Goal: Task Accomplishment & Management: Manage account settings

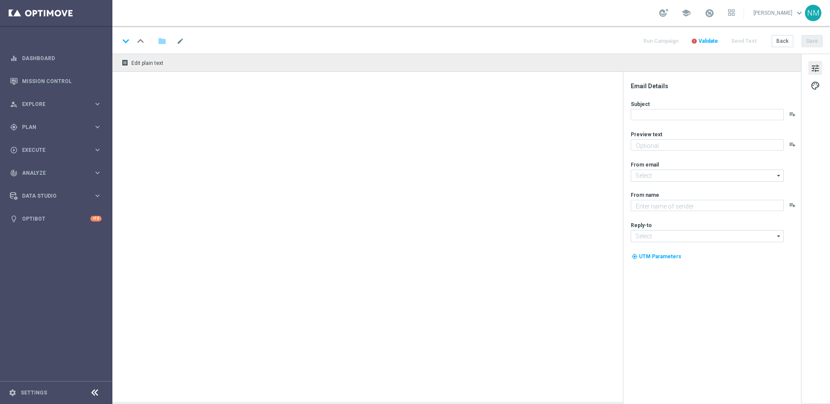
type textarea "You've been awarded 15 Free Spins!"
type textarea "Lottoland"
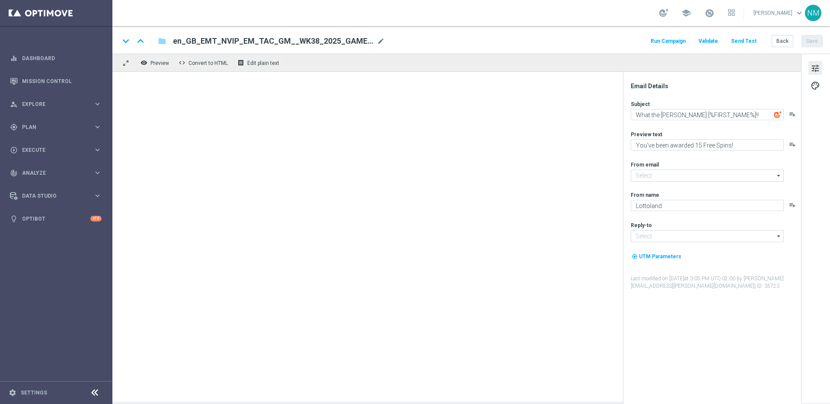
type input "mail@crm.lottoland.com"
type input "support@lottoland.co.uk"
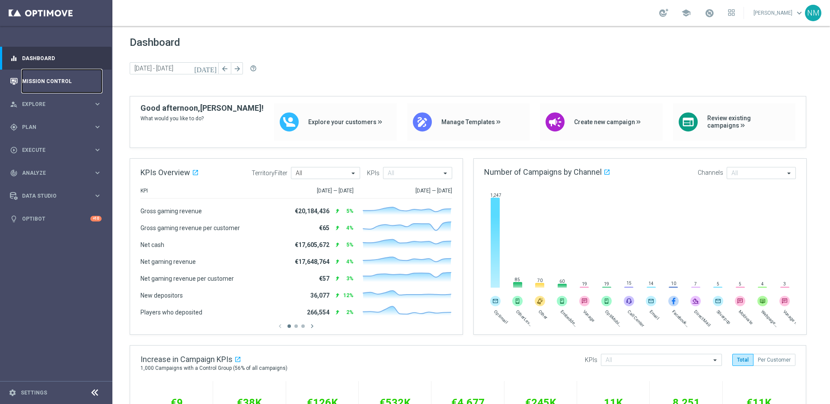
click at [49, 81] on link "Mission Control" at bounding box center [62, 81] width 80 height 23
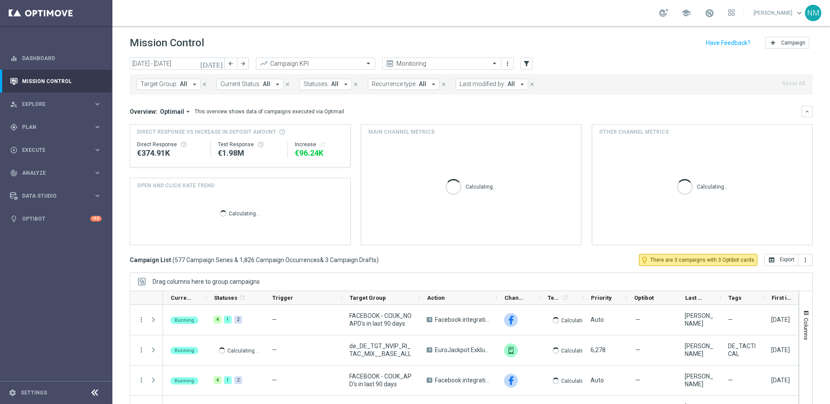
click at [193, 82] on icon "arrow_drop_down" at bounding box center [195, 84] width 8 height 8
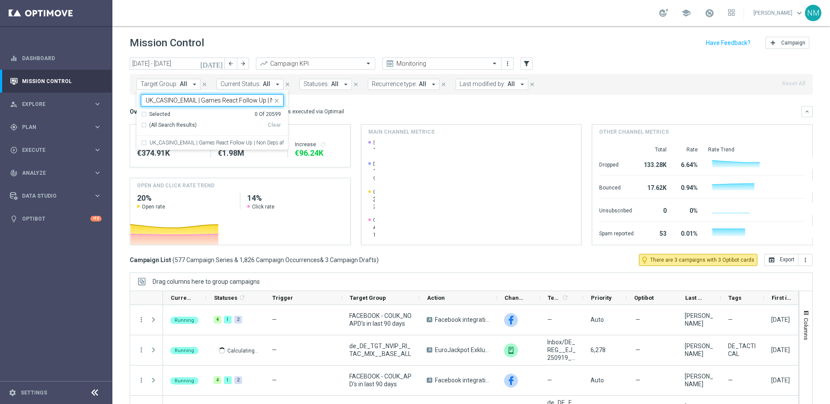
scroll to position [0, 55]
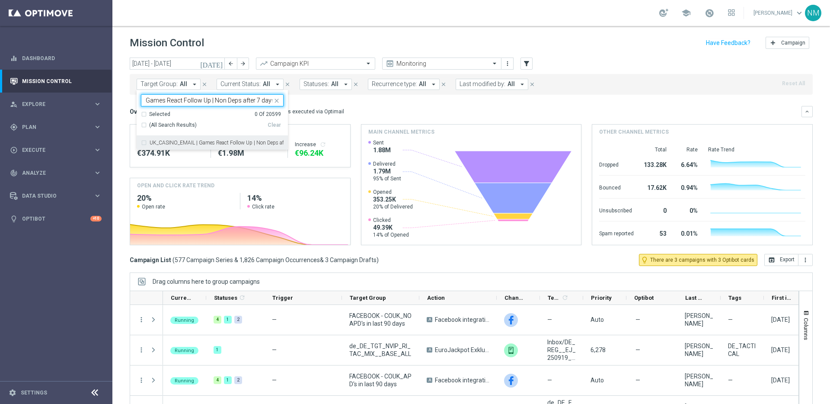
click at [204, 139] on div "UK_CASINO_EMAIL | Games React Follow Up | Non Deps after 7 days" at bounding box center [212, 143] width 143 height 14
type input "UK_CASINO_EMAIL | Games React Follow Up | Non Deps after 7 days"
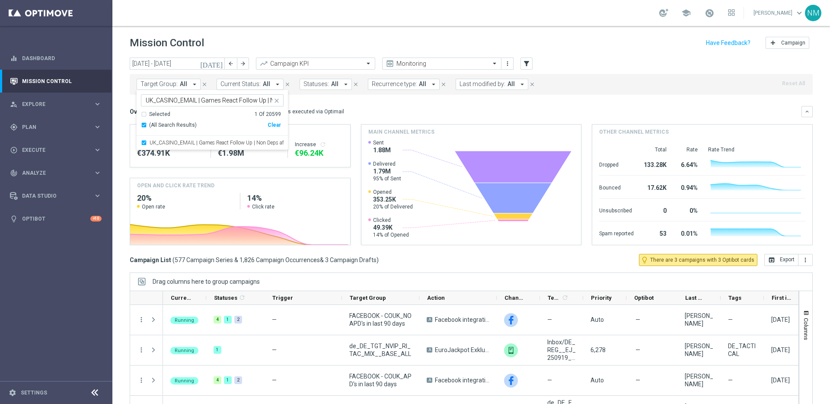
click at [366, 98] on mini-dashboard "Overview: Optimail arrow_drop_down This overview shows data of campaigns execut…" at bounding box center [471, 174] width 683 height 159
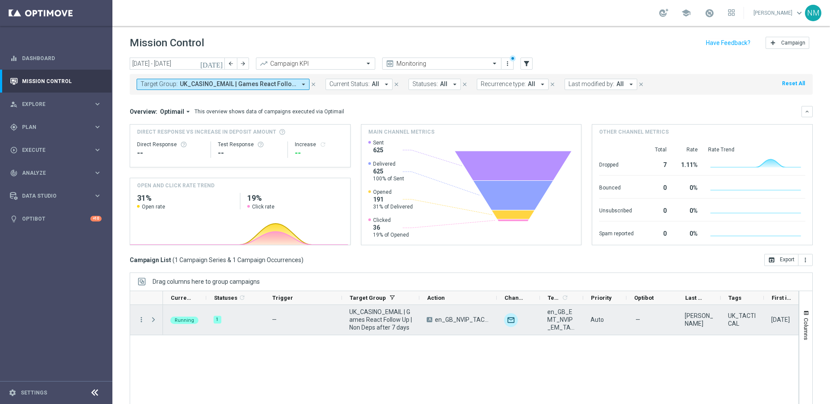
click at [155, 321] on span at bounding box center [153, 319] width 8 height 7
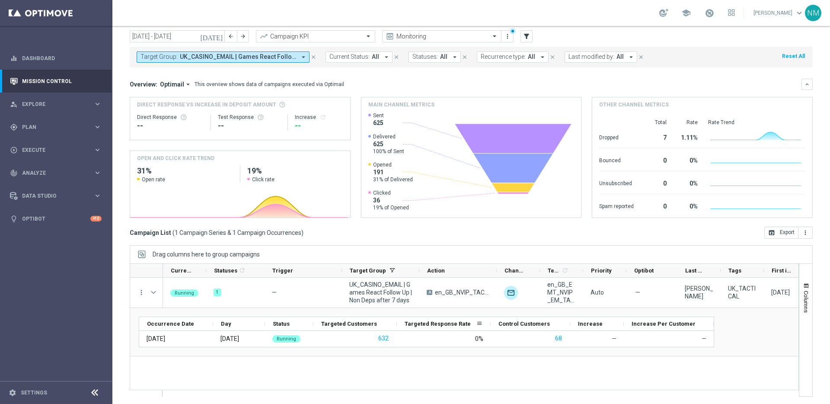
scroll to position [29, 0]
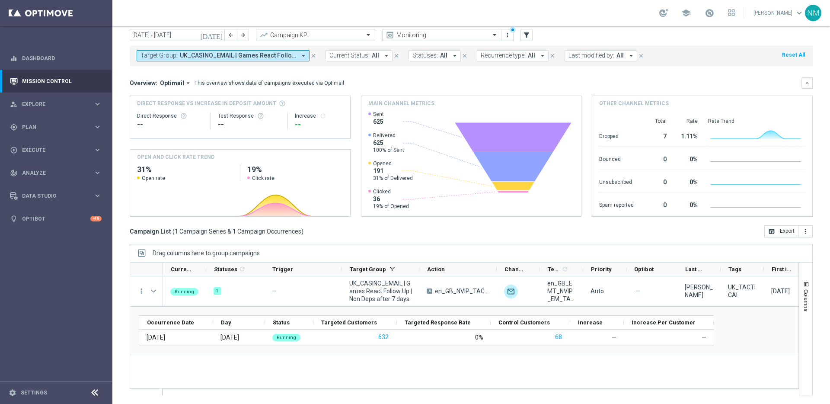
click at [296, 54] on button "Target Group: UK_CASINO_EMAIL | Games React Follow Up | Non Deps after 7 days a…" at bounding box center [223, 55] width 173 height 11
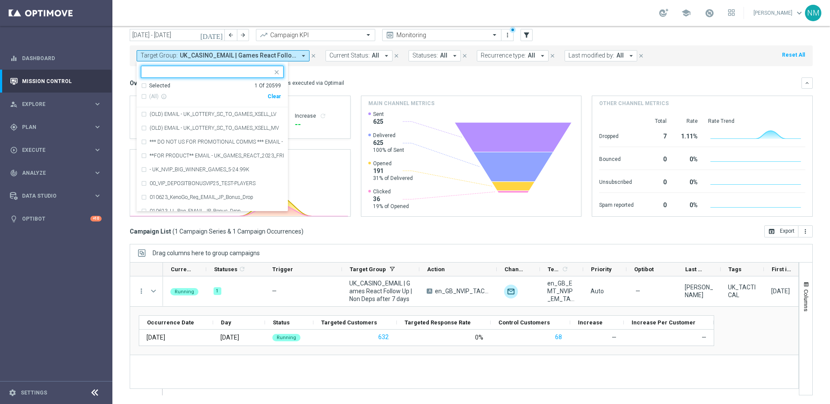
drag, startPoint x: 277, startPoint y: 97, endPoint x: 271, endPoint y: 92, distance: 7.6
click at [0, 0] on div "Clear" at bounding box center [0, 0] width 0 height 0
click at [257, 72] on input "text" at bounding box center [209, 71] width 127 height 7
paste input "UK_CASINO_RICHINBOX | NOT ON APP YET"
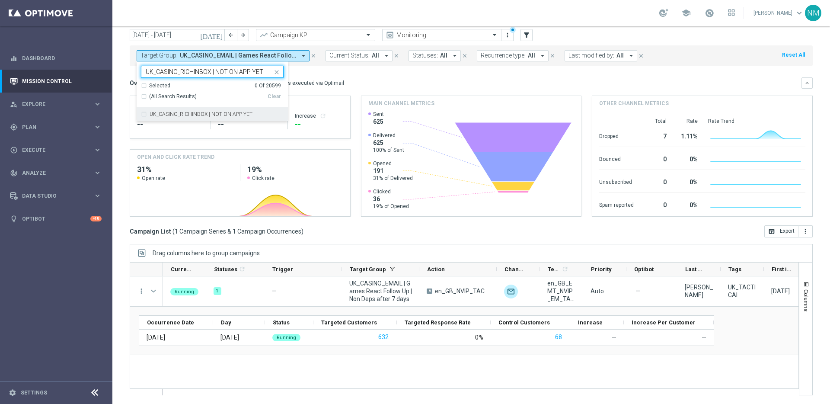
click at [244, 115] on label "UK_CASINO_RICHINBOX | NOT ON APP YET" at bounding box center [200, 113] width 103 height 5
type input "UK_CASINO_RICHINBOX | NOT ON APP YET"
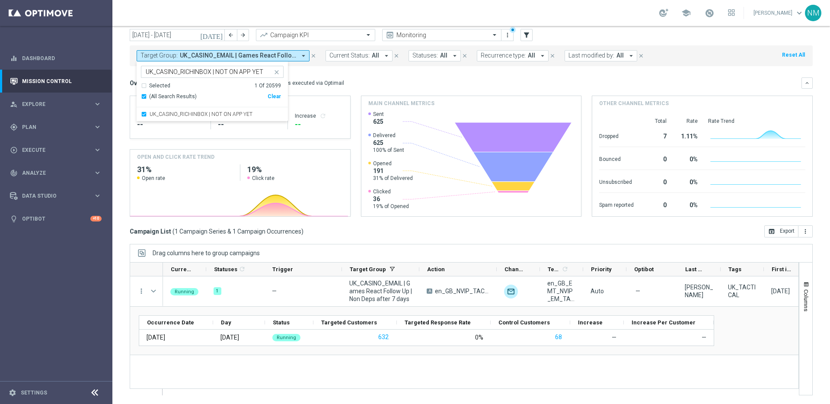
click at [346, 77] on div "Overview: Optimail arrow_drop_down This overview shows data of campaigns execut…" at bounding box center [471, 82] width 683 height 11
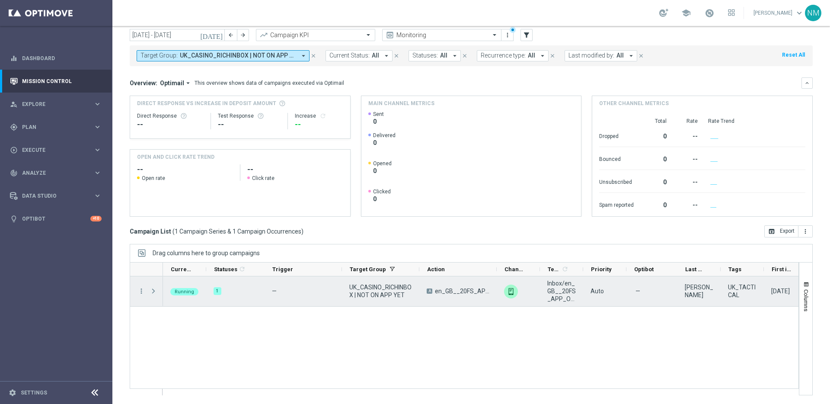
click at [152, 290] on span at bounding box center [153, 290] width 8 height 7
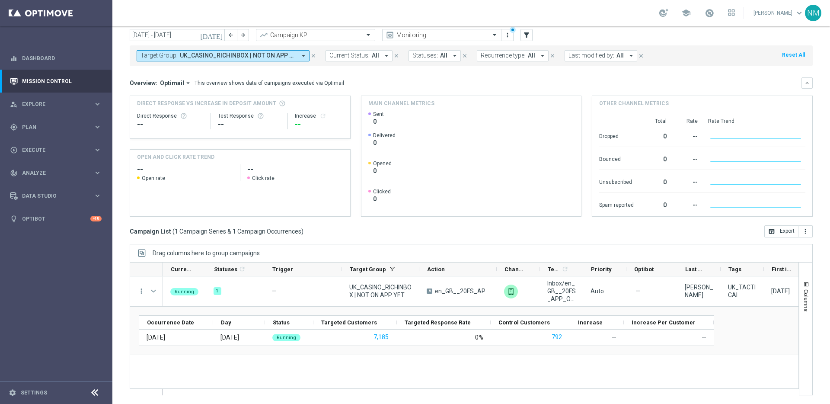
click at [302, 55] on icon "arrow_drop_down" at bounding box center [303, 56] width 8 height 8
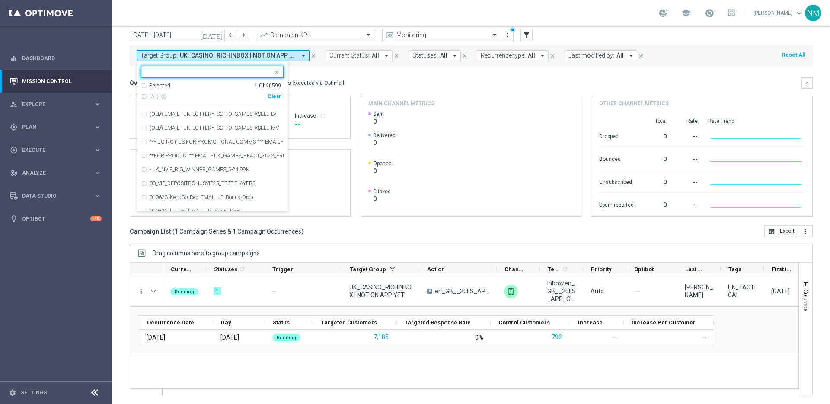
click at [0, 0] on div "Clear" at bounding box center [0, 0] width 0 height 0
click at [244, 71] on input "text" at bounding box center [209, 71] width 127 height 7
paste input ""UK_CASINO_EMAIL | Games React | 15 Free Spins | Excl. Sports, Live Casino ""
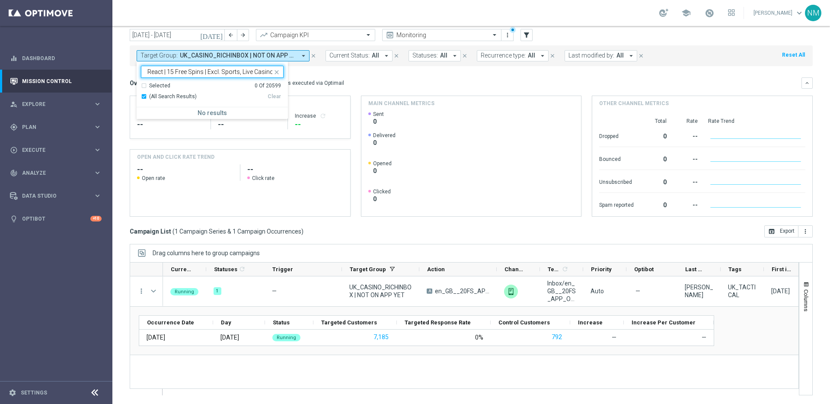
scroll to position [0, 76]
click at [156, 70] on input ""UK_CASINO_EMAIL | Games React | 15 Free Spins | Excl. Sports, Live Casino" at bounding box center [209, 71] width 127 height 7
click at [210, 111] on label "UK_CASINO_EMAIL | Games React | 15 Free Spins | Excl. Sports, Live Casino" at bounding box center [216, 113] width 134 height 5
type input "UK_CASINO_EMAIL | Games React | 15 Free Spins | Excl. Sports, Live Casino"
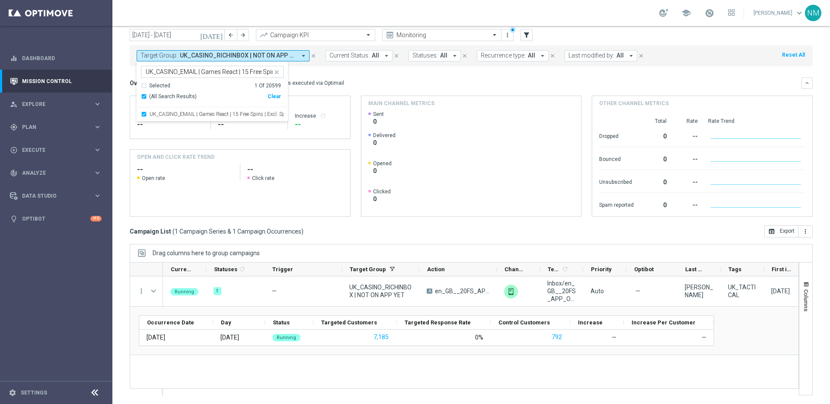
click at [403, 76] on mini-dashboard "Overview: Optimail arrow_drop_down This overview shows data of campaigns execut…" at bounding box center [471, 145] width 683 height 159
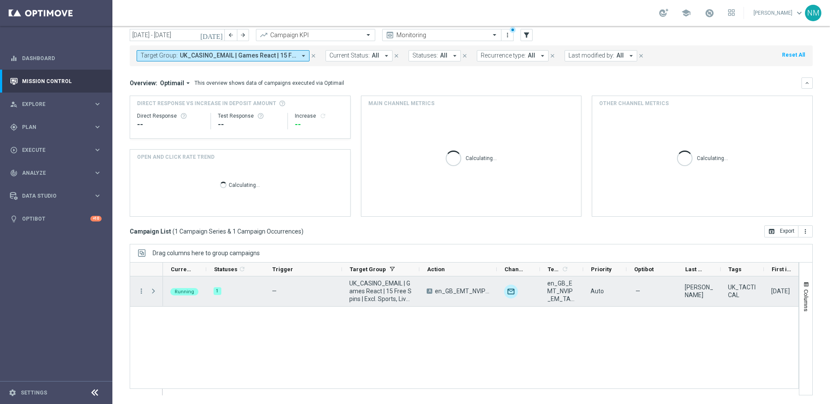
click at [152, 287] on span at bounding box center [153, 290] width 8 height 7
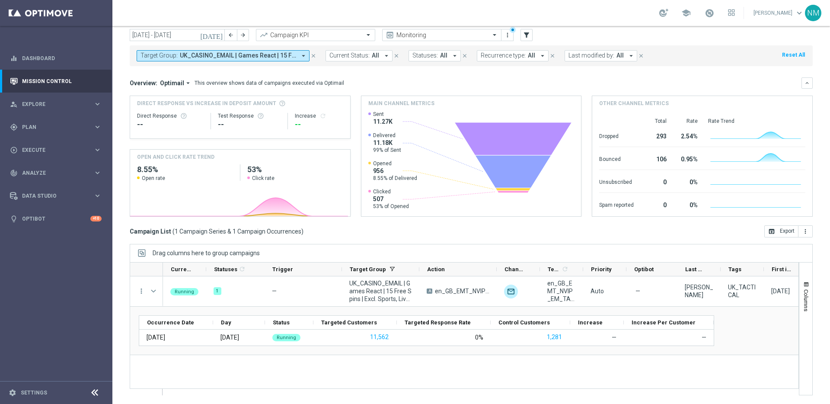
click at [301, 58] on icon "arrow_drop_down" at bounding box center [303, 56] width 8 height 8
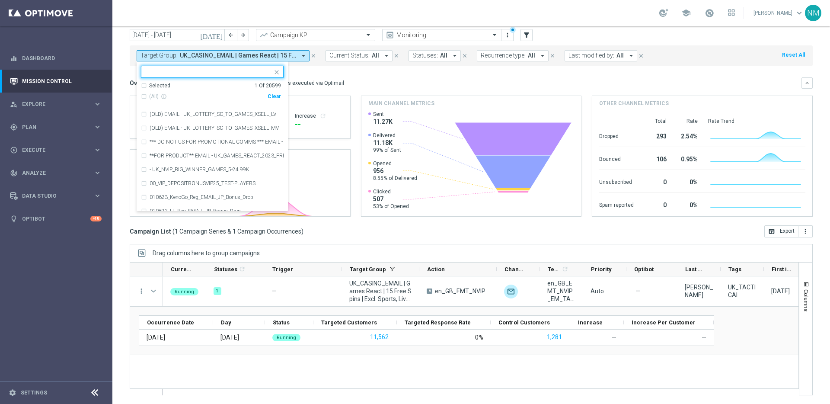
click at [0, 0] on div "Clear" at bounding box center [0, 0] width 0 height 0
click at [247, 68] on div at bounding box center [206, 71] width 131 height 11
paste input "UK_CASINO_EMAIL | HVC_PlayerIdentification_BigWin"
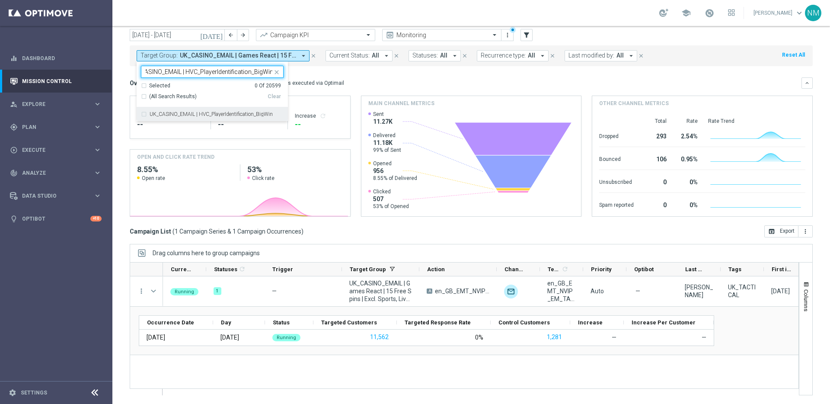
click at [242, 111] on label "UK_CASINO_EMAIL | HVC_PlayerIdentification_BigWin" at bounding box center [210, 113] width 123 height 5
type input "UK_CASINO_EMAIL | HVC_PlayerIdentification_BigWin"
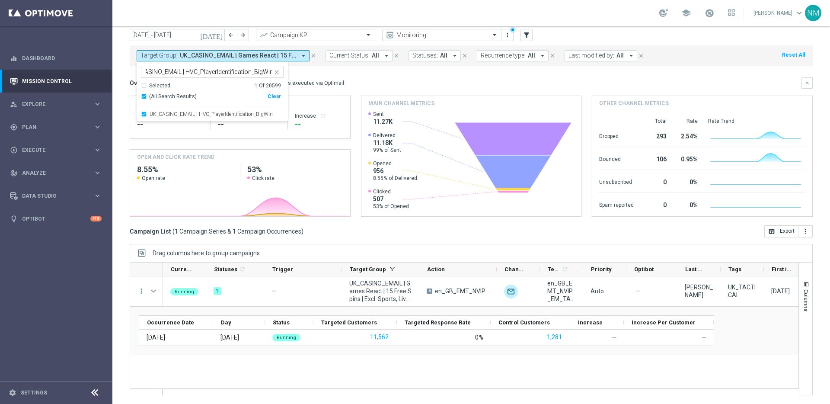
scroll to position [0, 0]
click at [334, 91] on div "Overview: Optimail arrow_drop_down This overview shows data of campaigns execut…" at bounding box center [471, 146] width 683 height 139
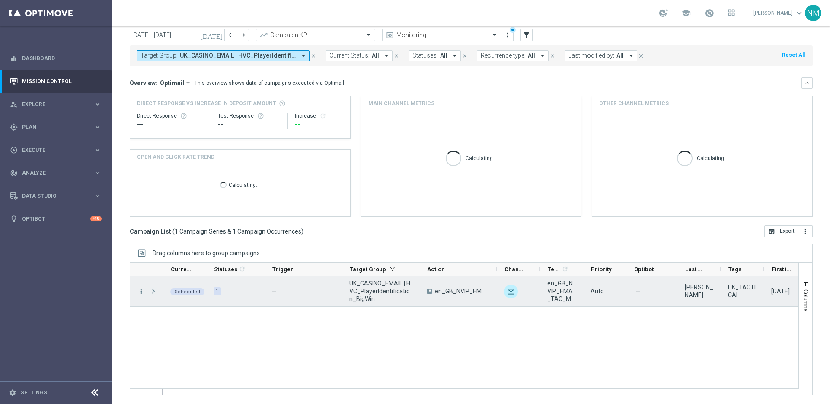
click at [153, 289] on span at bounding box center [153, 290] width 8 height 7
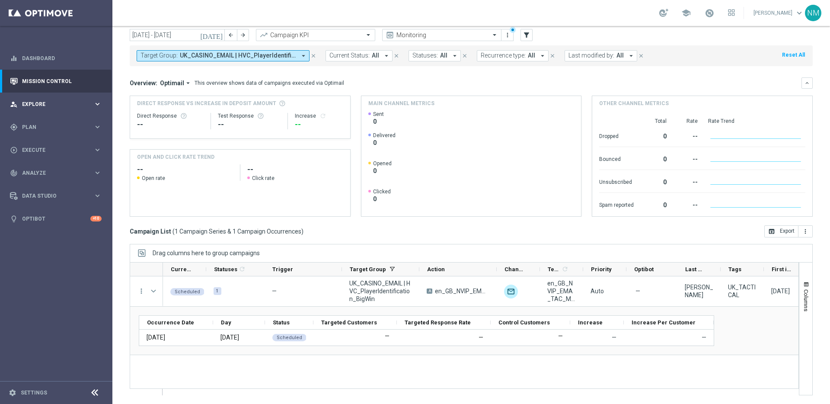
click at [64, 105] on span "Explore" at bounding box center [57, 104] width 71 height 5
click at [49, 102] on span "Explore" at bounding box center [57, 104] width 71 height 5
click at [51, 134] on div "gps_fixed Plan keyboard_arrow_right" at bounding box center [55, 126] width 111 height 23
click at [44, 145] on link "Target Groups" at bounding box center [55, 144] width 67 height 7
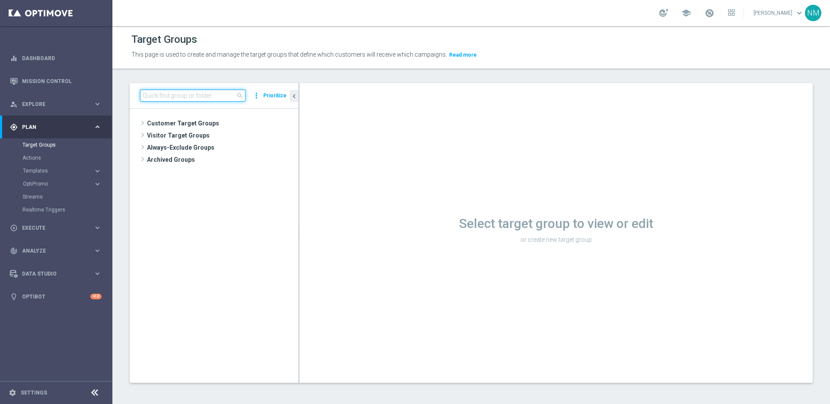
click at [194, 99] on input at bounding box center [192, 95] width 105 height 12
paste input "UK_CASINO_APP"
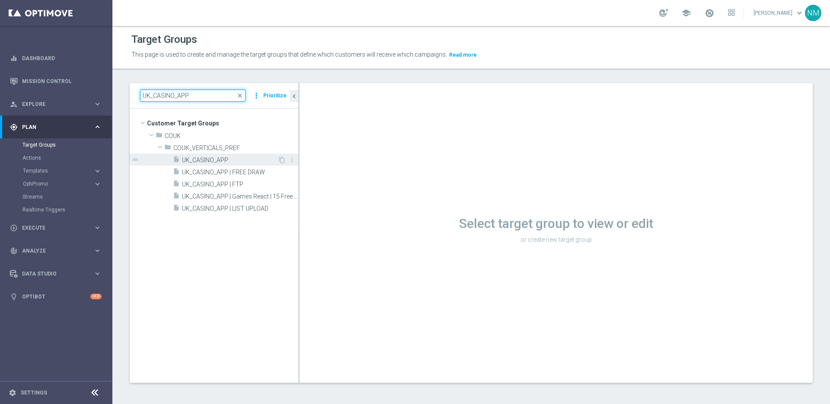
type input "UK_CASINO_APP"
click at [201, 161] on span "UK_CASINO_APP" at bounding box center [229, 159] width 95 height 7
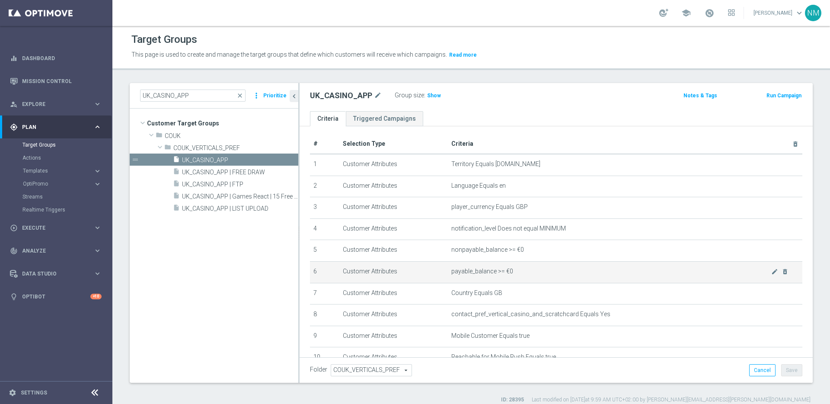
scroll to position [3, 0]
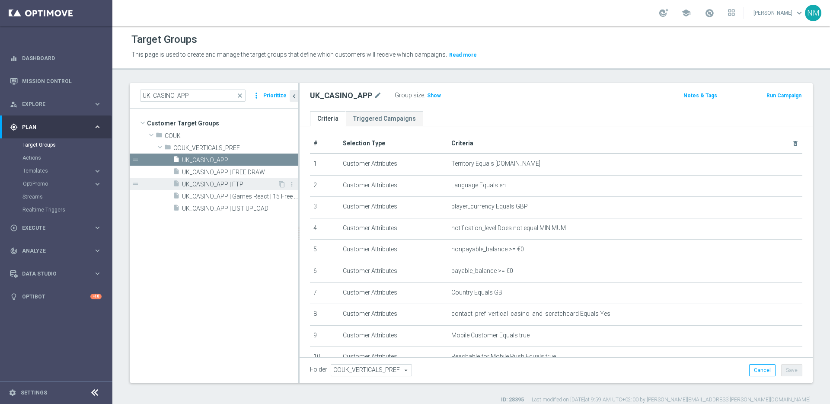
click at [252, 187] on span "UK_CASINO_APP | FTP" at bounding box center [229, 184] width 95 height 7
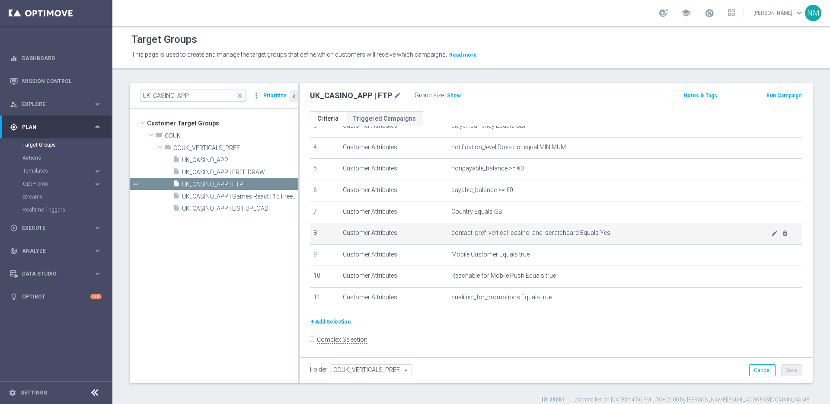
scroll to position [84, 0]
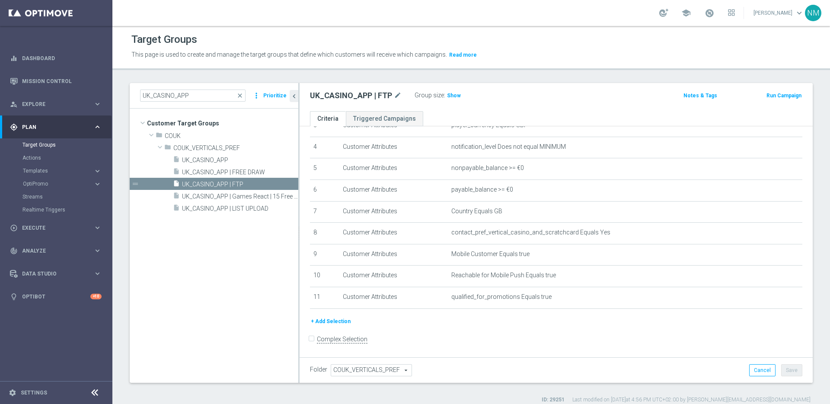
click at [369, 96] on h2 "UK_CASINO_APP | FTP" at bounding box center [351, 95] width 82 height 10
click at [375, 96] on h2 "UK_CASINO_APP | FTP" at bounding box center [351, 95] width 82 height 10
copy div "UK_CASINO_APP | FTP"
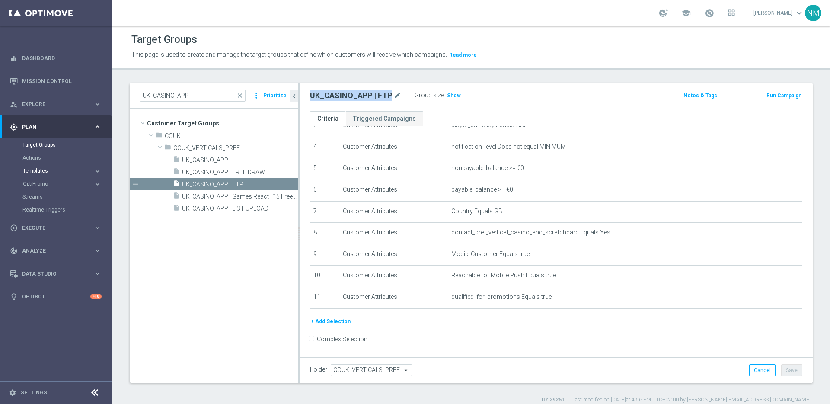
click at [48, 172] on span "Templates" at bounding box center [54, 170] width 62 height 5
click at [45, 184] on link "Optimail" at bounding box center [58, 183] width 63 height 7
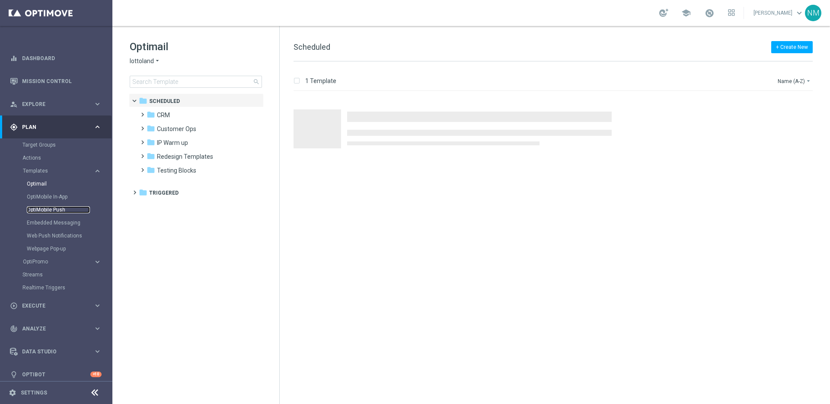
click at [61, 209] on link "OptiMobile Push" at bounding box center [58, 209] width 63 height 7
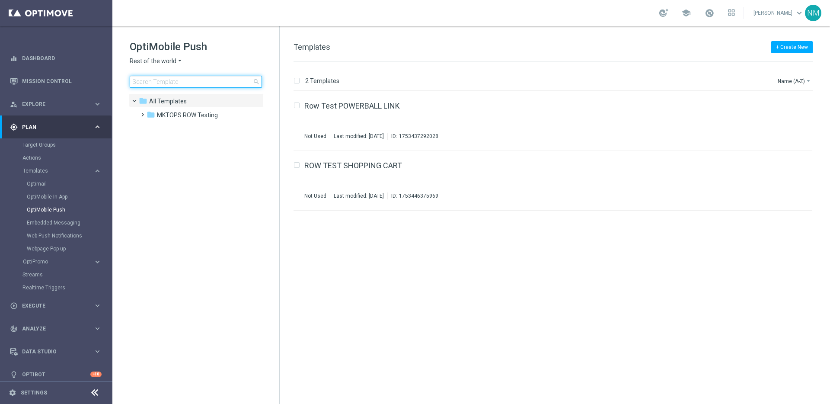
click at [168, 83] on input at bounding box center [196, 82] width 132 height 12
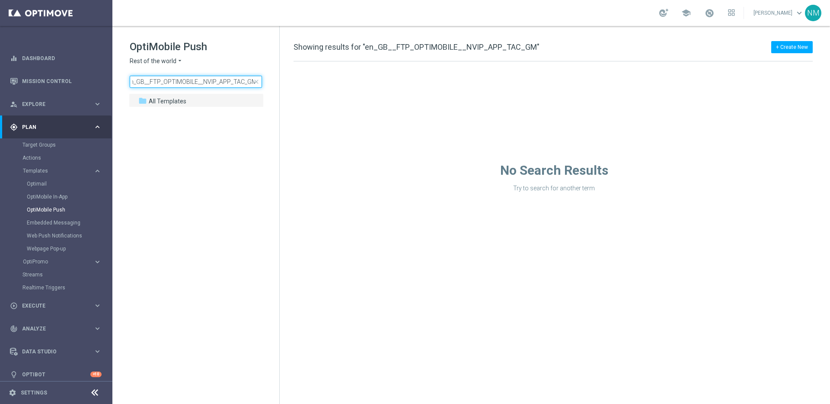
type input "en_GB__FTP_OPTIMOBILE__NVIP_APP_TAC_GM"
click at [175, 61] on span "Rest of the world" at bounding box center [153, 61] width 47 height 8
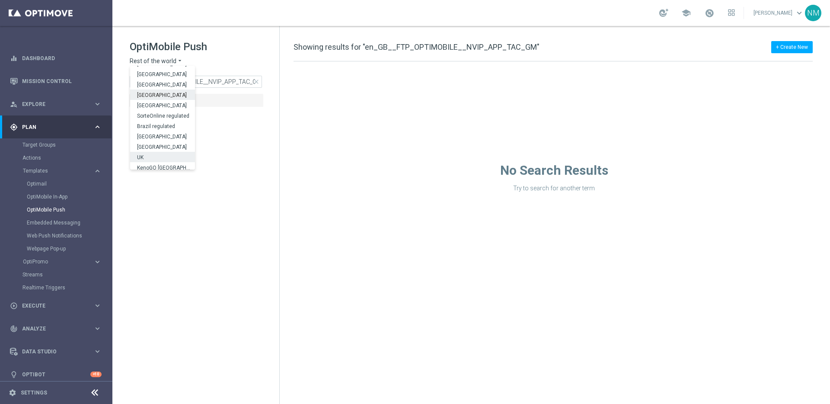
scroll to position [270, 0]
click at [158, 154] on div "UK" at bounding box center [162, 154] width 65 height 10
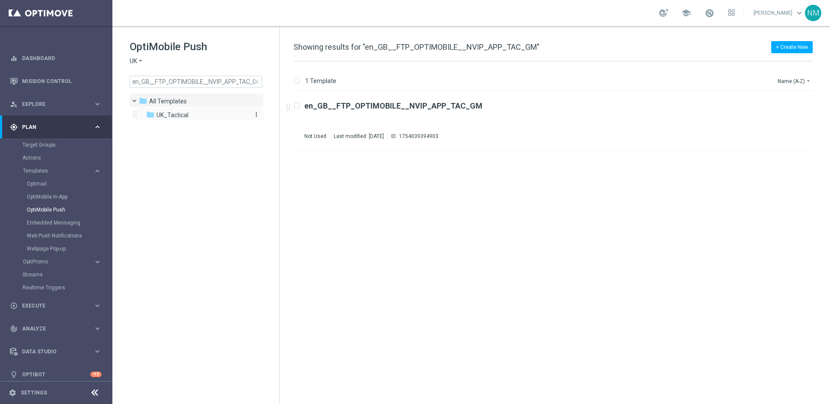
click at [196, 114] on div "folder UK_Tactical" at bounding box center [195, 115] width 99 height 10
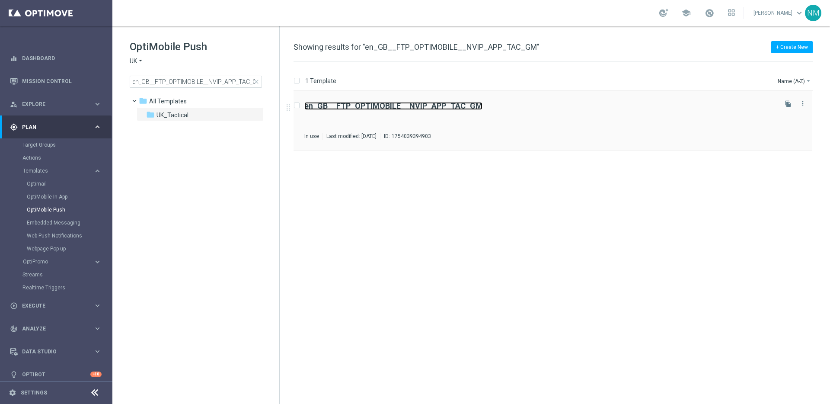
click at [457, 104] on b "en_GB__FTP_OPTIMOBILE__NVIP_APP_TAC_GM" at bounding box center [393, 105] width 178 height 9
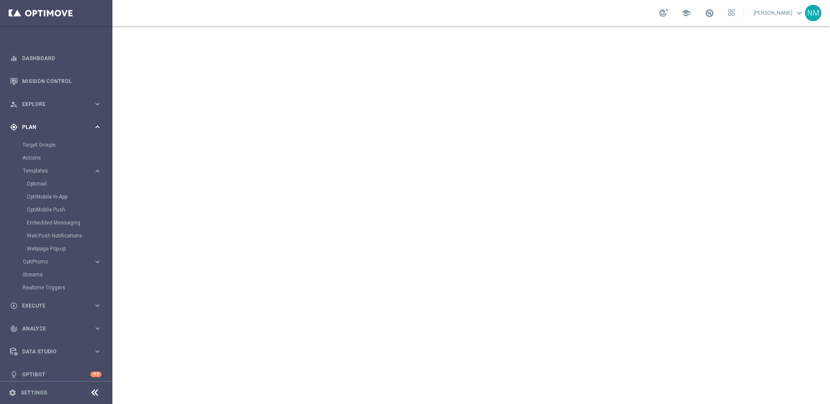
click at [67, 130] on div "gps_fixed Plan" at bounding box center [51, 127] width 83 height 8
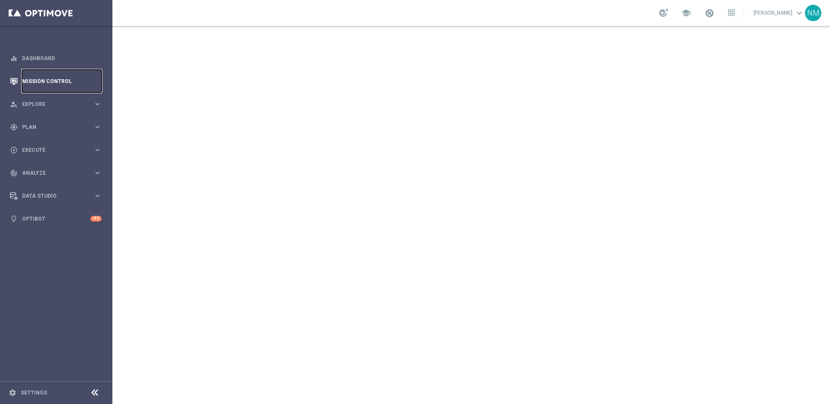
click at [59, 76] on link "Mission Control" at bounding box center [62, 81] width 80 height 23
click at [54, 131] on div "gps_fixed Plan keyboard_arrow_right" at bounding box center [55, 126] width 111 height 23
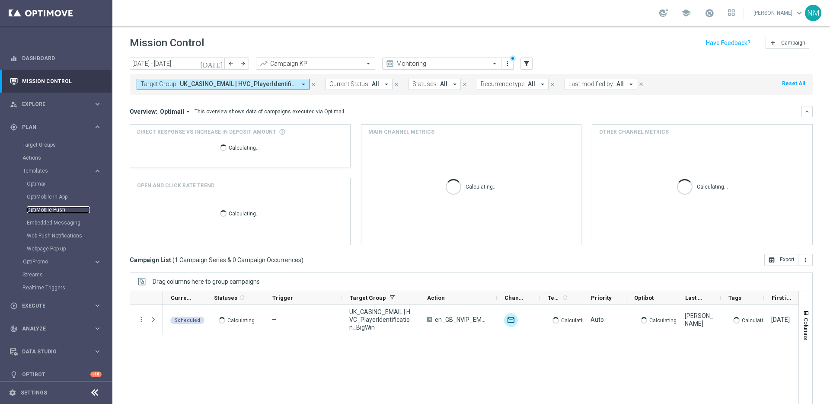
click at [51, 211] on link "OptiMobile Push" at bounding box center [58, 209] width 63 height 7
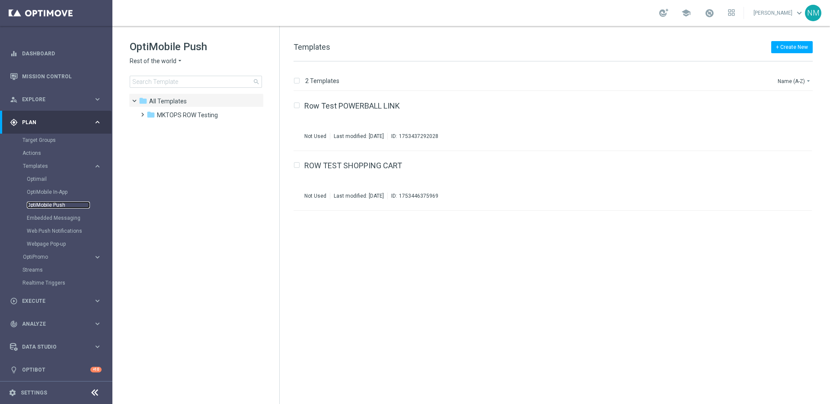
scroll to position [7, 0]
click at [62, 319] on span "Analyze" at bounding box center [57, 321] width 71 height 5
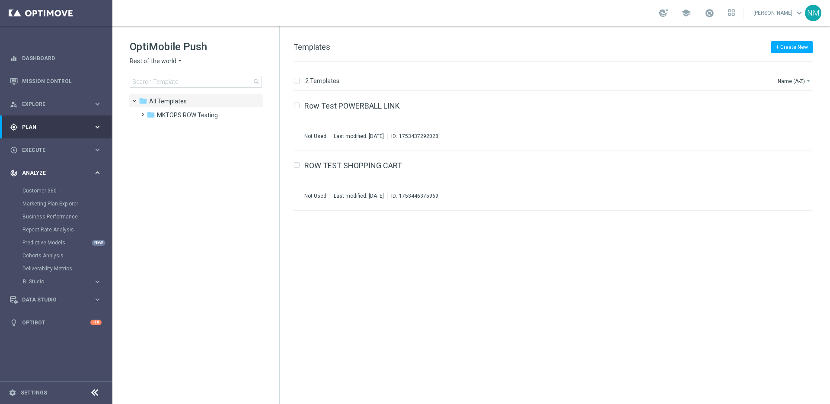
scroll to position [0, 0]
click at [78, 148] on span "Execute" at bounding box center [57, 149] width 71 height 5
click at [75, 57] on link "Dashboard" at bounding box center [62, 58] width 80 height 23
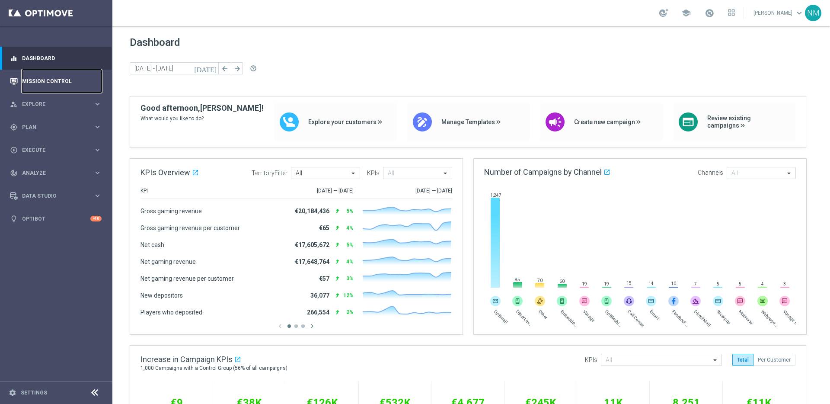
click at [87, 83] on link "Mission Control" at bounding box center [62, 81] width 80 height 23
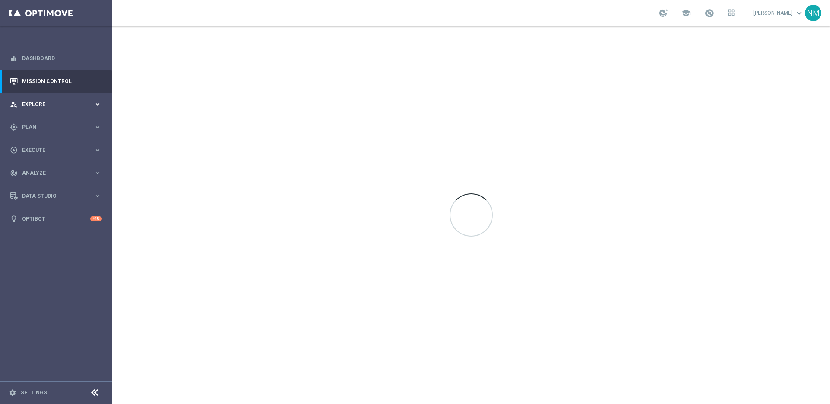
click at [82, 108] on div "person_search Explore keyboard_arrow_right" at bounding box center [55, 103] width 111 height 23
click at [80, 126] on span "Plan" at bounding box center [57, 126] width 71 height 5
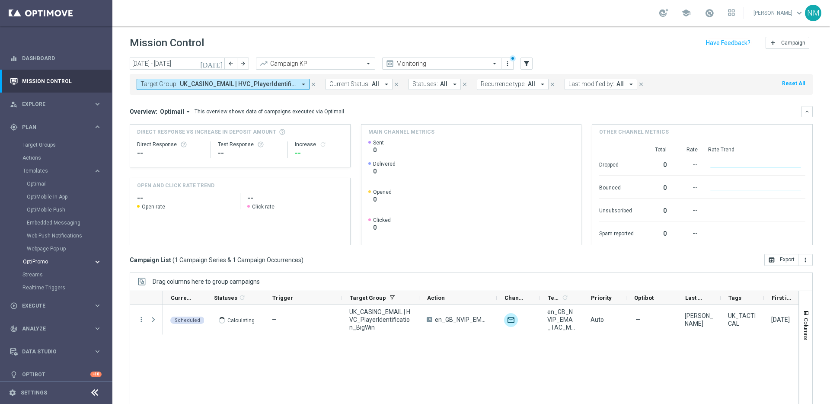
click at [67, 263] on span "OptiPromo" at bounding box center [54, 261] width 62 height 5
click at [61, 305] on span "Execute" at bounding box center [57, 305] width 71 height 5
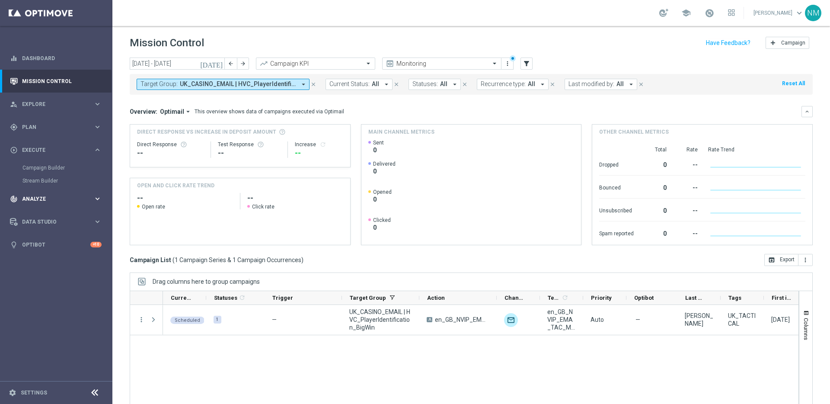
click at [77, 204] on div "track_changes Analyze keyboard_arrow_right" at bounding box center [55, 198] width 111 height 23
click at [57, 297] on span "Data Studio" at bounding box center [57, 299] width 71 height 5
click at [67, 271] on link "Optibot" at bounding box center [56, 270] width 68 height 23
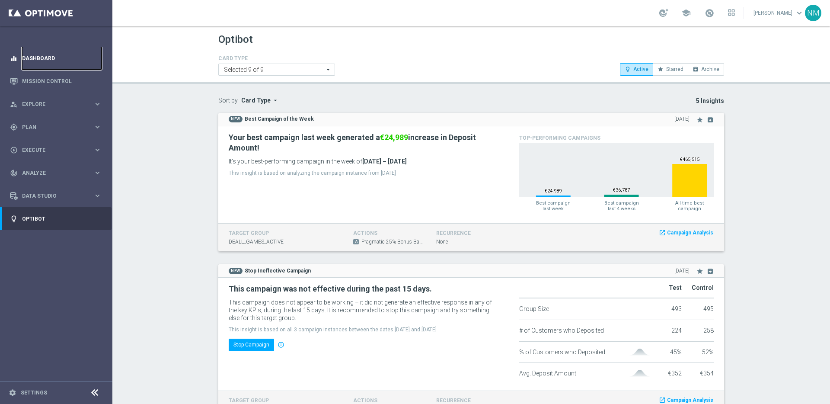
click at [95, 60] on link "Dashboard" at bounding box center [62, 58] width 80 height 23
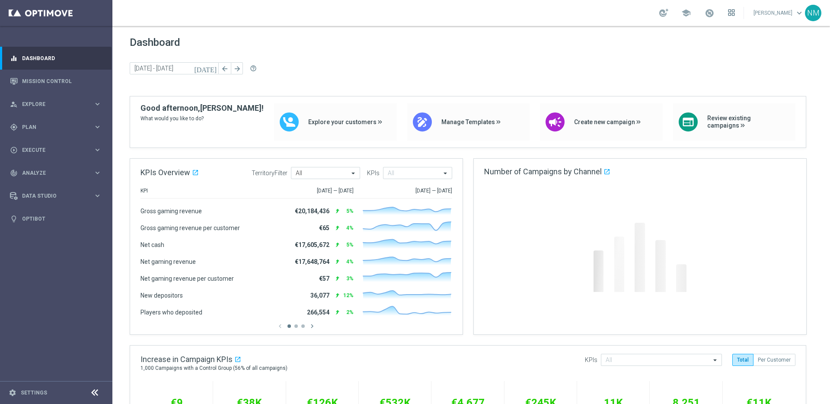
click at [730, 13] on icon at bounding box center [729, 14] width 2 height 2
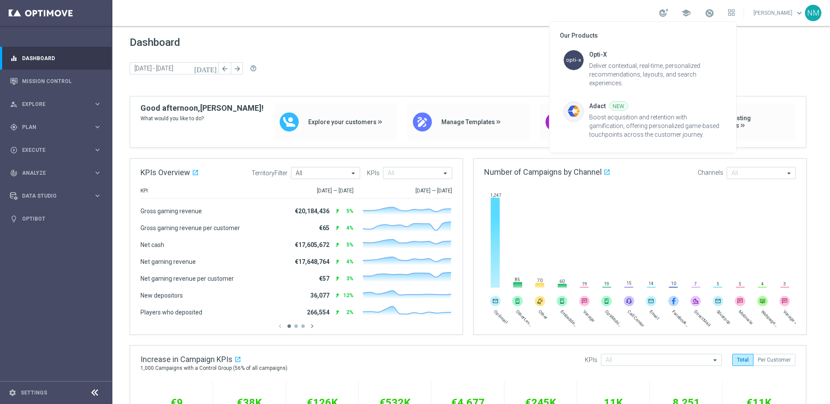
click at [768, 43] on div at bounding box center [415, 202] width 830 height 404
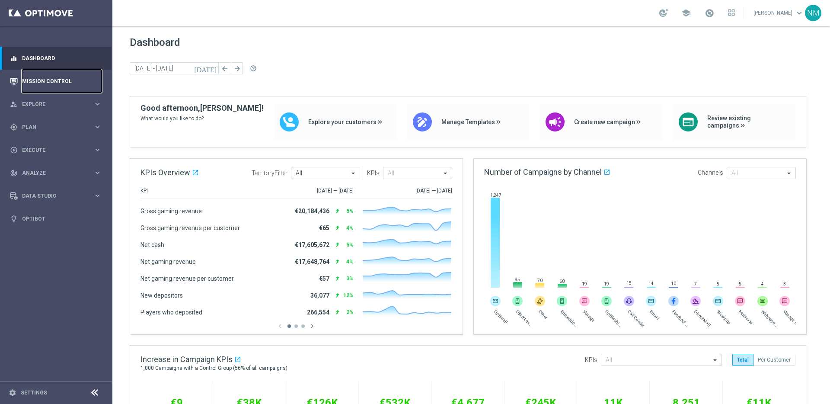
click at [24, 78] on link "Mission Control" at bounding box center [62, 81] width 80 height 23
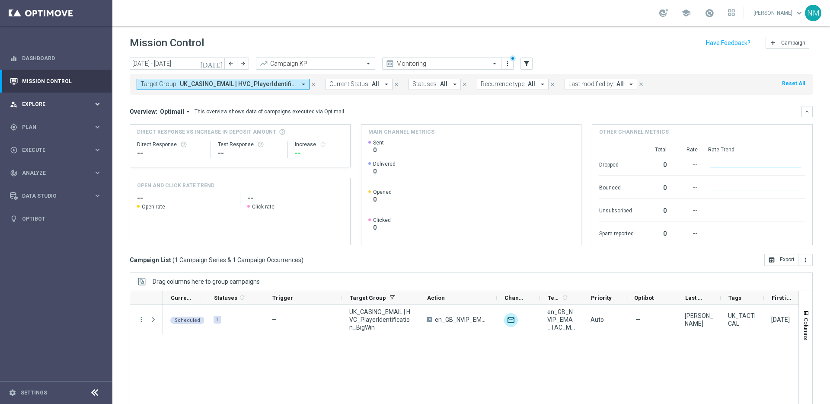
click at [58, 106] on span "Explore" at bounding box center [57, 104] width 71 height 5
click at [63, 108] on div "person_search Explore keyboard_arrow_right" at bounding box center [55, 103] width 111 height 23
click at [55, 120] on div "gps_fixed Plan keyboard_arrow_right" at bounding box center [55, 126] width 111 height 23
click at [30, 186] on link "Optimail" at bounding box center [58, 183] width 63 height 7
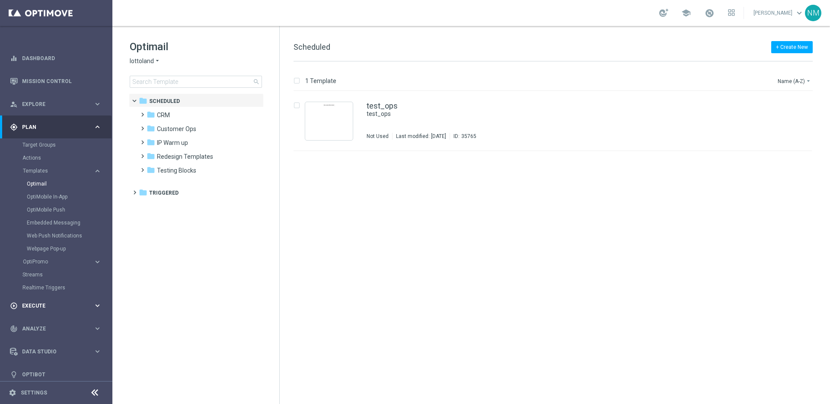
click at [50, 303] on span "Execute" at bounding box center [57, 305] width 71 height 5
click at [64, 143] on div "play_circle_outline Execute keyboard_arrow_right" at bounding box center [55, 149] width 111 height 23
click at [48, 123] on div "gps_fixed Plan" at bounding box center [51, 127] width 83 height 8
click at [71, 130] on div "gps_fixed Plan keyboard_arrow_right" at bounding box center [55, 126] width 111 height 23
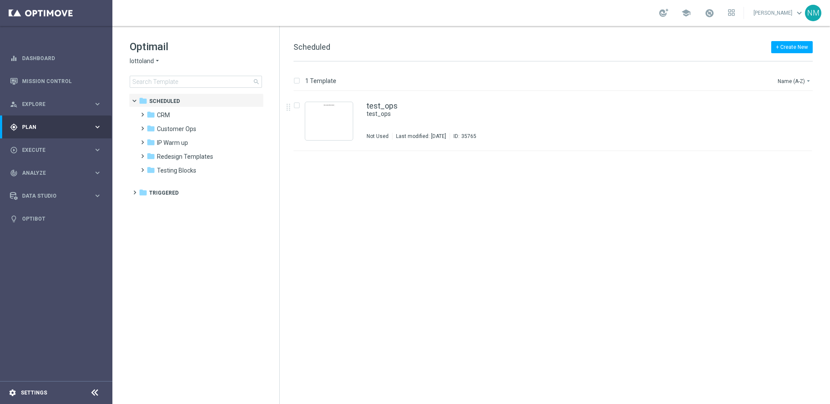
click at [13, 392] on icon "settings" at bounding box center [13, 392] width 8 height 8
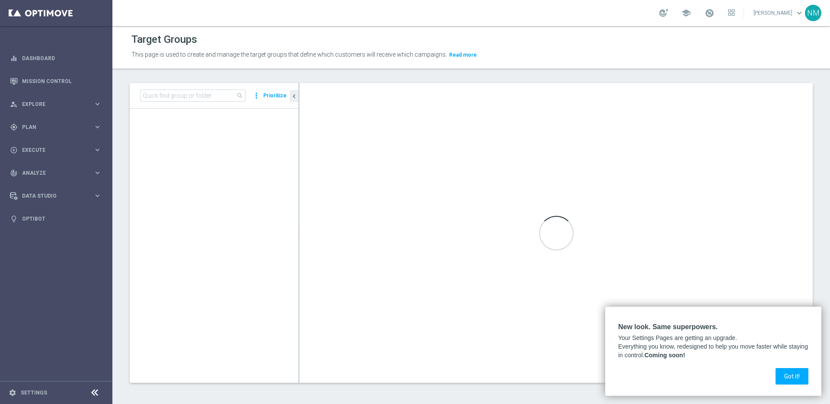
scroll to position [921, 0]
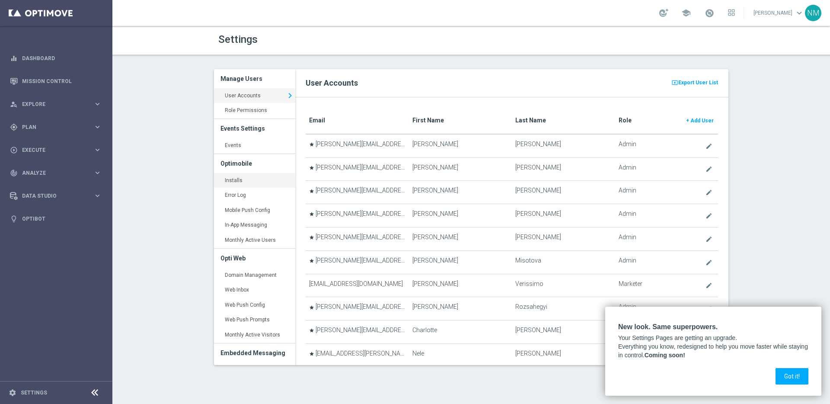
click at [237, 177] on link "Installs keyboard_arrow_right" at bounding box center [254, 181] width 81 height 16
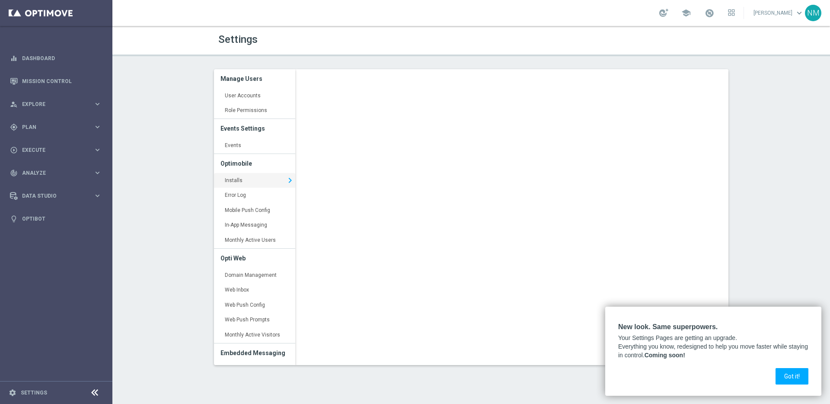
click at [790, 363] on div at bounding box center [713, 363] width 190 height 9
click at [778, 379] on button "Got it!" at bounding box center [791, 376] width 33 height 16
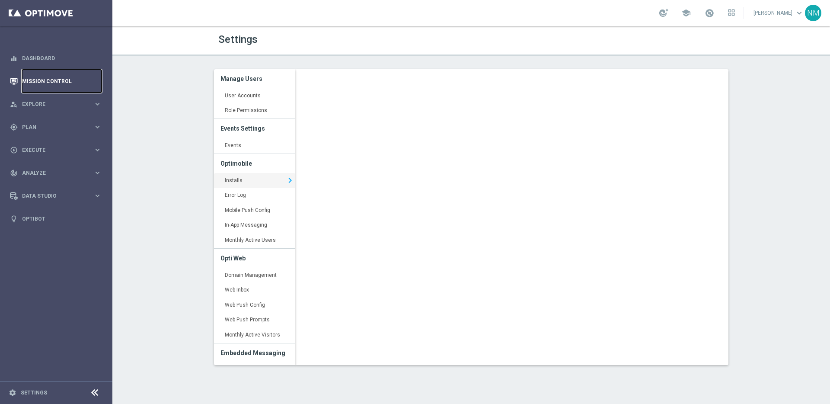
click at [51, 83] on link "Mission Control" at bounding box center [62, 81] width 80 height 23
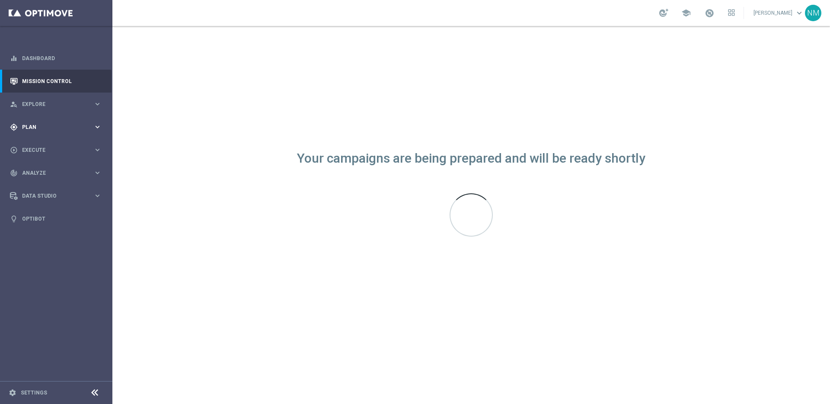
click at [47, 130] on div "gps_fixed Plan keyboard_arrow_right" at bounding box center [55, 126] width 111 height 23
click at [51, 210] on link "OptiMobile Push" at bounding box center [58, 209] width 63 height 7
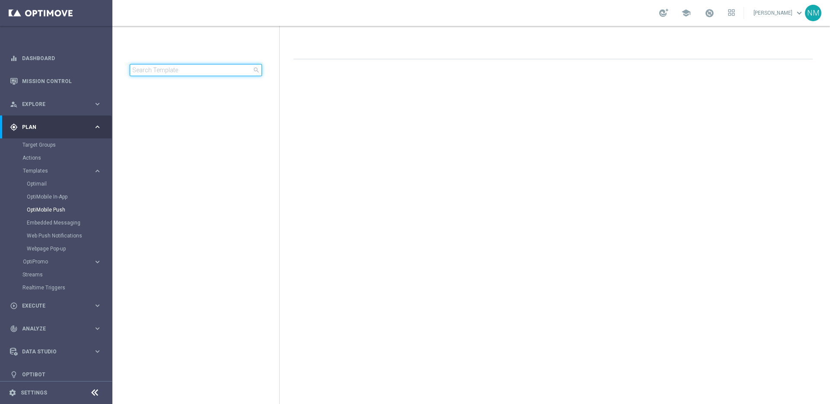
click at [191, 70] on input at bounding box center [196, 70] width 132 height 12
type input "en_GB__FTP_OPTIMOBILE__NVIP_APP_TAC_GM"
click at [213, 64] on input "en_GB__FTP_OPTIMOBILE__NVIP_APP_TAC_GM" at bounding box center [196, 70] width 132 height 12
click at [186, 65] on input "en_GB__FTP_OPTIMOBILE__NVIP_APP_TAC_GM" at bounding box center [196, 70] width 132 height 12
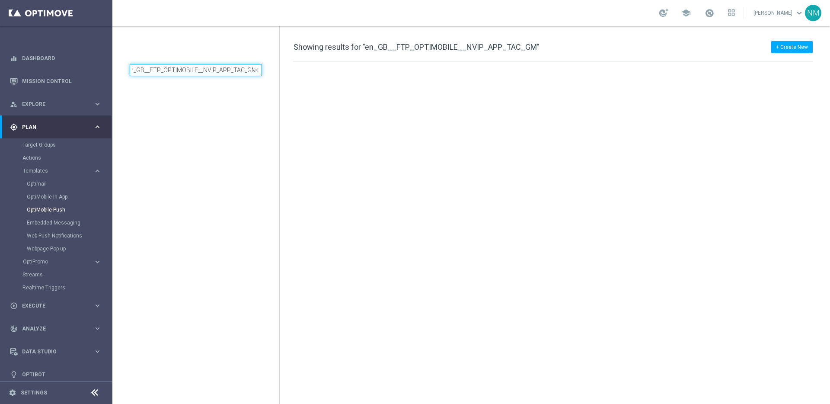
click at [186, 65] on input "en_GB__FTP_OPTIMOBILE__NVIP_APP_TAC_GM" at bounding box center [196, 70] width 132 height 12
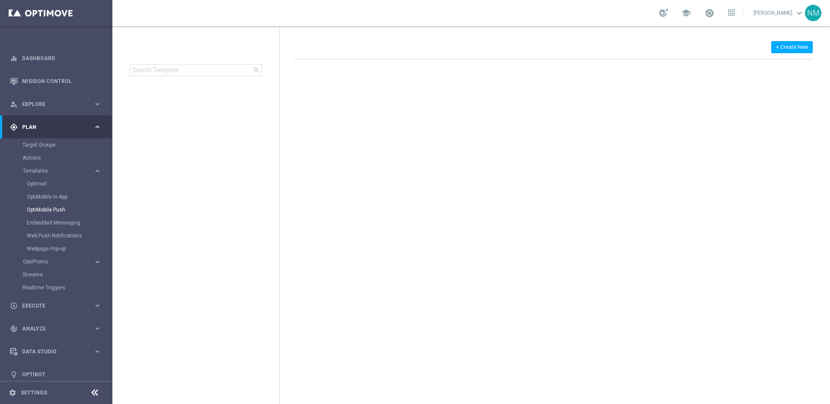
click at [220, 131] on tree-viewport at bounding box center [203, 247] width 149 height 308
click at [54, 193] on link "OptiMobile In-App" at bounding box center [58, 196] width 63 height 7
click at [57, 210] on link "OptiMobile Push" at bounding box center [58, 209] width 63 height 7
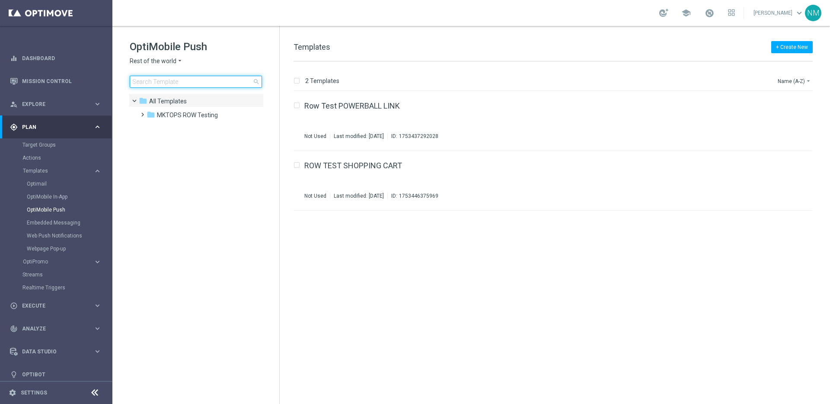
click at [230, 82] on input at bounding box center [196, 82] width 132 height 12
click at [174, 59] on span "Rest of the world" at bounding box center [153, 61] width 47 height 8
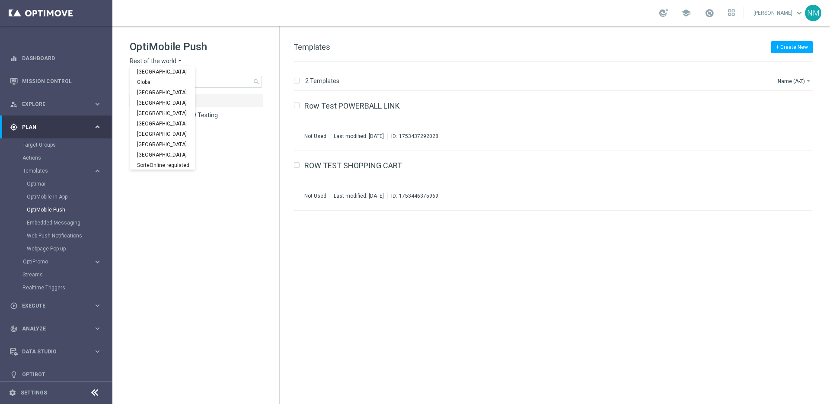
scroll to position [270, 0]
click at [156, 149] on div "UK" at bounding box center [162, 154] width 65 height 10
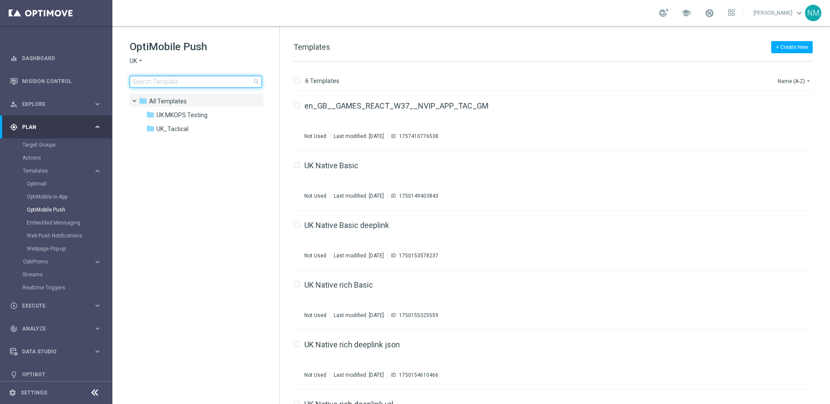
click at [210, 78] on input at bounding box center [196, 82] width 132 height 12
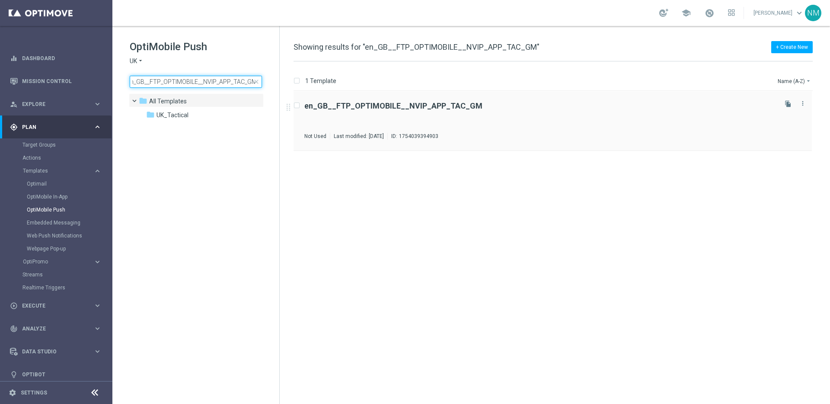
type input "en_GB__FTP_OPTIMOBILE__NVIP_APP_TAC_GM"
click at [410, 110] on div "en_GB__FTP_OPTIMOBILE__NVIP_APP_TAC_GM Not Used Last modified: Friday, Septembe…" at bounding box center [539, 121] width 471 height 38
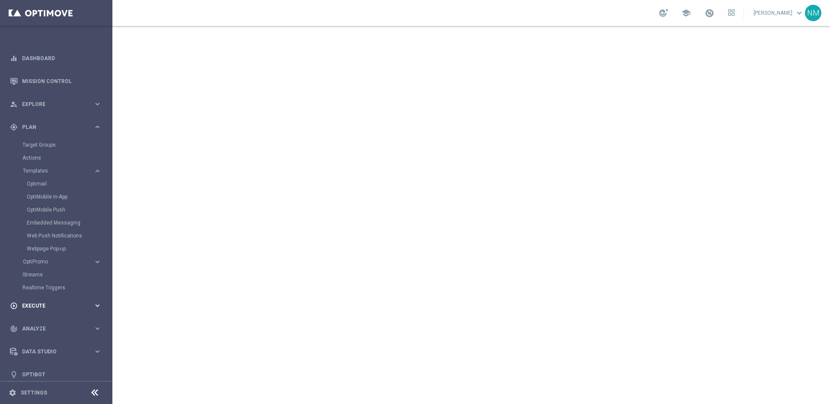
scroll to position [7, 0]
click at [14, 390] on icon "settings" at bounding box center [13, 392] width 8 height 8
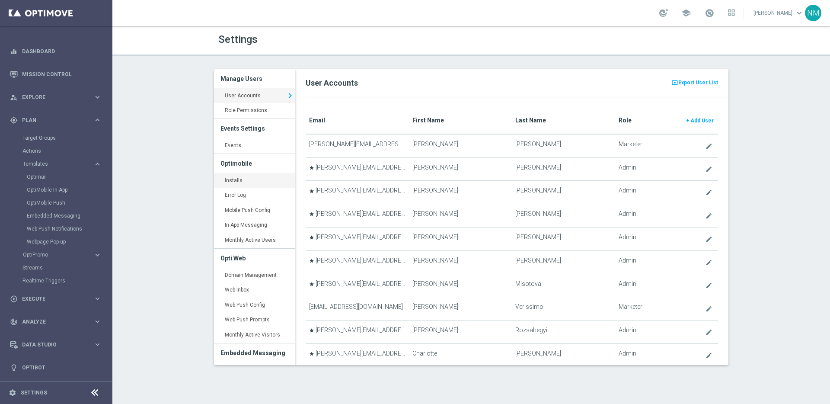
click at [245, 182] on link "Installs keyboard_arrow_right" at bounding box center [254, 181] width 81 height 16
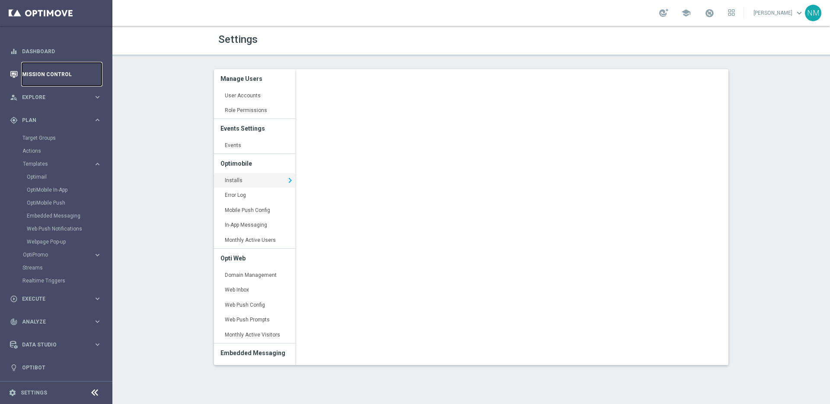
click at [56, 74] on link "Mission Control" at bounding box center [62, 74] width 80 height 23
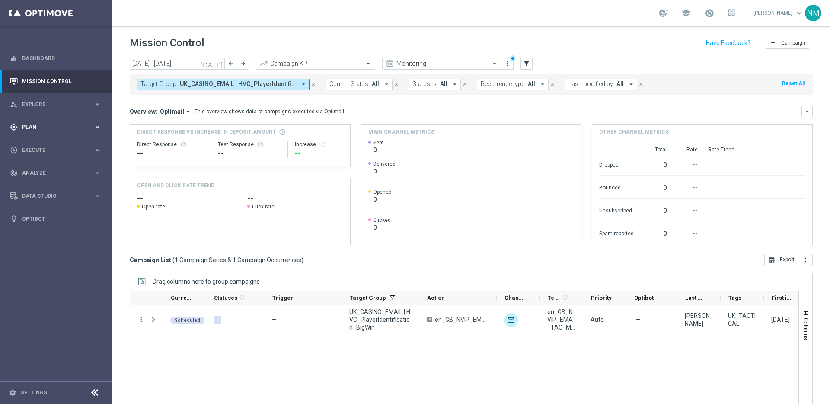
click at [56, 130] on div "gps_fixed Plan" at bounding box center [51, 127] width 83 height 8
click at [47, 149] on div "Target Groups" at bounding box center [66, 144] width 89 height 13
click at [47, 148] on div "Target Groups" at bounding box center [66, 144] width 89 height 13
click at [46, 146] on link "Target Groups" at bounding box center [55, 144] width 67 height 7
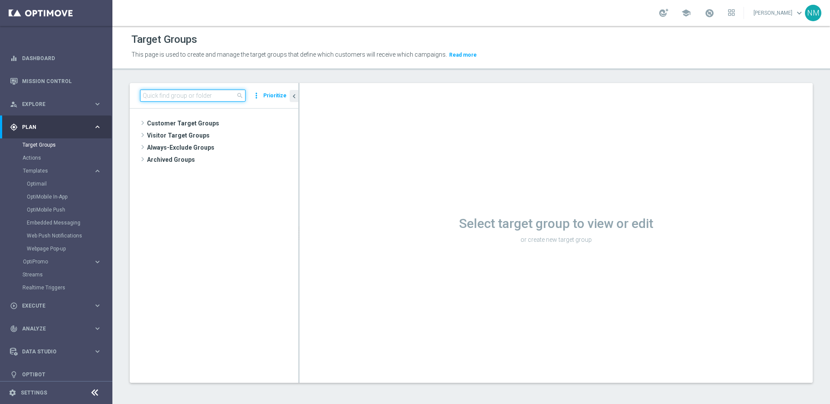
click at [187, 95] on input at bounding box center [192, 95] width 105 height 12
paste input "UK_CASINO_RICHINBOX"
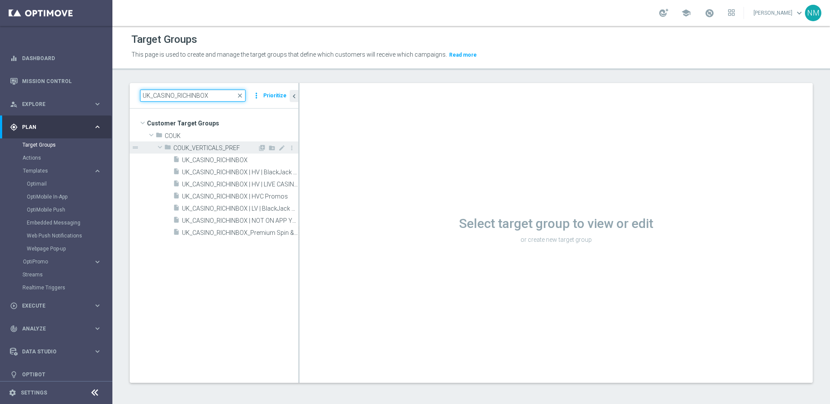
type input "UK_CASINO_RICHINBOX"
click at [208, 151] on span "COUK_VERTICALS_PREF" at bounding box center [215, 147] width 84 height 7
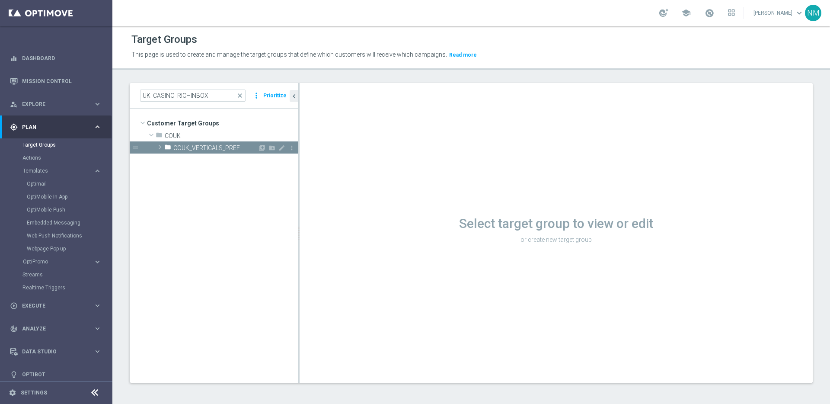
click at [209, 148] on span "COUK_VERTICALS_PREF" at bounding box center [215, 147] width 84 height 7
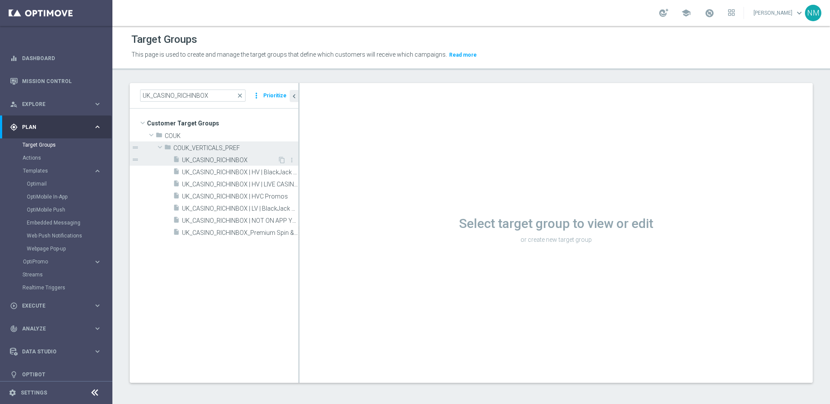
click at [216, 155] on div "insert_drive_file UK_CASINO_RICHINBOX" at bounding box center [225, 159] width 105 height 12
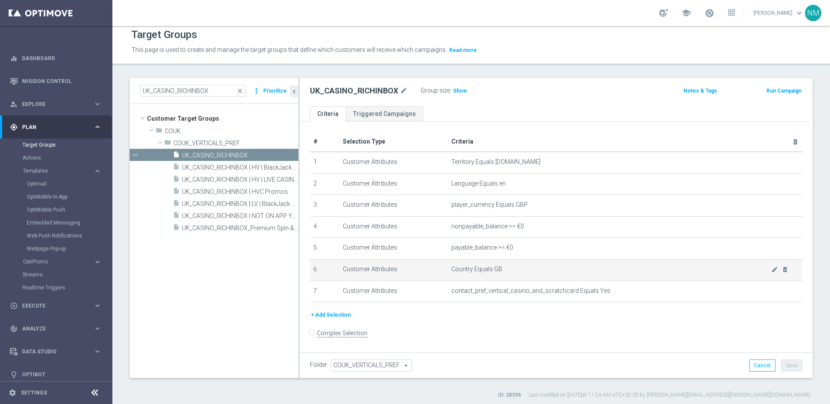
scroll to position [8, 0]
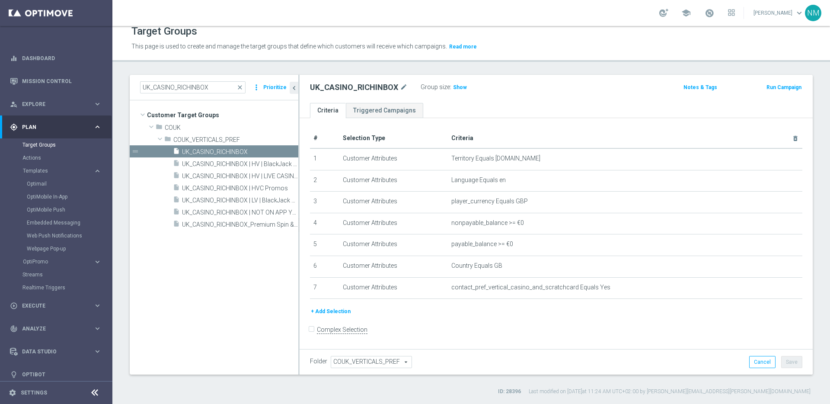
click at [48, 218] on div "Embedded Messaging" at bounding box center [69, 222] width 85 height 13
click at [48, 220] on link "Embedded Messaging" at bounding box center [58, 222] width 63 height 7
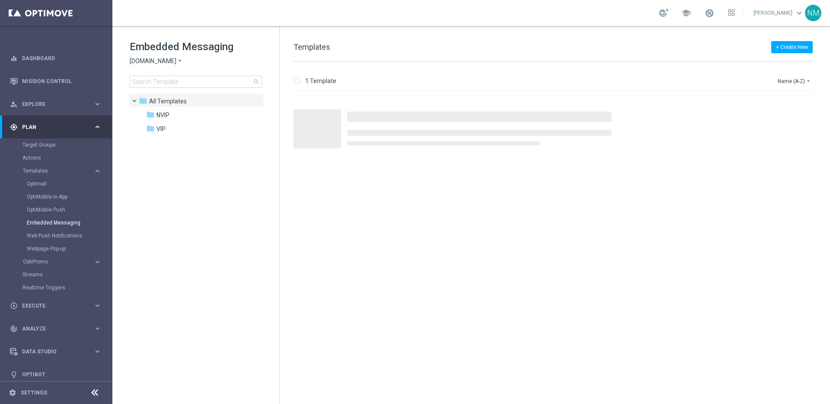
click at [175, 63] on span "Sorteonline.bet.br" at bounding box center [153, 61] width 47 height 8
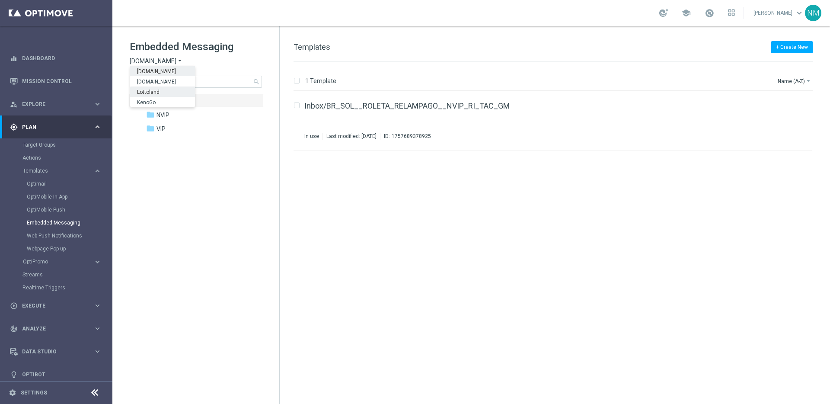
click at [168, 91] on div "Lottoland" at bounding box center [162, 91] width 65 height 10
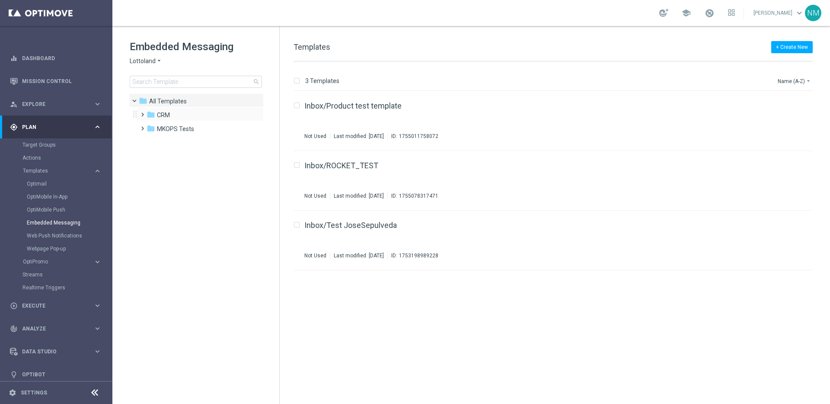
click at [142, 112] on span at bounding box center [141, 110] width 4 height 3
click at [150, 140] on span at bounding box center [149, 138] width 4 height 3
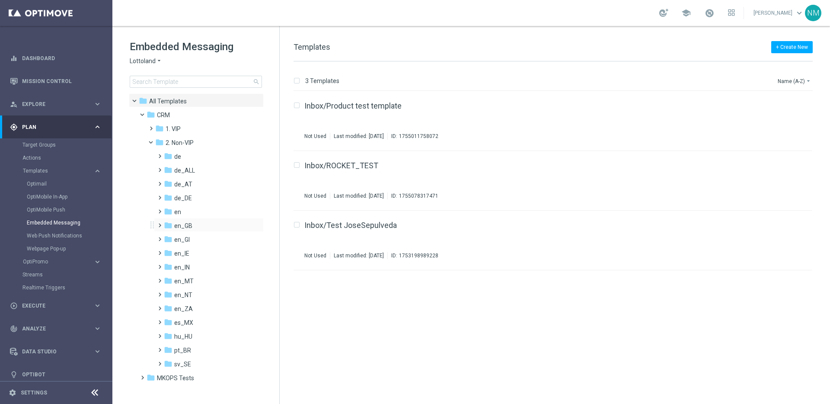
click at [160, 223] on span at bounding box center [158, 220] width 4 height 3
click at [190, 253] on span "TAC en_GB" at bounding box center [197, 253] width 31 height 8
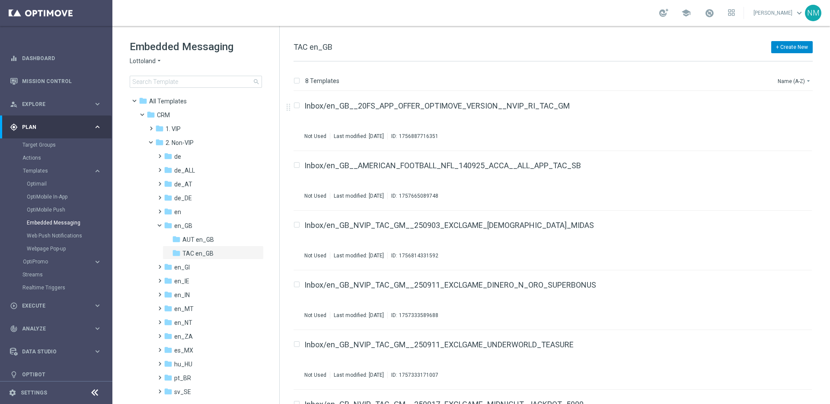
click at [783, 48] on button "+ Create New" at bounding box center [791, 47] width 41 height 12
click at [766, 64] on span "New Template" at bounding box center [767, 63] width 35 height 6
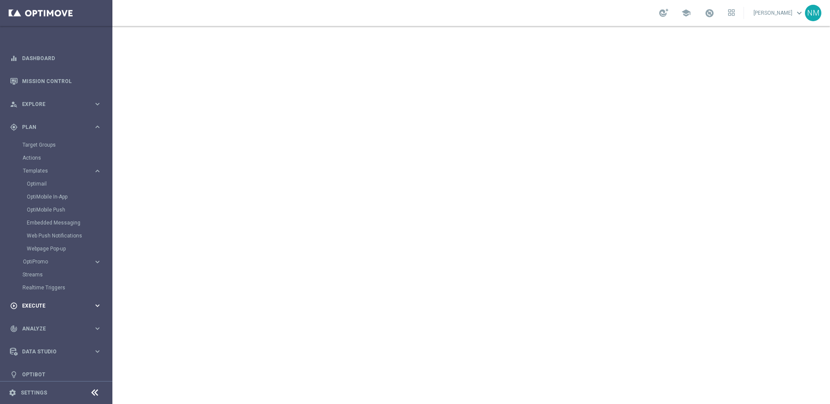
click at [56, 306] on span "Execute" at bounding box center [57, 305] width 71 height 5
click at [51, 166] on link "Campaign Builder" at bounding box center [55, 167] width 67 height 7
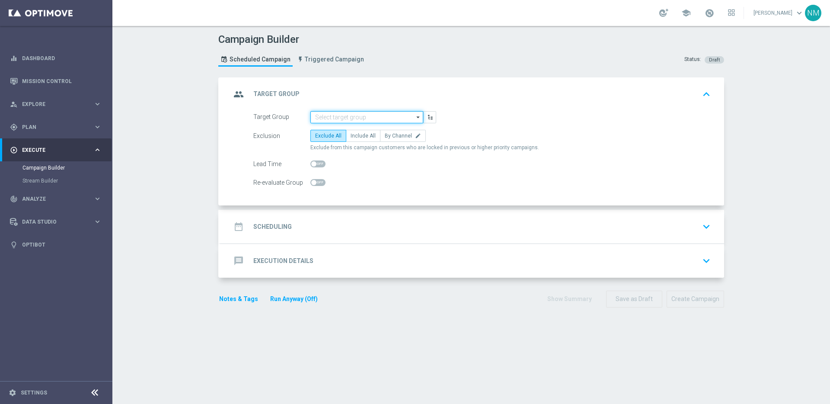
click at [398, 120] on input at bounding box center [366, 117] width 113 height 12
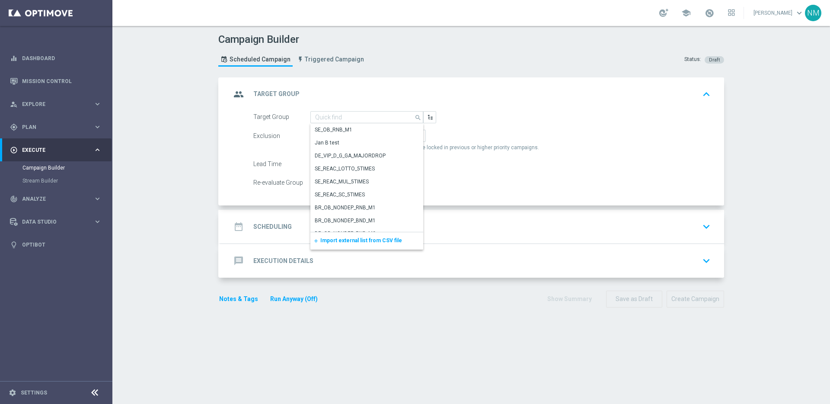
click at [350, 237] on div "add Import external list from CSV file" at bounding box center [366, 240] width 113 height 17
click at [351, 238] on span "Import external list from CSV file" at bounding box center [361, 240] width 82 height 6
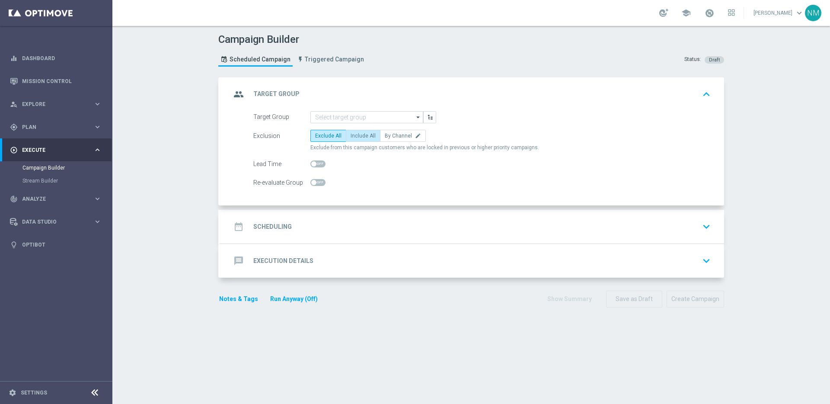
click at [356, 133] on span "Include All" at bounding box center [362, 136] width 25 height 6
click at [356, 134] on input "Include All" at bounding box center [353, 137] width 6 height 6
radio input "true"
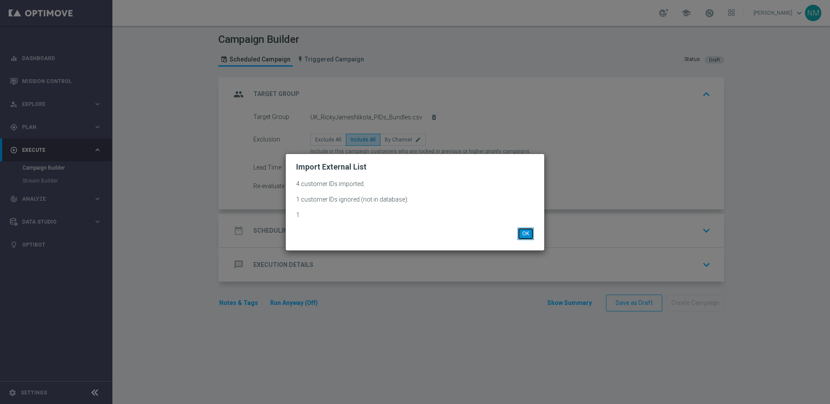
drag, startPoint x: 529, startPoint y: 236, endPoint x: 476, endPoint y: 229, distance: 53.6
click at [529, 236] on button "OK" at bounding box center [525, 233] width 16 height 12
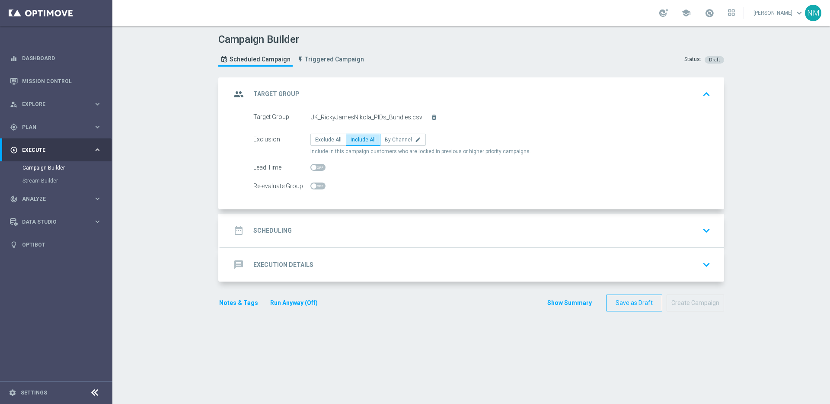
click at [331, 221] on div "date_range Scheduling keyboard_arrow_down" at bounding box center [471, 230] width 503 height 34
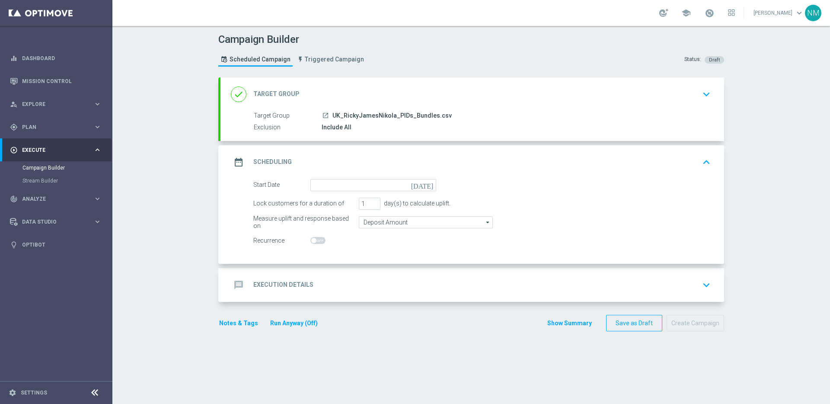
click at [335, 177] on div "date_range Scheduling keyboard_arrow_up" at bounding box center [471, 162] width 503 height 34
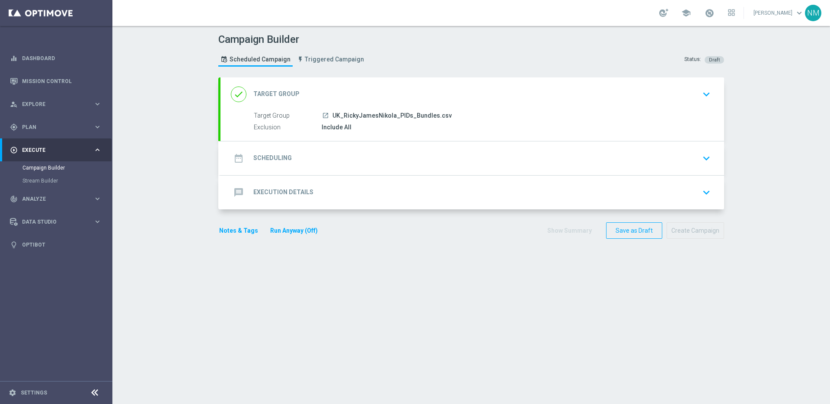
click at [342, 158] on div "date_range Scheduling keyboard_arrow_down Start Date today Lock customers for a…" at bounding box center [471, 158] width 503 height 34
click at [350, 159] on div "date_range Scheduling keyboard_arrow_down" at bounding box center [472, 158] width 483 height 16
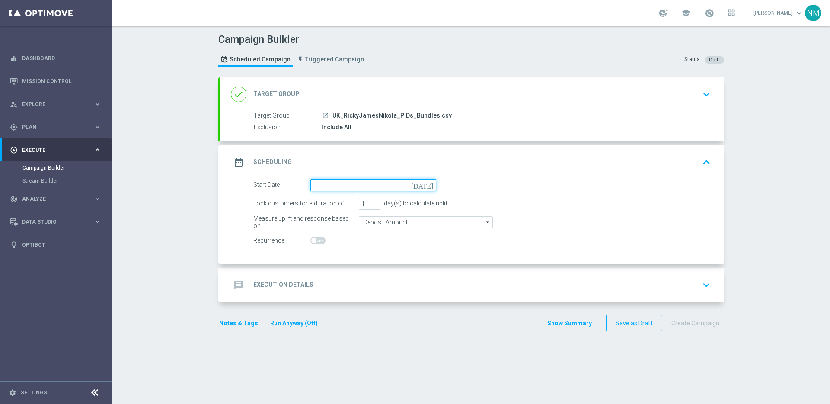
click at [354, 182] on input at bounding box center [373, 185] width 126 height 12
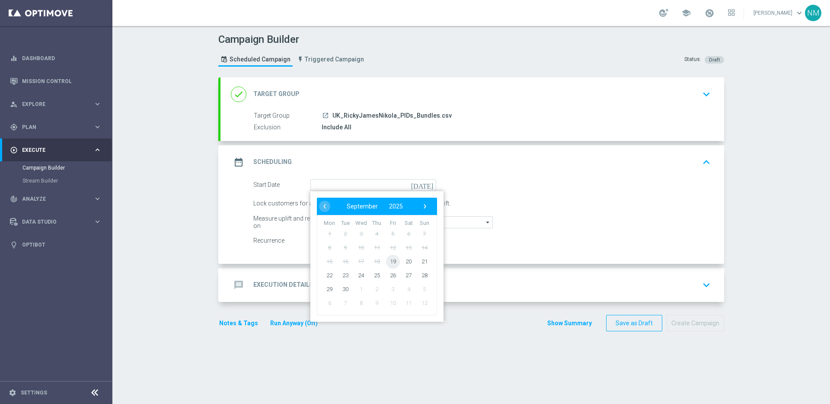
click at [392, 260] on span "19" at bounding box center [393, 261] width 14 height 14
type input "[DATE]"
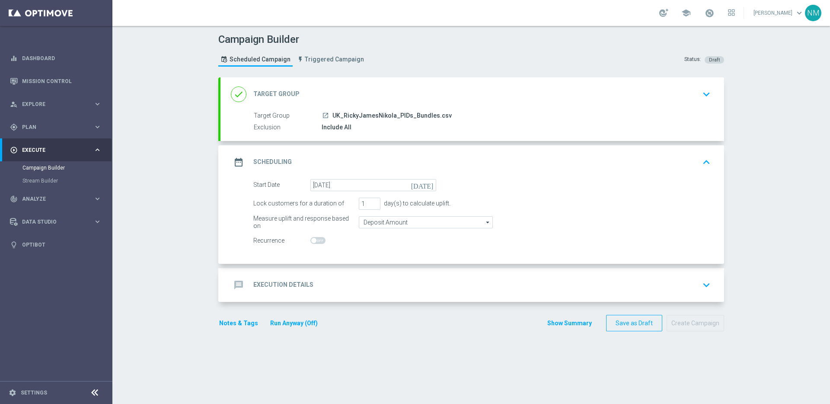
click at [344, 275] on div "message Execution Details keyboard_arrow_down" at bounding box center [471, 285] width 503 height 34
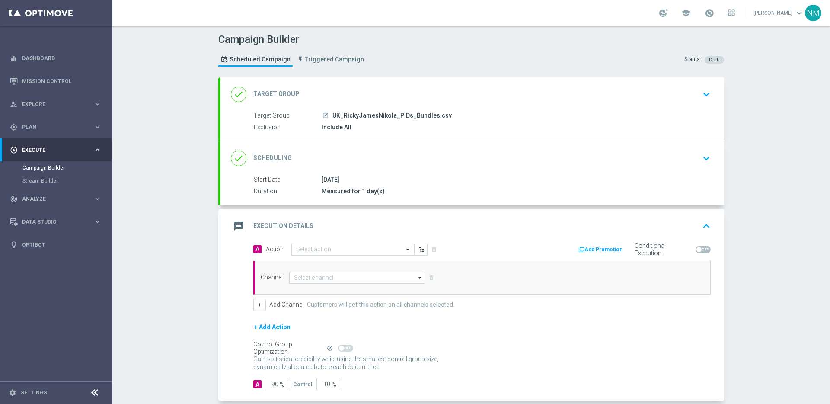
click at [308, 244] on div "Select action" at bounding box center [352, 249] width 123 height 12
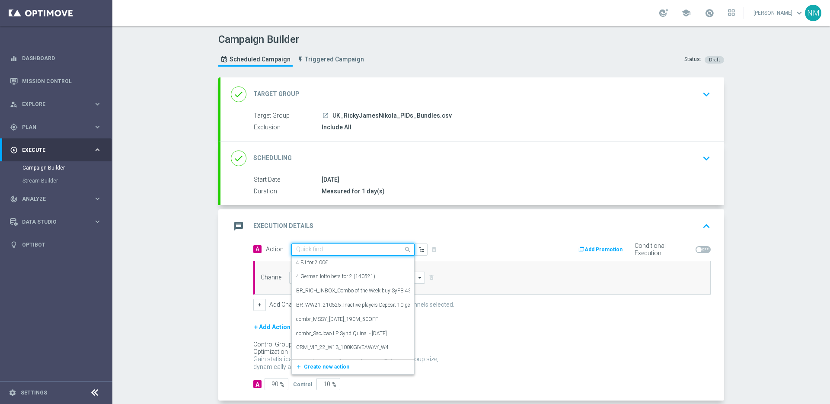
paste input "en_GB_W39_2025_RELAX_SOCIAL_COMPETITION__NVIP_RI_TAC_GM"
type input "en_GB_W39_2025_RELAX_SOCIAL_COMPETITION__NVIP_RI_TAC_GM"
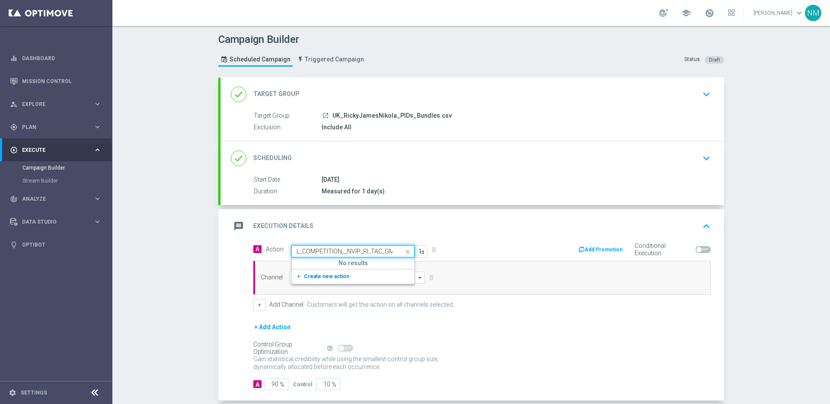
click at [328, 277] on span "Create new action" at bounding box center [326, 276] width 45 height 6
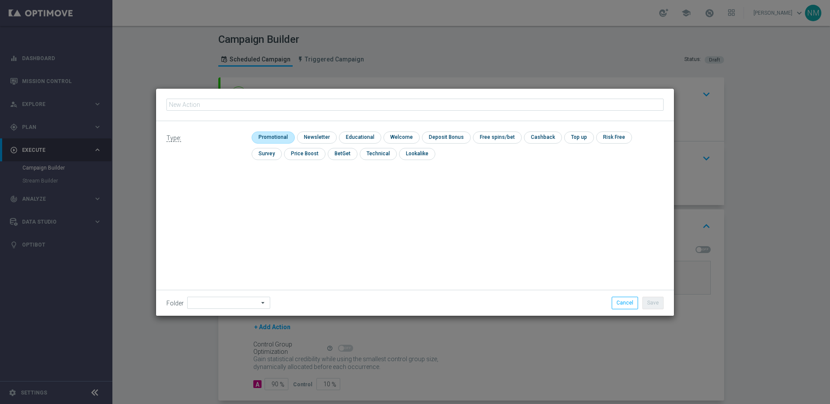
type input "en_GB_W39_2025_RELAX_SOCIAL_COMPETITION__NVIP_RI_TAC_GM"
click at [260, 135] on input "checkbox" at bounding box center [271, 137] width 41 height 12
checkbox input "true"
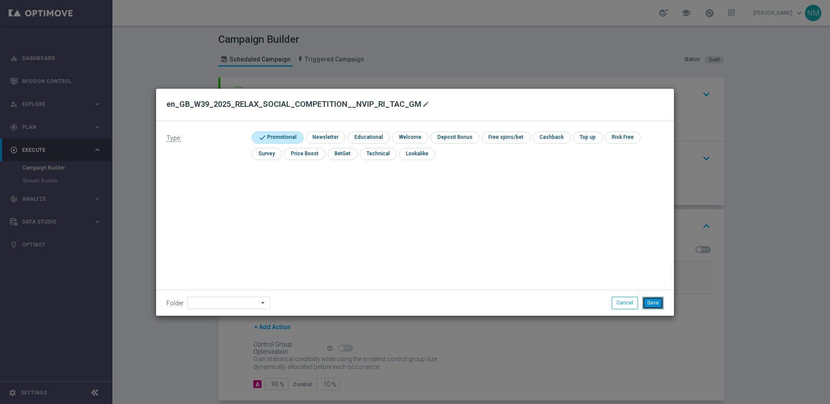
click at [654, 299] on button "Save" at bounding box center [652, 302] width 21 height 12
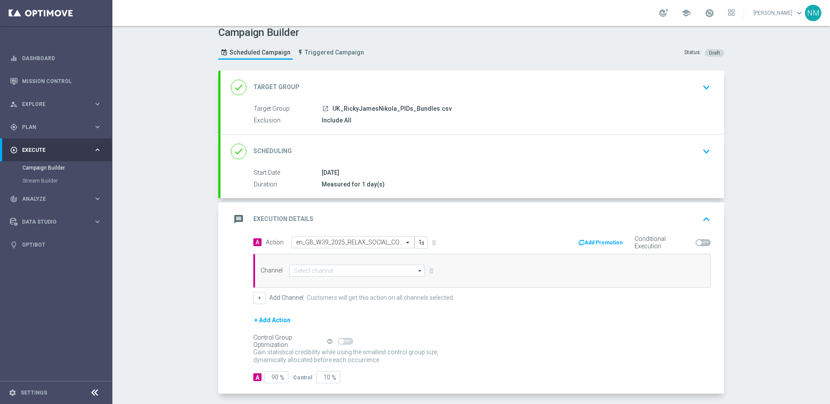
scroll to position [16, 0]
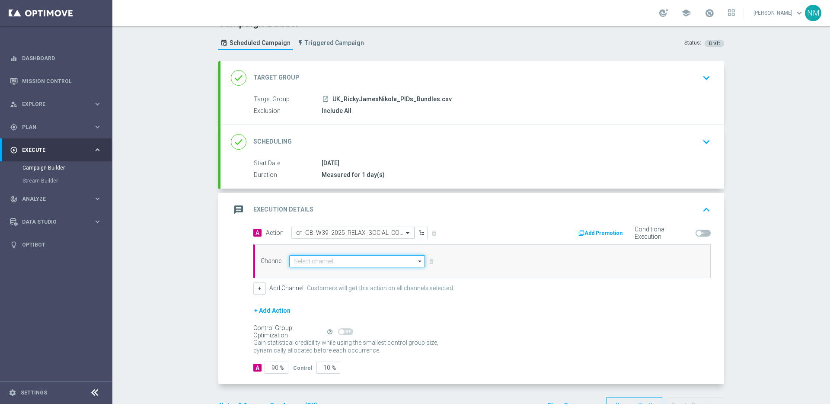
click at [311, 265] on input at bounding box center [357, 261] width 136 height 12
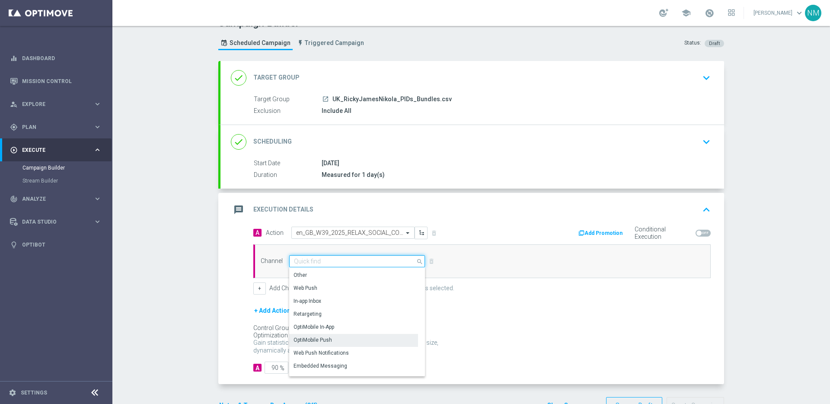
scroll to position [229, 0]
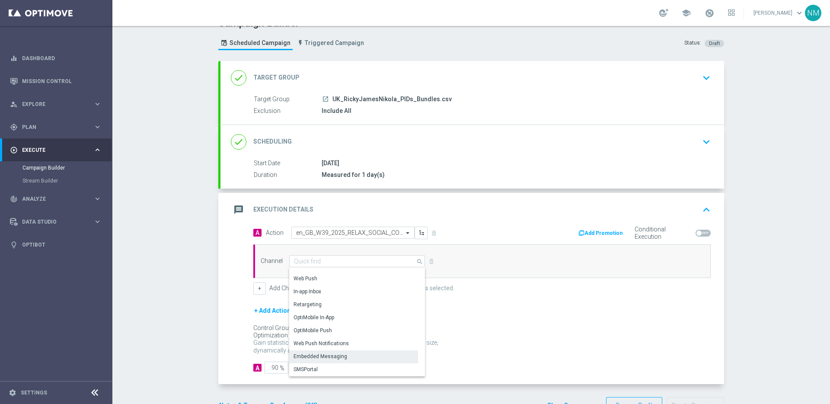
click at [336, 356] on div "Embedded Messaging" at bounding box center [320, 356] width 54 height 8
type input "Embedded Messaging"
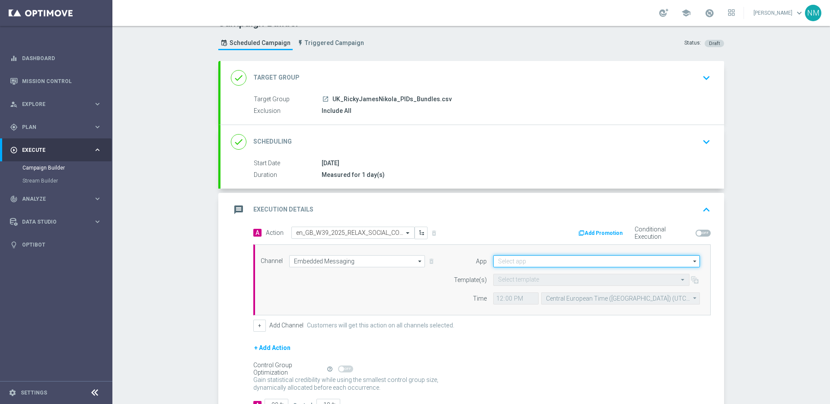
click at [563, 264] on input at bounding box center [596, 261] width 207 height 12
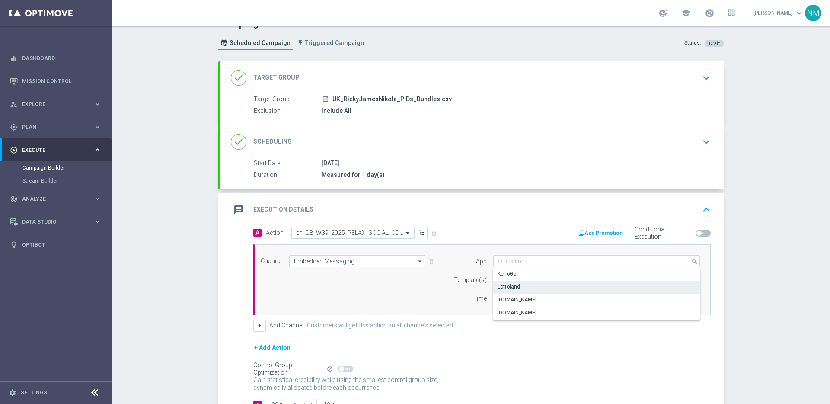
click at [524, 289] on div "Lottoland" at bounding box center [596, 286] width 207 height 12
type input "Lottoland"
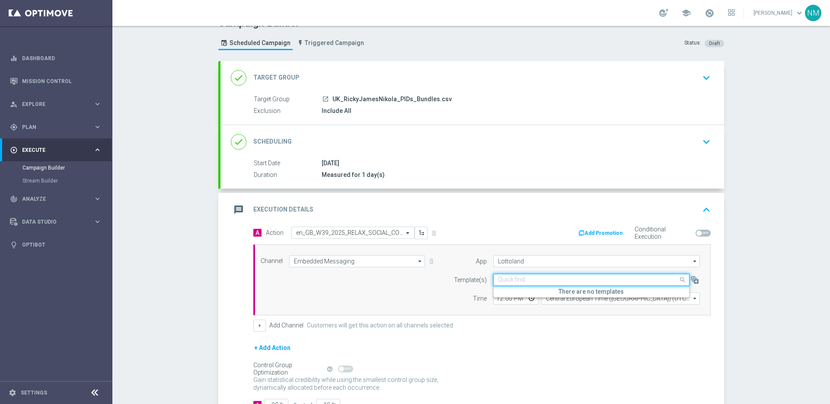
click at [521, 280] on input "text" at bounding box center [582, 279] width 169 height 7
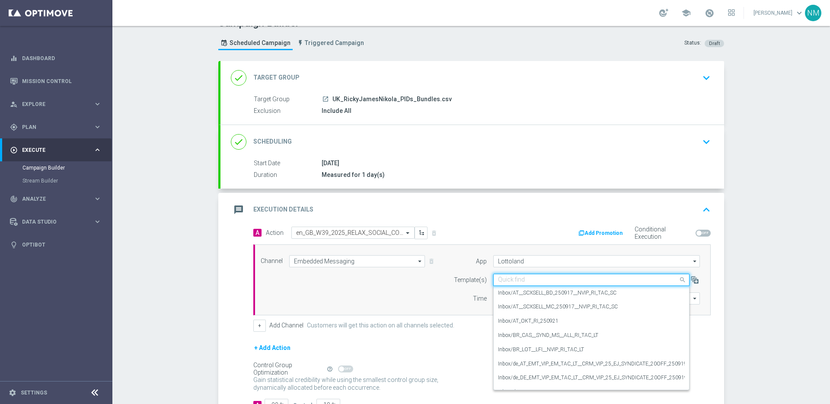
paste input "en_GB_W39_2025_RELAX_SOCIAL_COMPETITION__NVIP_RI_TAC_GM"
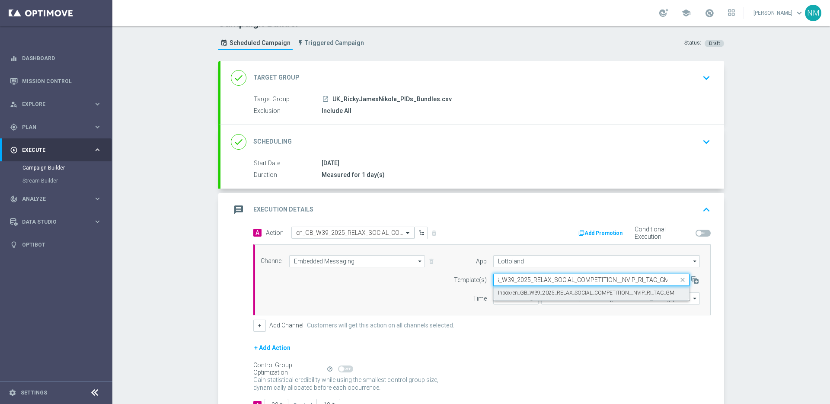
click at [526, 289] on label "Inbox/en_GB_W39_2025_RELAX_SOCIAL_COMPETITION__NVIP_RI_TAC_GM" at bounding box center [586, 292] width 176 height 7
type input "en_GB_W39_2025_RELAX_SOCIAL_COMPETITION__NVIP_RI_TAC_GM"
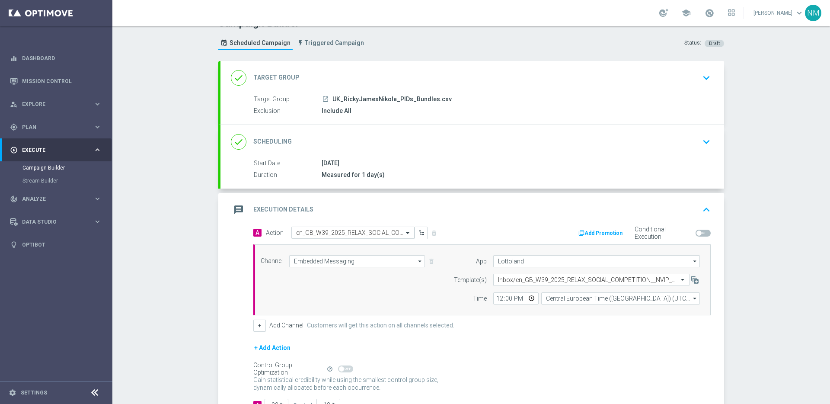
scroll to position [0, 0]
click at [525, 299] on input "12:00" at bounding box center [515, 298] width 45 height 12
type input "14:53"
click at [567, 335] on form "A Action Select action en_GB_W39_2025_RELAX_SOCIAL_COMPETITION__NVIP_RI_TAC_GM …" at bounding box center [481, 318] width 457 height 184
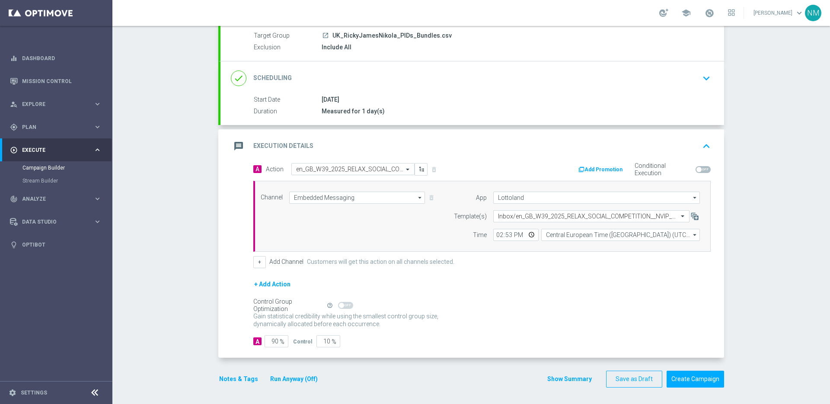
scroll to position [81, 0]
click at [272, 339] on input "90" at bounding box center [276, 340] width 24 height 12
type input "0"
type input "100"
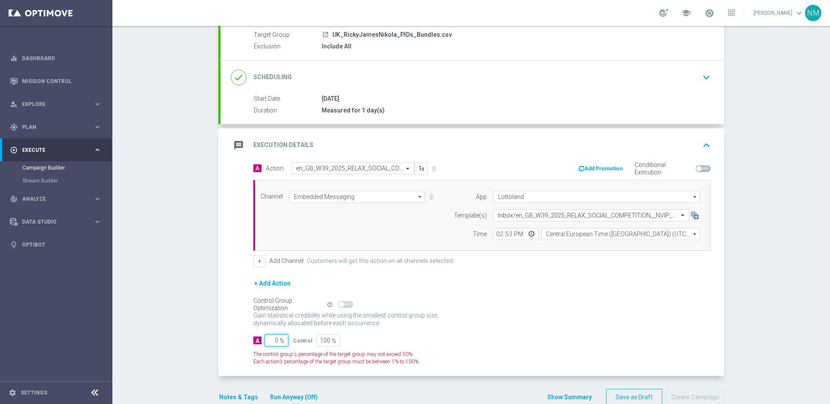
type input "10"
type input "90"
type input "100"
type input "0"
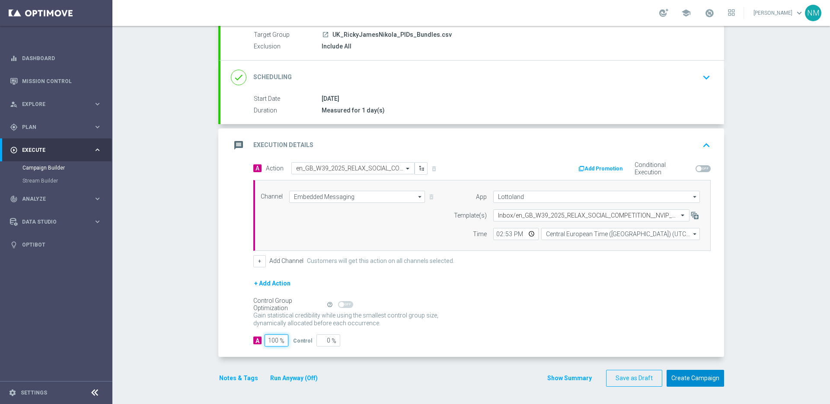
type input "100"
click at [700, 380] on button "Create Campaign" at bounding box center [694, 377] width 57 height 17
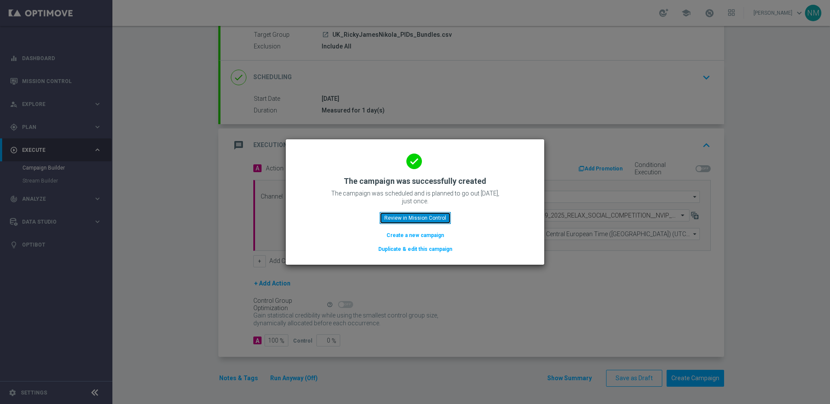
click at [426, 219] on button "Review in Mission Control" at bounding box center [414, 218] width 71 height 12
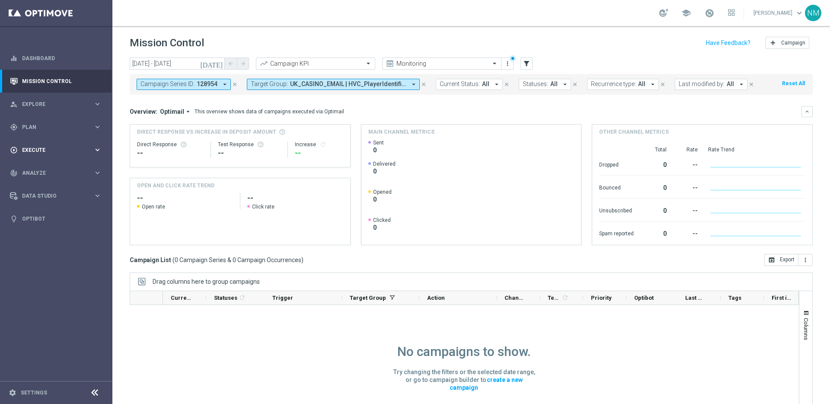
click at [63, 153] on div "play_circle_outline Execute" at bounding box center [51, 150] width 83 height 8
click at [30, 169] on link "Campaign Builder" at bounding box center [55, 167] width 67 height 7
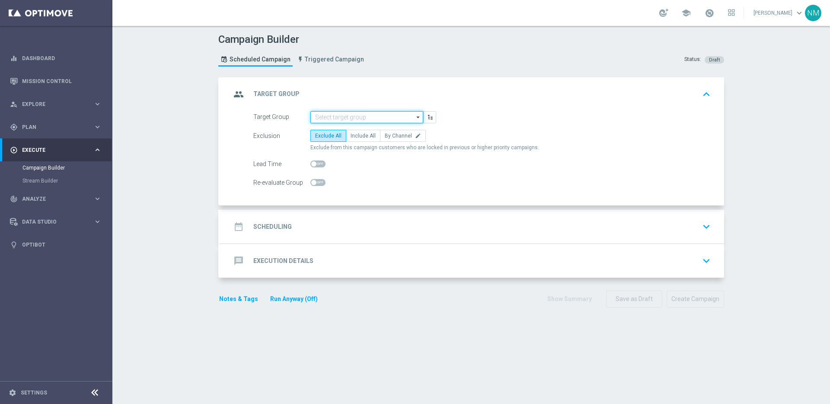
click at [312, 116] on input at bounding box center [366, 117] width 113 height 12
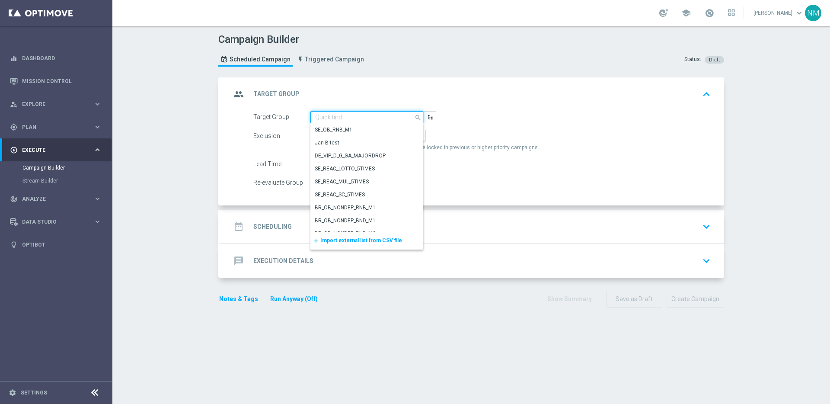
paste input ""UK_CASINO_APP | FTP ""
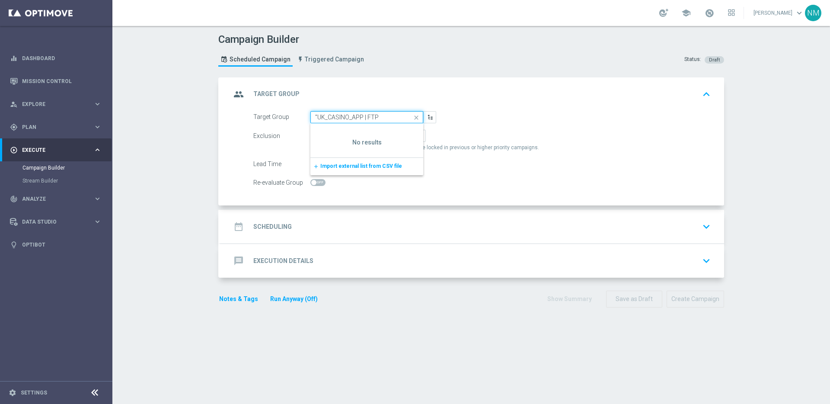
click at [315, 118] on input ""UK_CASINO_APP | FTP" at bounding box center [366, 117] width 113 height 12
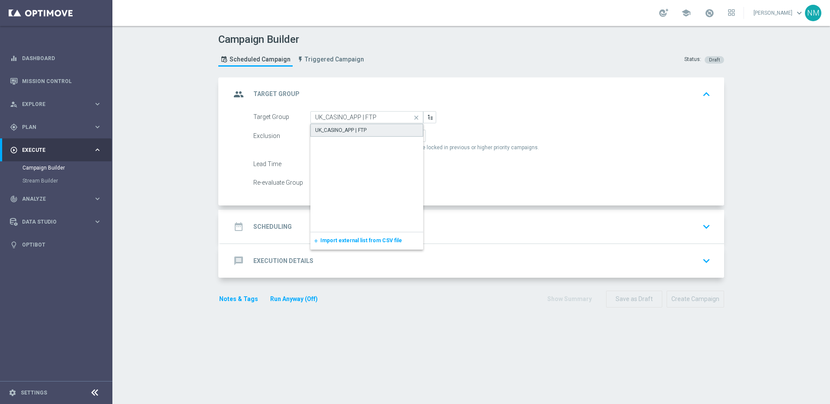
click at [368, 132] on div "UK_CASINO_APP | FTP" at bounding box center [366, 130] width 113 height 13
type input "UK_CASINO_APP | FTP"
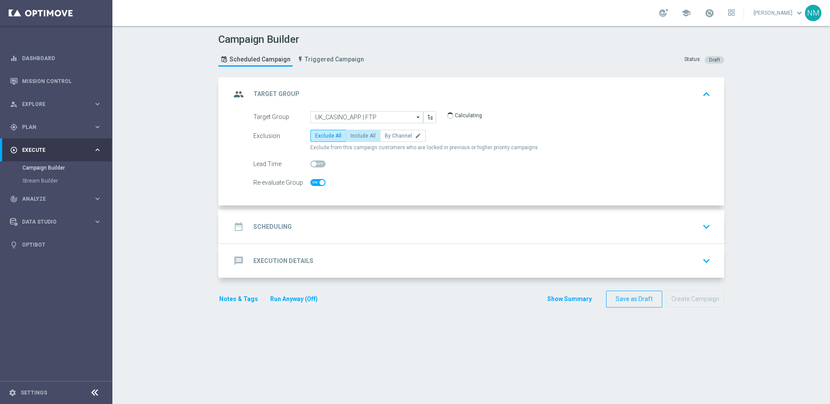
checkbox input "true"
click at [364, 135] on span "Include All" at bounding box center [362, 136] width 25 height 6
click at [356, 135] on input "Include All" at bounding box center [353, 137] width 6 height 6
radio input "true"
click at [310, 219] on div "date_range Scheduling keyboard_arrow_down" at bounding box center [472, 226] width 483 height 16
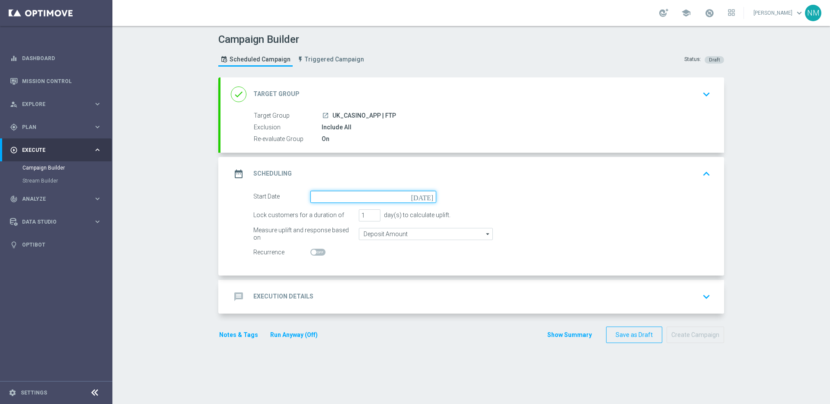
click at [333, 197] on input at bounding box center [373, 197] width 126 height 12
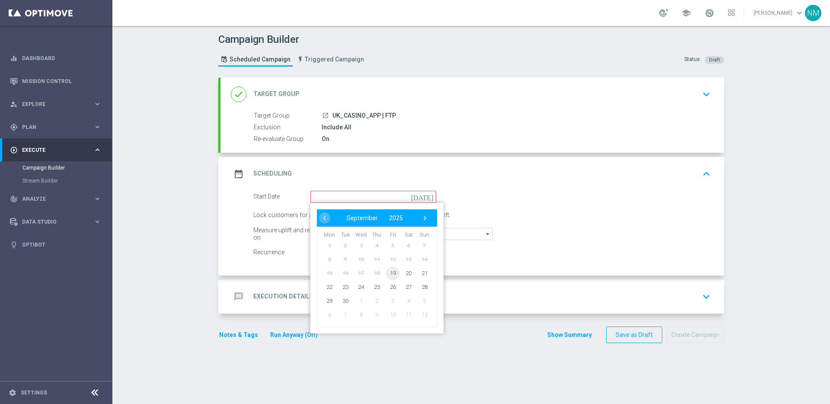
click at [388, 272] on span "19" at bounding box center [393, 273] width 14 height 14
type input "[DATE]"
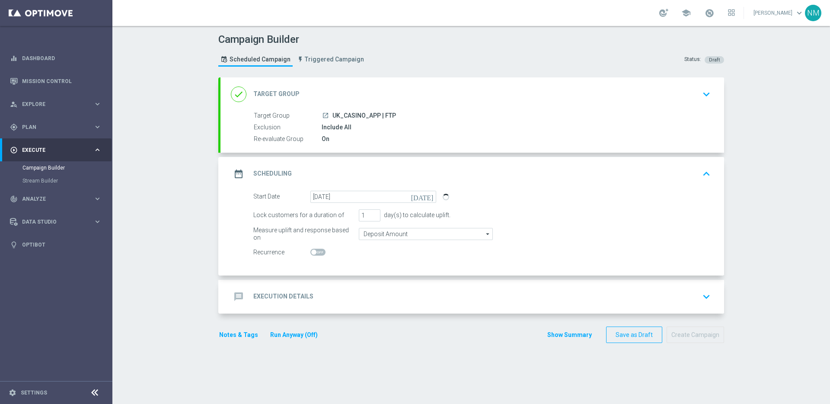
click at [326, 309] on div "message Execution Details keyboard_arrow_down" at bounding box center [471, 297] width 503 height 34
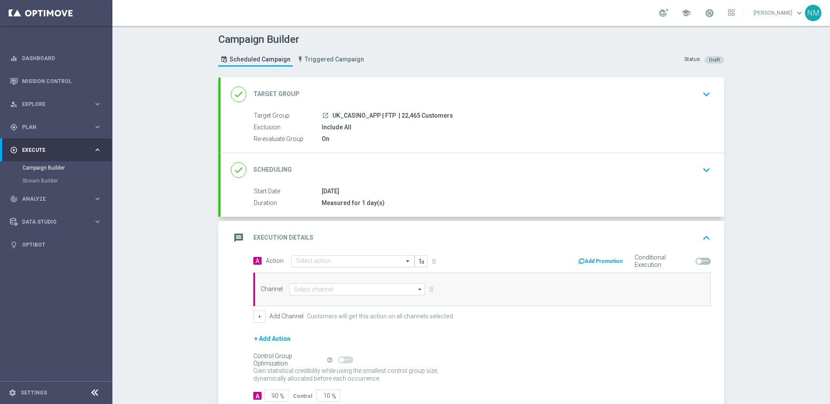
click at [308, 261] on input "text" at bounding box center [344, 261] width 96 height 7
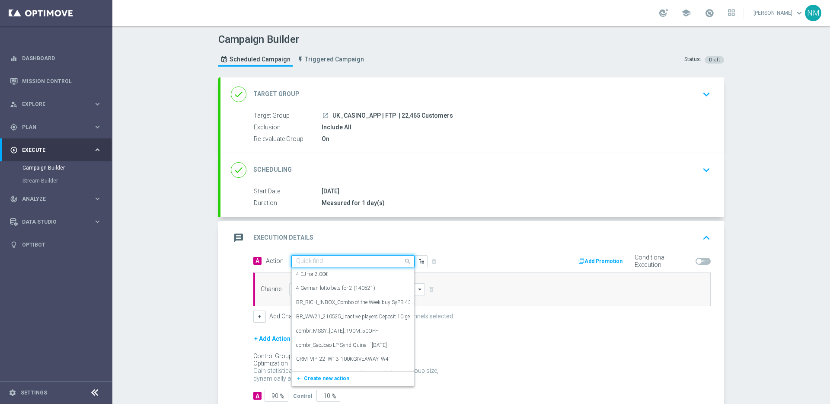
paste input "en_GB__FTP_OPTIMOBILE__NVIP_APP_TAC_GM"
type input "en_GB__FTP_OPTIMOBILE__NVIP_APP_TAC_GM"
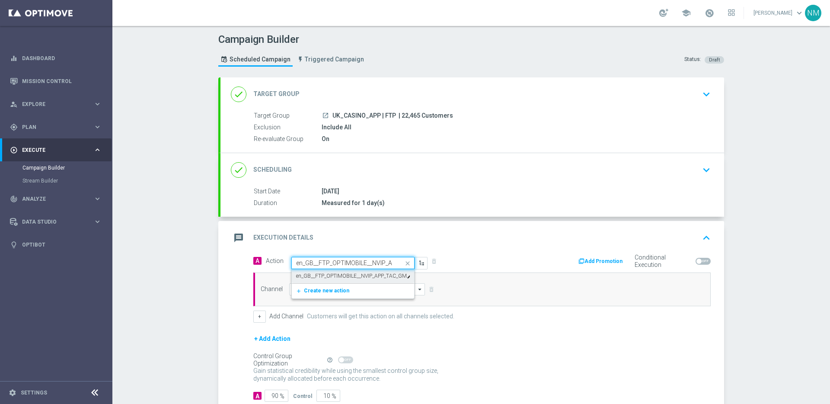
scroll to position [0, 32]
click at [331, 278] on label "en_GB__FTP_OPTIMOBILE__NVIP_APP_TAC_GM" at bounding box center [351, 275] width 111 height 7
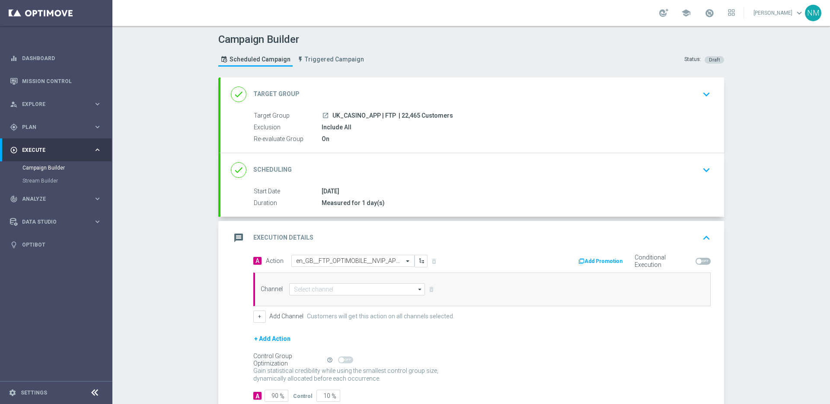
scroll to position [0, 0]
click at [331, 283] on input at bounding box center [357, 289] width 136 height 12
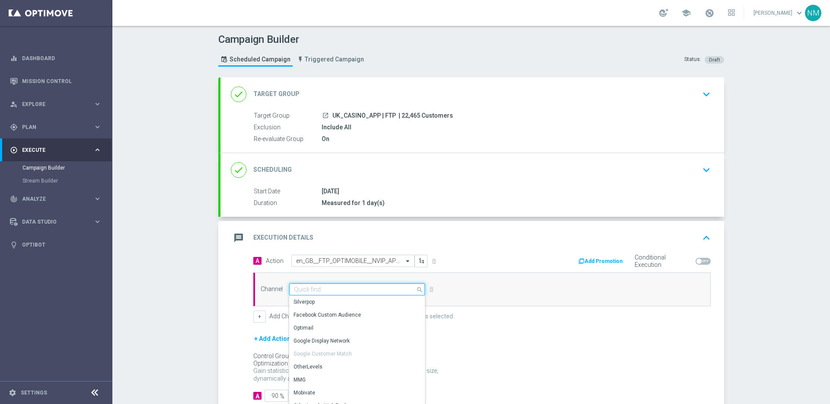
paste input "en_GB__FTP_OPTIMOBILE__NVIP_APP_TAC_GM"
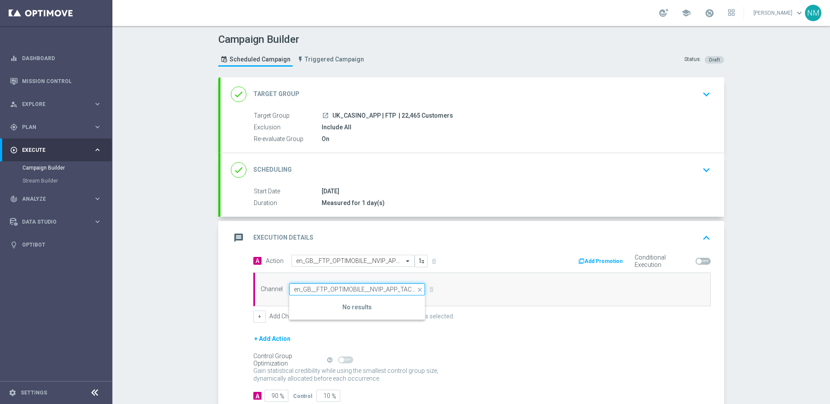
scroll to position [0, 6]
type input "en_GB__FTP_OPTIMOBILE__NVIP_APP_TAC_GM"
click at [467, 280] on div "Channel en_GB__FTP_OPTIMOBILE__NVIP_APP_TAC_GM close Drag here to set row group…" at bounding box center [481, 289] width 457 height 34
click at [367, 289] on input at bounding box center [357, 289] width 136 height 12
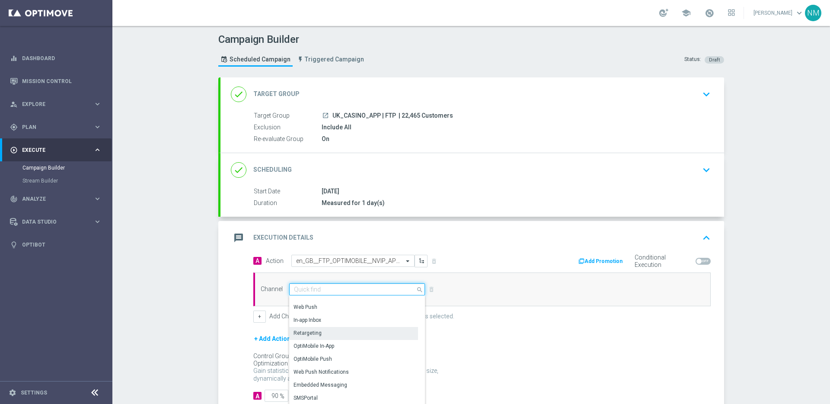
scroll to position [229, 0]
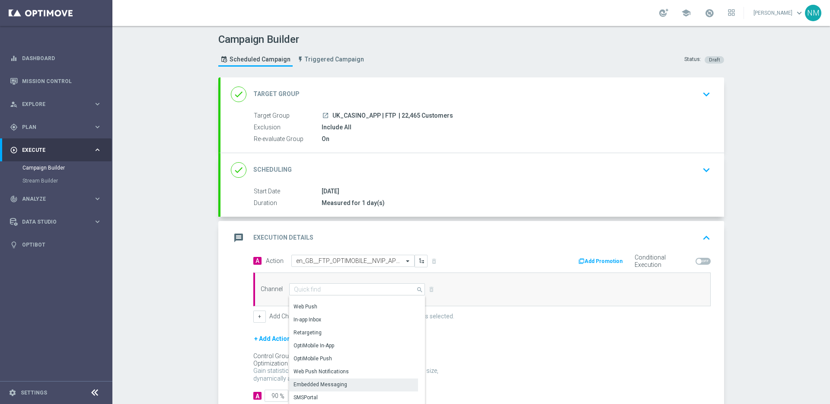
click at [305, 379] on div "Embedded Messaging" at bounding box center [353, 384] width 129 height 12
type input "Embedded Messaging"
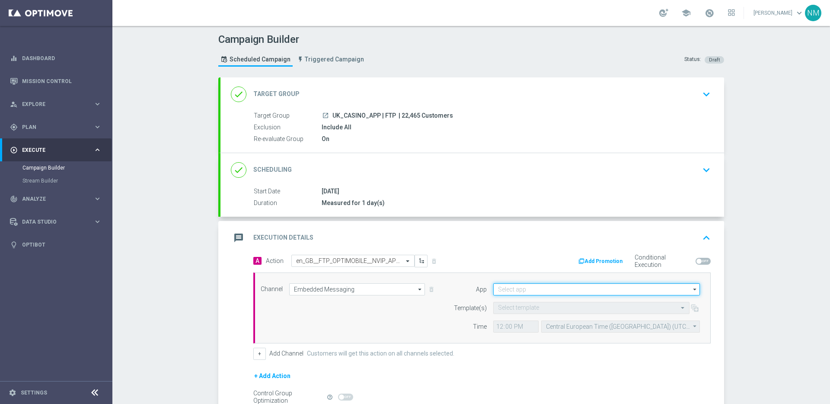
click at [515, 292] on input at bounding box center [596, 289] width 207 height 12
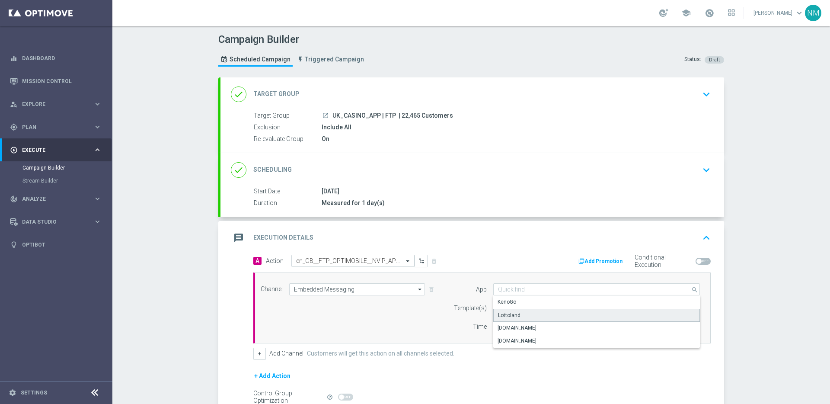
click at [519, 315] on div "Lottoland" at bounding box center [596, 314] width 207 height 13
type input "Lottoland"
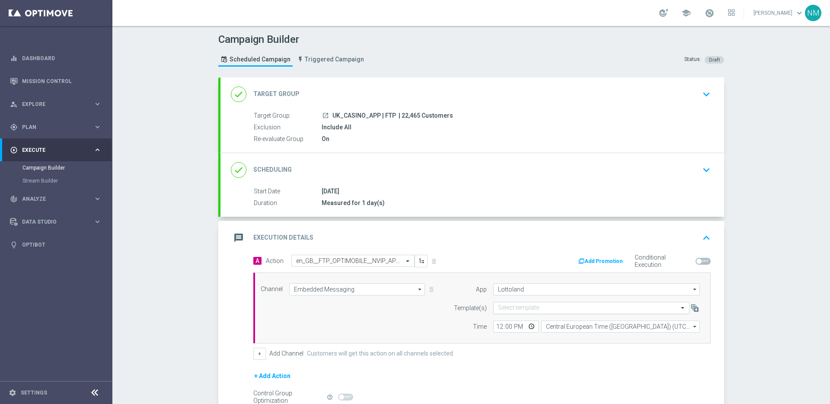
click at [521, 307] on input "text" at bounding box center [582, 307] width 169 height 7
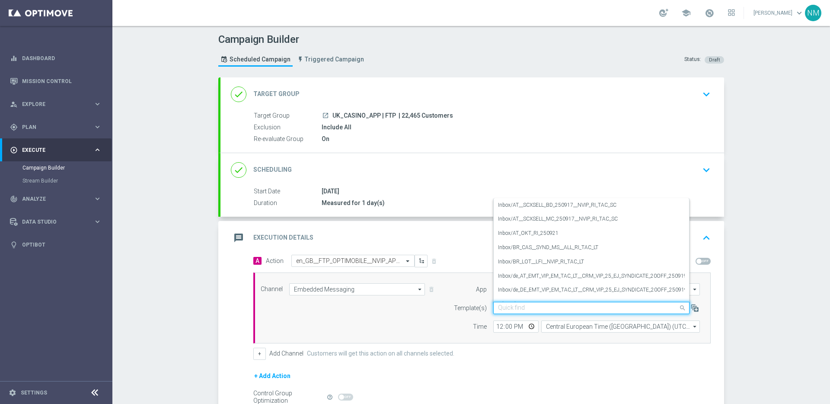
paste input "en_GB__FTP_OPTIMOBILE__NVIP_APP_TAC_GM"
type input "en_GB__FTP_OPTIMOBILE__NVIP_APP_TAC_GM"
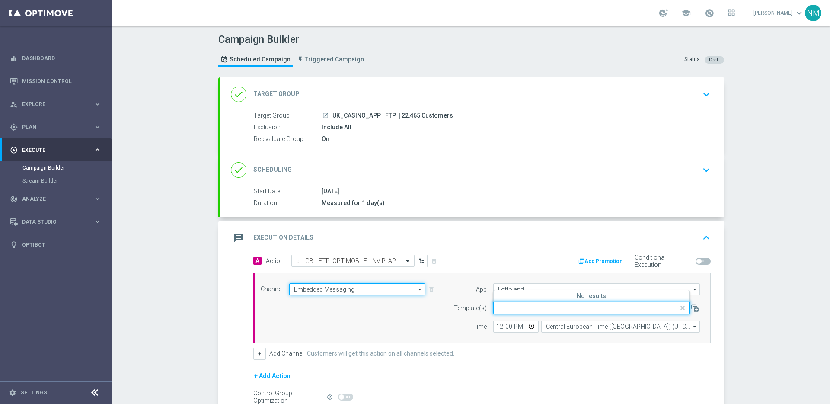
click at [367, 287] on input "Embedded Messaging" at bounding box center [357, 289] width 136 height 12
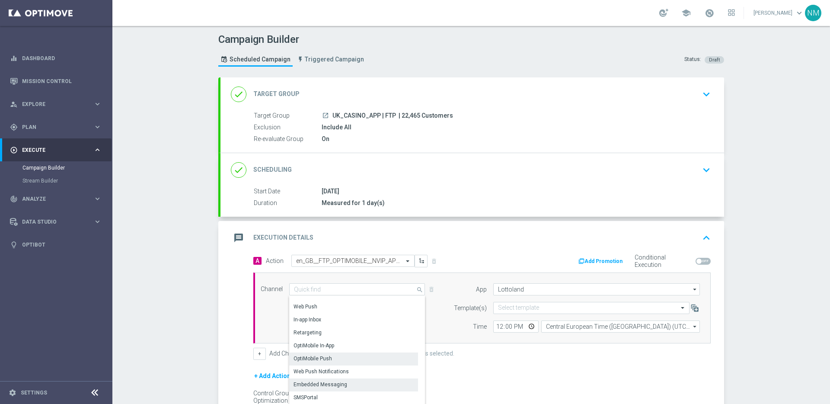
click at [319, 361] on div "OptiMobile Push" at bounding box center [312, 358] width 38 height 8
type input "OptiMobile Push"
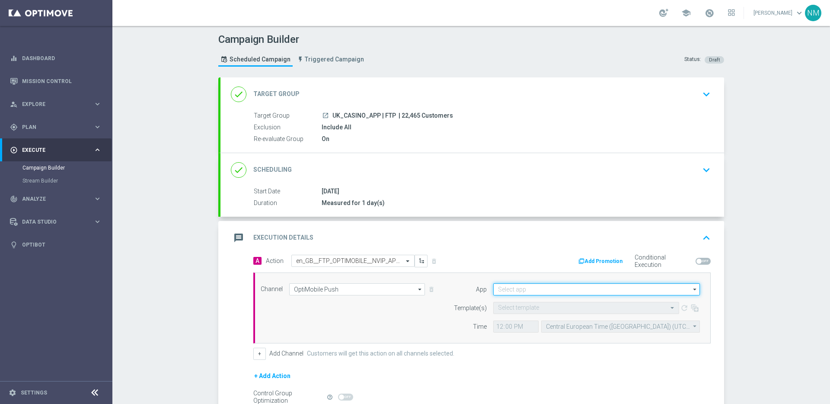
click at [534, 294] on input at bounding box center [596, 289] width 207 height 12
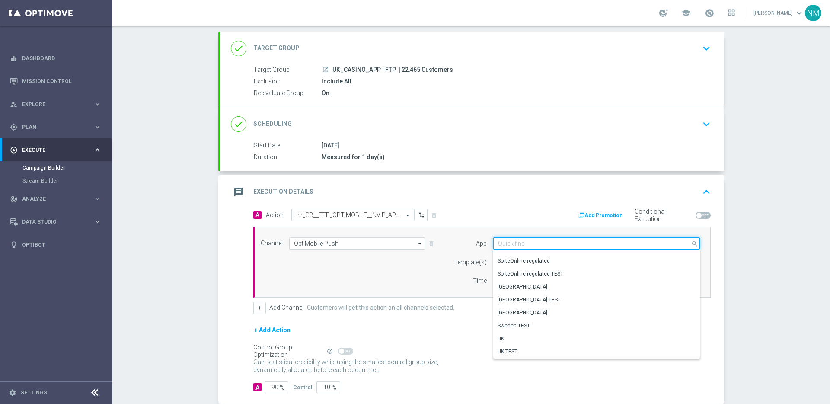
scroll to position [92, 0]
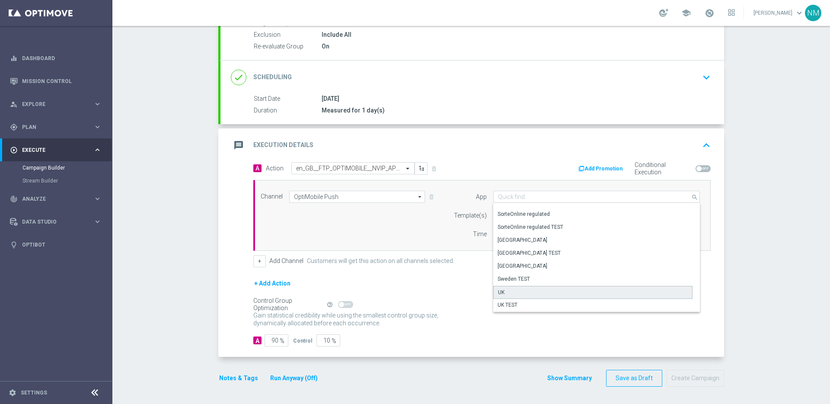
click at [520, 291] on div "UK" at bounding box center [592, 292] width 199 height 13
type input "UK"
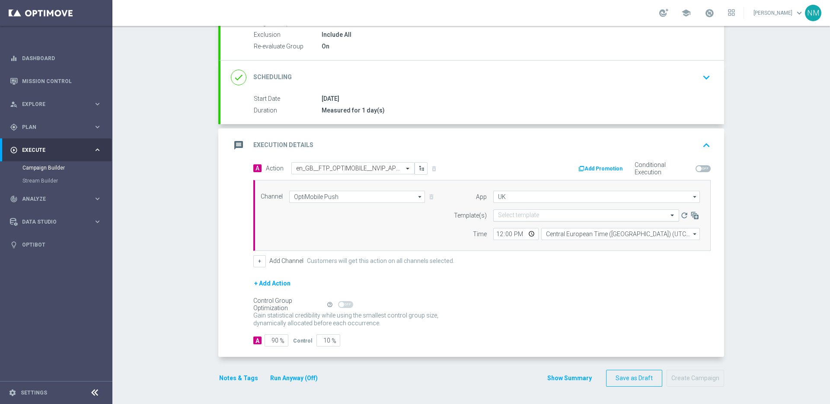
click at [518, 210] on div "Select template" at bounding box center [586, 215] width 186 height 12
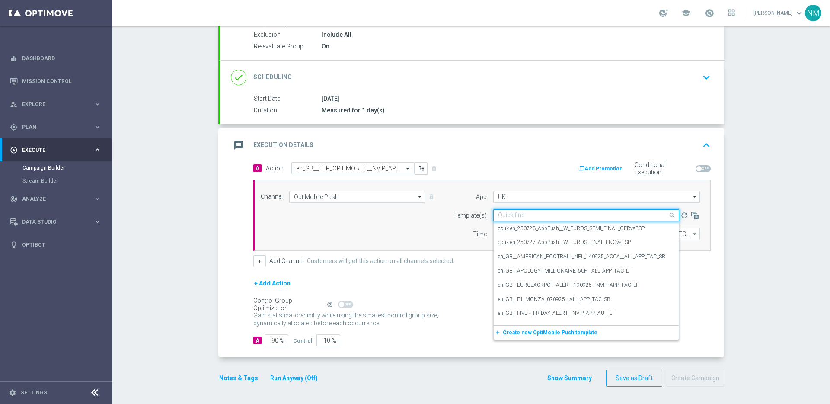
paste input "en_GB__FTP_OPTIMOBILE__NVIP_APP_TAC_GM"
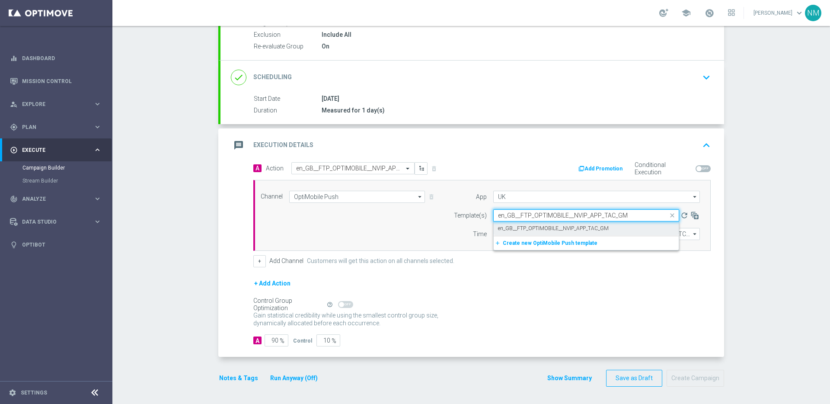
click at [520, 232] on div "en_GB__FTP_OPTIMOBILE__NVIP_APP_TAC_GM" at bounding box center [586, 228] width 176 height 14
type input "en_GB__FTP_OPTIMOBILE__NVIP_APP_TAC_GM"
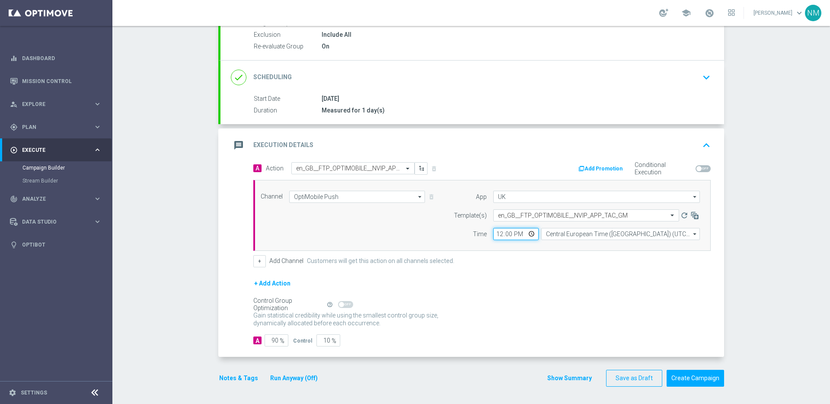
click at [519, 233] on input "12:00" at bounding box center [515, 234] width 45 height 12
click at [526, 237] on input "12:00" at bounding box center [515, 234] width 45 height 12
type input "19:00"
click at [570, 270] on form "A Action Select action en_GB__FTP_OPTIMOBILE__NVIP_APP_TAC_GM delete_forever Ad…" at bounding box center [481, 254] width 457 height 184
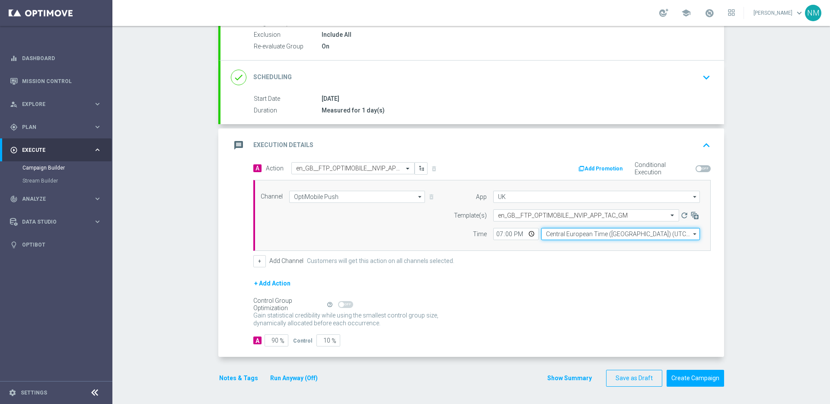
click at [568, 232] on input "Central European Time (Budapest) (UTC +02:00)" at bounding box center [620, 234] width 159 height 12
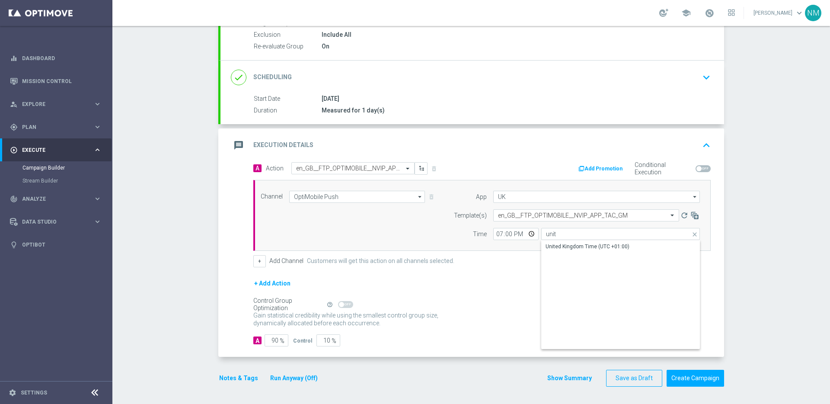
click at [567, 245] on div "United Kingdom Time (UTC +01:00)" at bounding box center [587, 246] width 84 height 8
type input "United Kingdom Time (UTC +01:00)"
click at [271, 340] on input "90" at bounding box center [276, 340] width 24 height 12
type input "0"
type input "100"
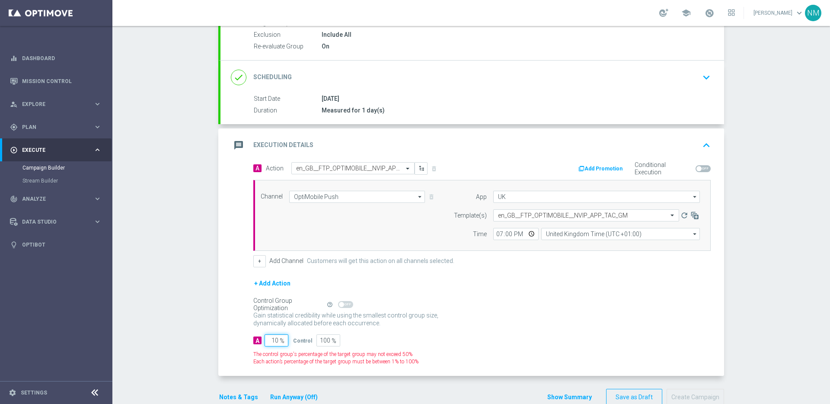
type input "100"
type input "0"
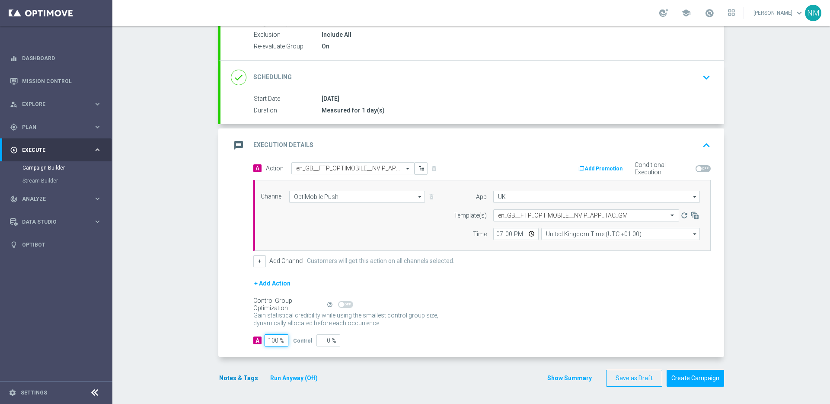
type input "100"
click at [235, 380] on button "Notes & Tags" at bounding box center [238, 377] width 41 height 11
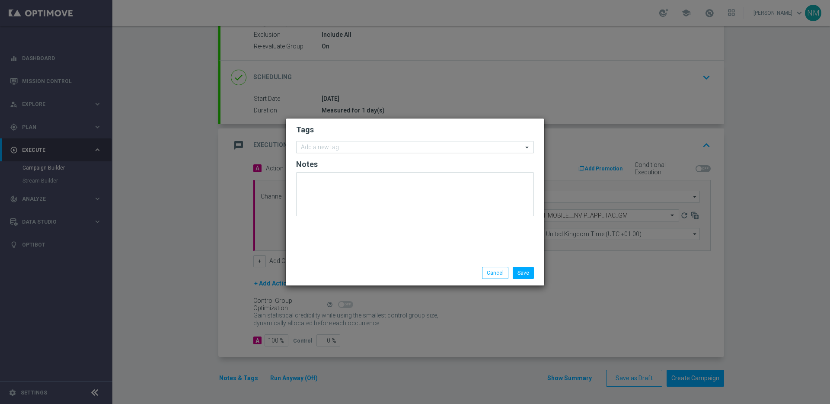
click at [333, 145] on input "text" at bounding box center [412, 147] width 222 height 7
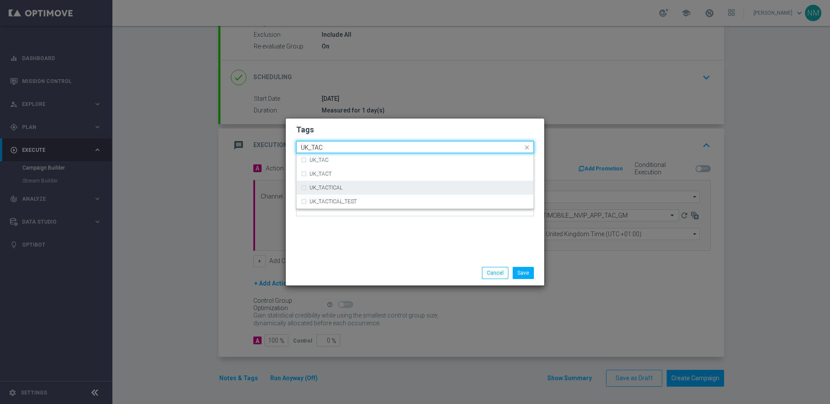
click at [351, 185] on div "UK_TACTICAL" at bounding box center [418, 187] width 219 height 5
type input "UK_TAC"
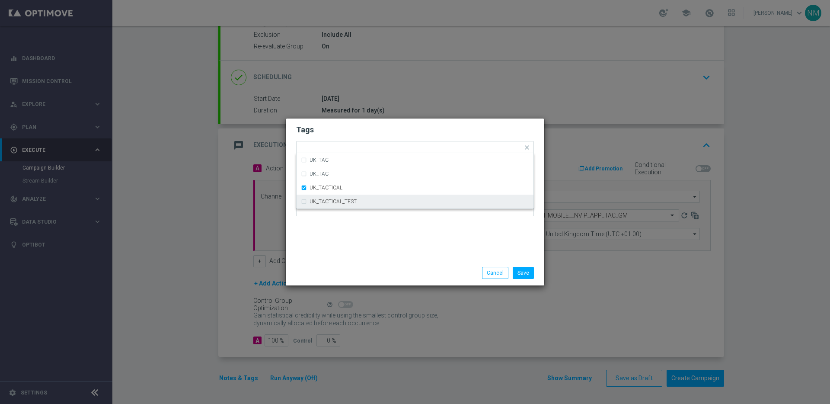
click at [458, 269] on div "Save Cancel" at bounding box center [456, 273] width 167 height 12
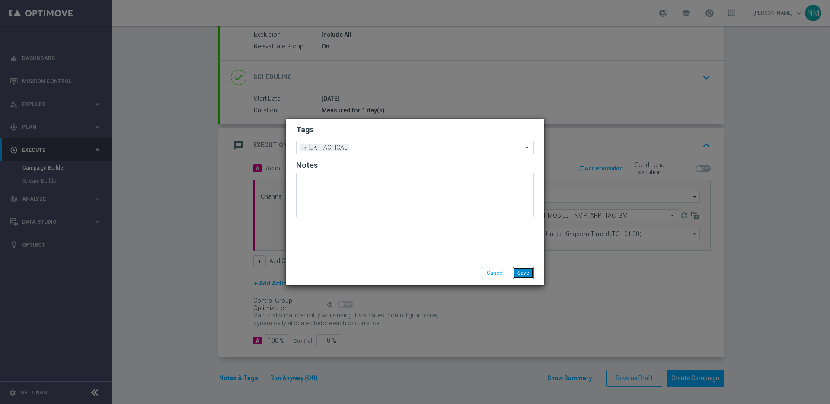
click at [516, 270] on button "Save" at bounding box center [522, 273] width 21 height 12
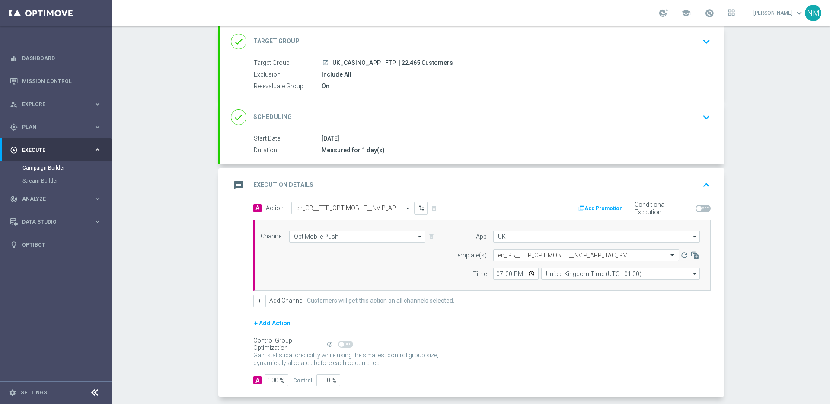
scroll to position [53, 0]
click at [366, 61] on span "UK_CASINO_APP | FTP" at bounding box center [364, 63] width 64 height 8
copy div "UK_CASINO_APP | FTP"
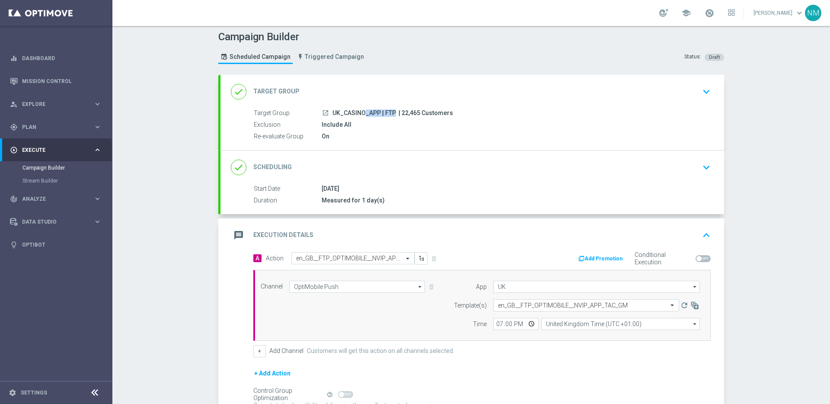
scroll to position [0, 0]
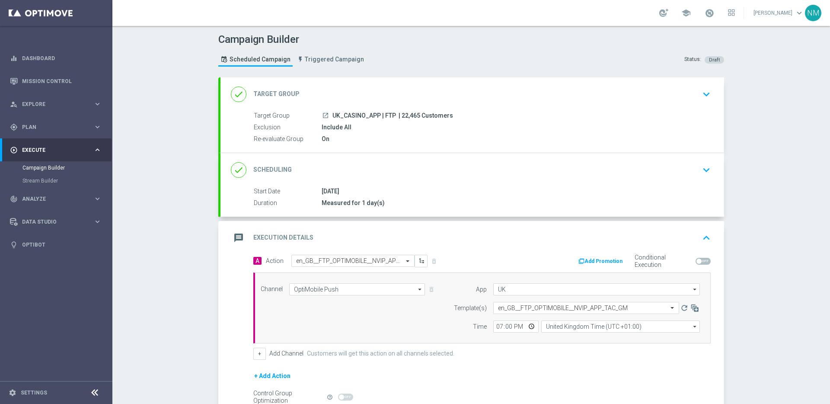
click at [544, 210] on div "Start Date 19 Sep 2025 Duration Measured for 1 day(s) Start Date 19 Sep 2025 to…" at bounding box center [471, 202] width 503 height 30
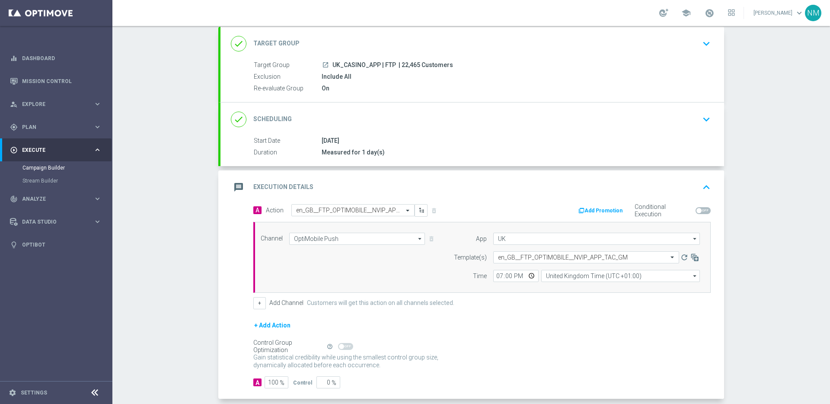
scroll to position [92, 0]
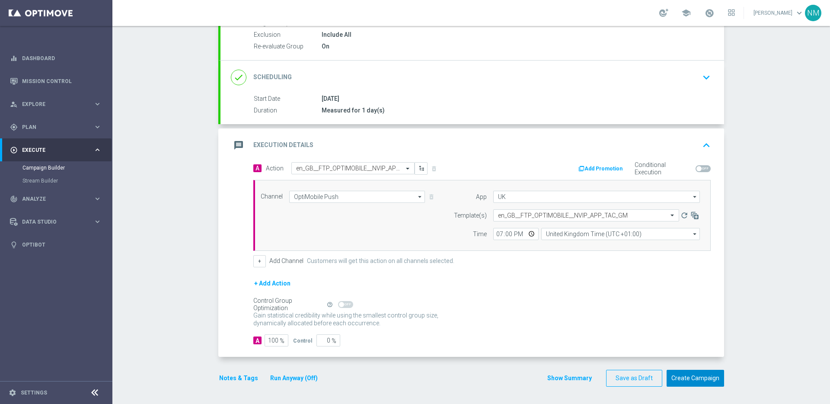
click at [700, 375] on button "Create Campaign" at bounding box center [694, 377] width 57 height 17
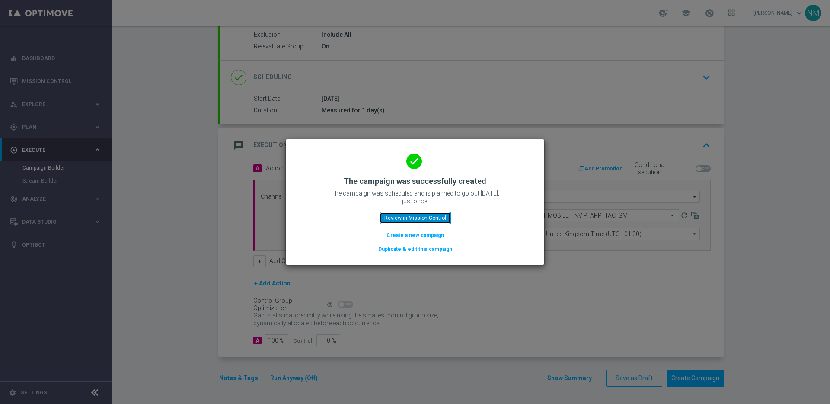
click at [406, 220] on button "Review in Mission Control" at bounding box center [414, 218] width 71 height 12
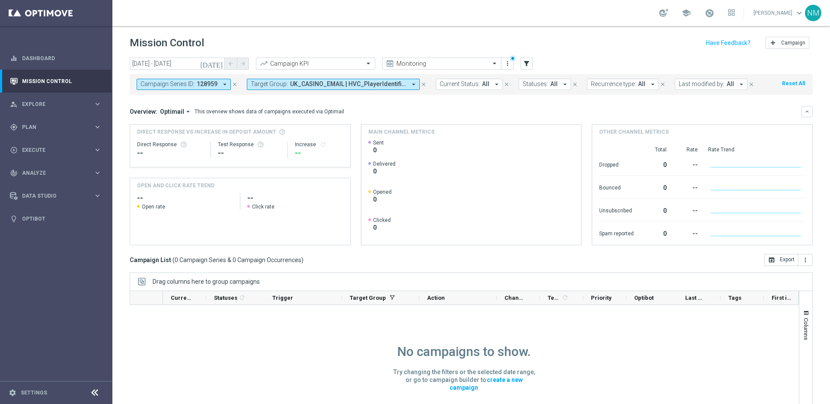
click at [232, 85] on icon "close" at bounding box center [235, 84] width 6 height 6
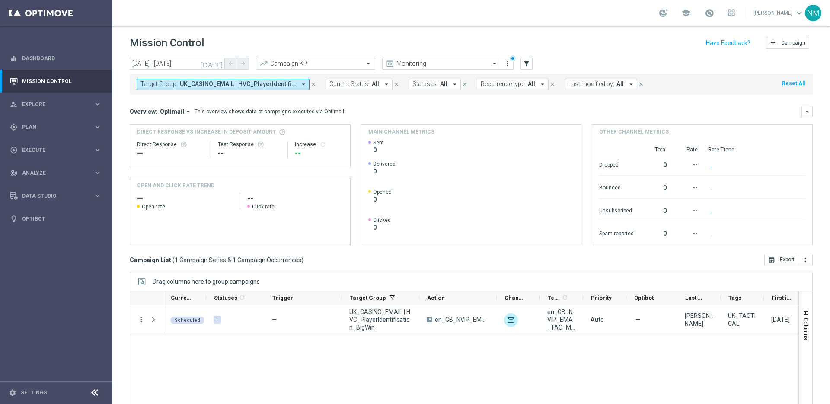
click at [313, 83] on icon "close" at bounding box center [313, 84] width 6 height 6
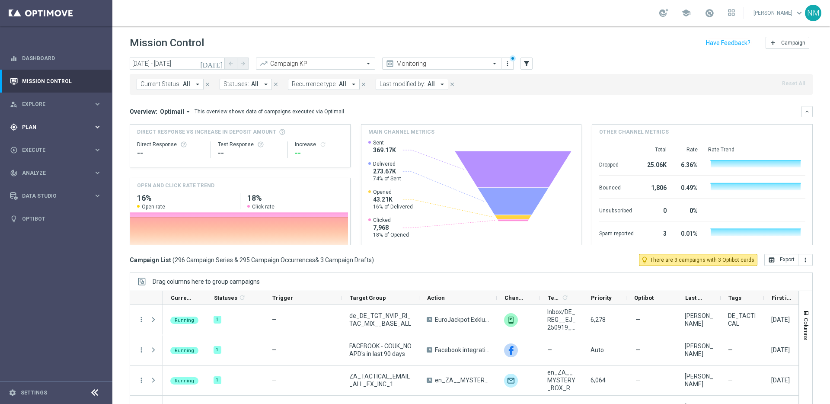
click at [57, 121] on div "gps_fixed Plan keyboard_arrow_right" at bounding box center [55, 126] width 111 height 23
drag, startPoint x: 52, startPoint y: 146, endPoint x: 89, endPoint y: 1, distance: 149.6
click at [52, 146] on link "Target Groups" at bounding box center [55, 144] width 67 height 7
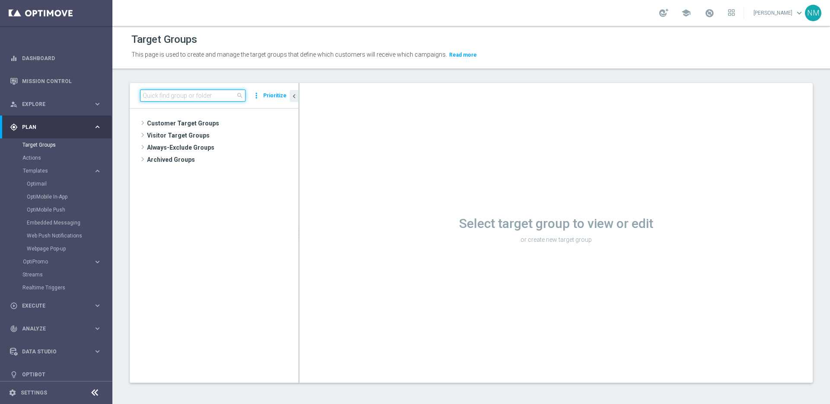
click at [187, 93] on input at bounding box center [192, 95] width 105 height 12
paste input "UK_CASINO_RICHINBOX"
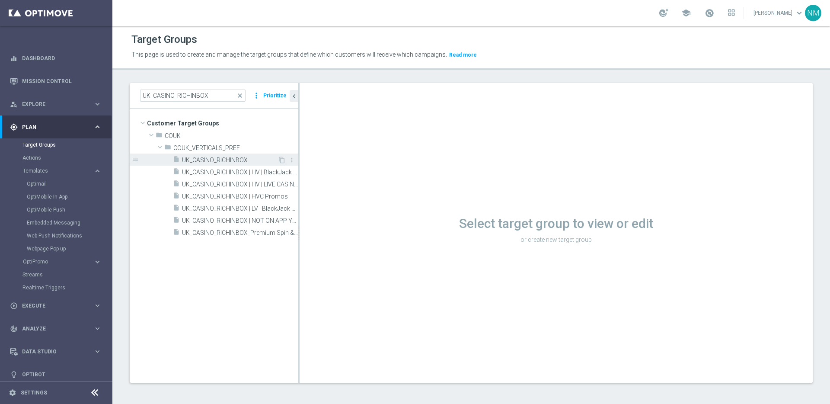
click at [203, 155] on div "insert_drive_file UK_CASINO_RICHINBOX" at bounding box center [225, 159] width 105 height 12
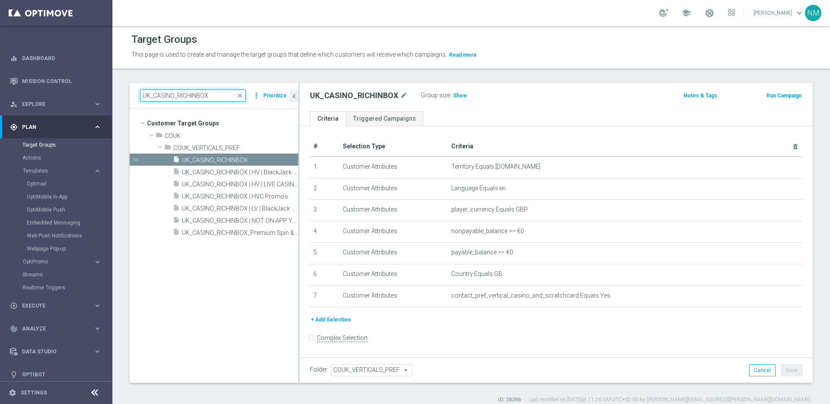
click at [201, 96] on input "UK_CASINO_RICHINBOX" at bounding box center [192, 95] width 105 height 12
paste input "APP"
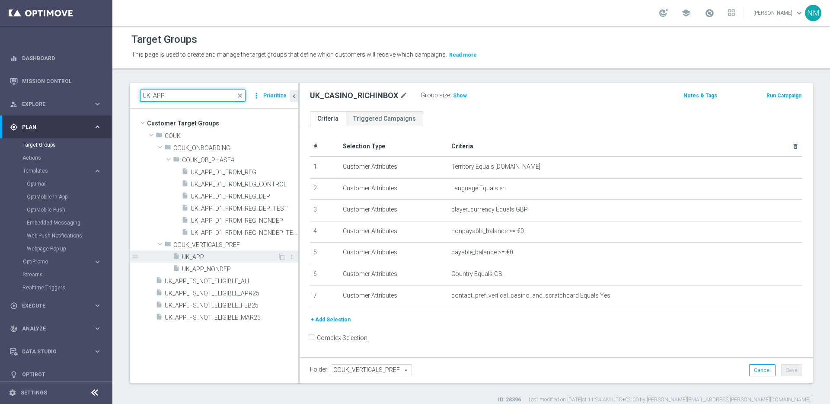
type input "UK_APP"
click at [216, 254] on span "UK_APP" at bounding box center [229, 256] width 95 height 7
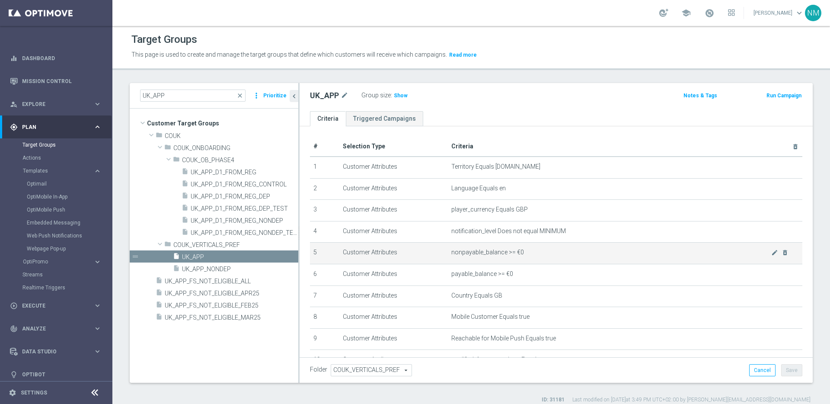
scroll to position [63, 0]
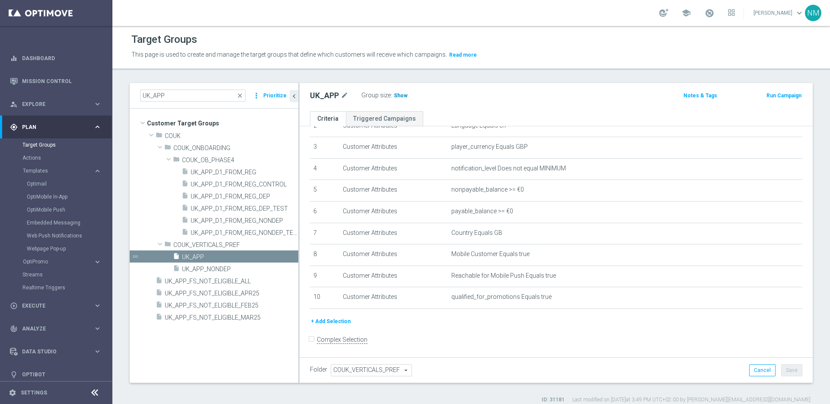
click at [402, 94] on span "Show" at bounding box center [401, 95] width 14 height 6
click at [220, 164] on div "folder COUK_OB_PHASE4" at bounding box center [215, 159] width 85 height 12
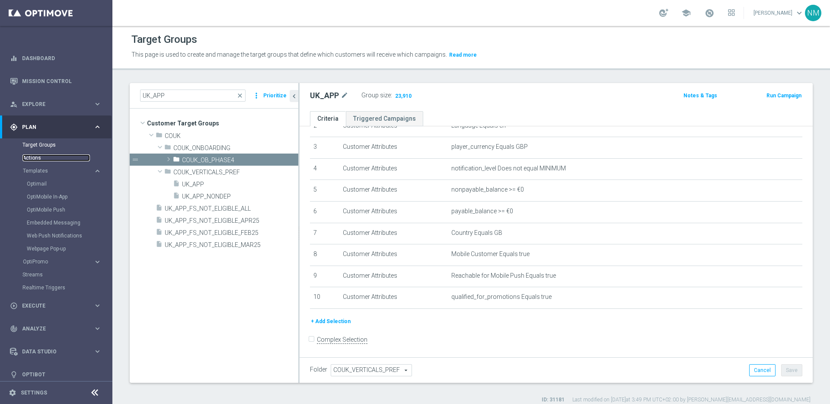
click at [35, 159] on link "Actions" at bounding box center [55, 157] width 67 height 7
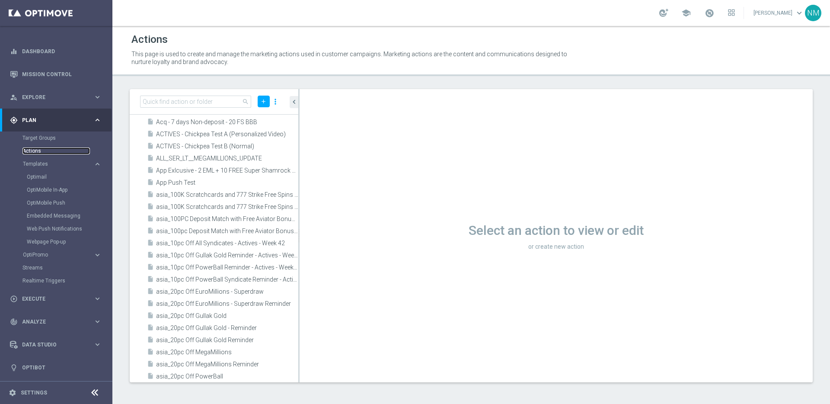
scroll to position [1763, 0]
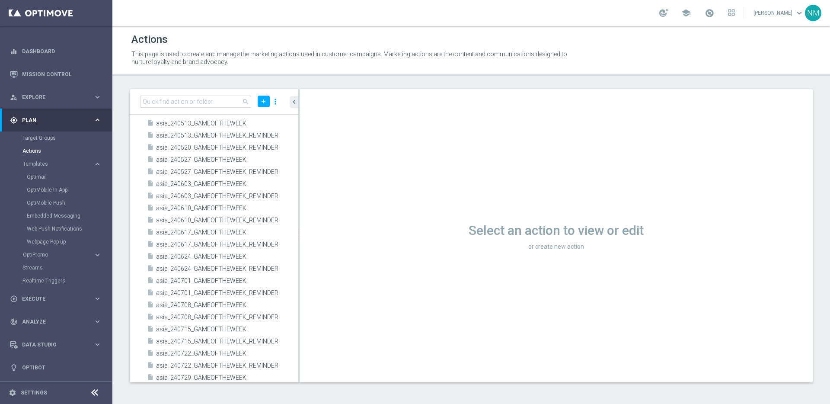
click at [184, 203] on div "insert_drive_file asia_240610_GAMEOFTHEWEEK" at bounding box center [222, 208] width 151 height 12
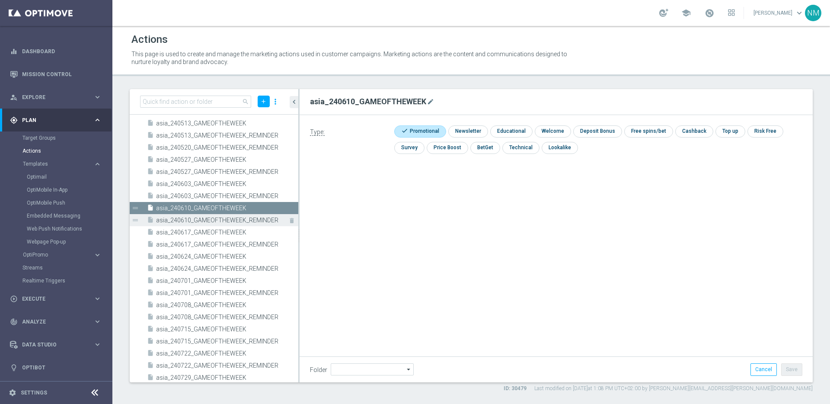
click at [195, 221] on span "asia_240610_GAMEOFTHEWEEK_REMINDER" at bounding box center [217, 219] width 123 height 7
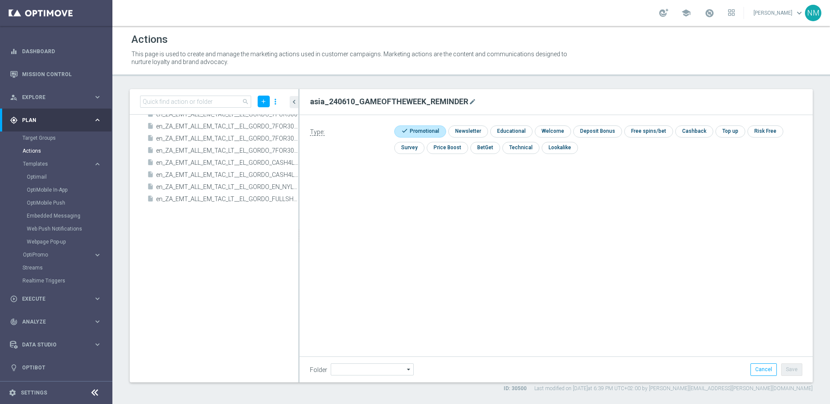
scroll to position [33830, 0]
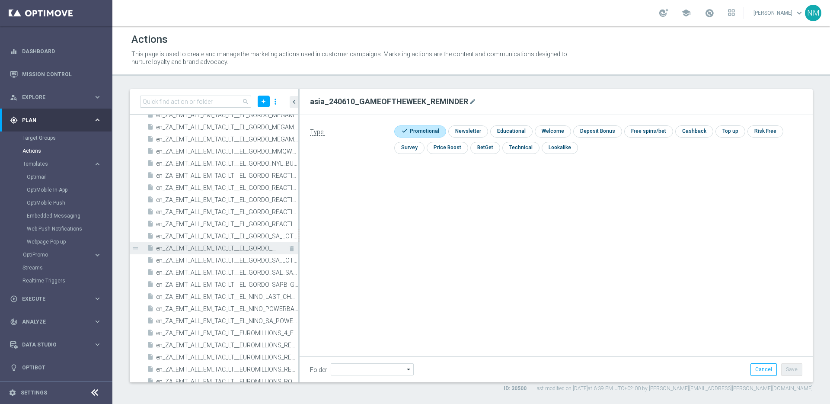
click at [231, 249] on span "en_ZA_EMT_ALL_EM_TAC_LT__EL_GORDO_SA_LOTTO_COMBO_LOW_VALUE" at bounding box center [217, 248] width 123 height 7
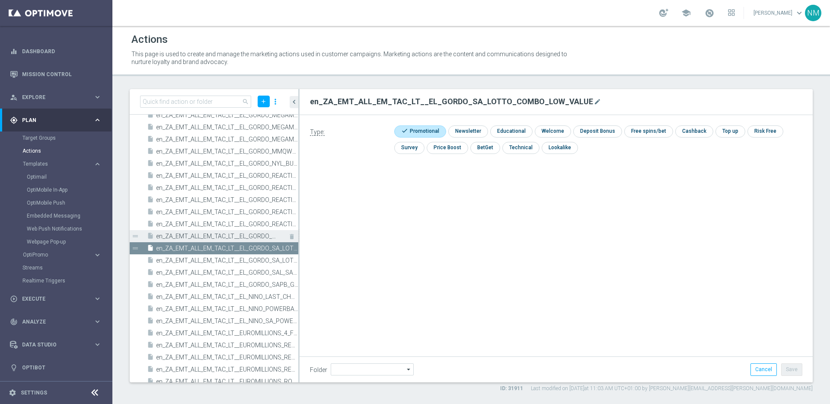
click at [232, 236] on span "en_ZA_EMT_ALL_EM_TAC_LT__EL_GORDO_SA_LOTTO_COMBO_HIGH_VALUE" at bounding box center [217, 235] width 123 height 7
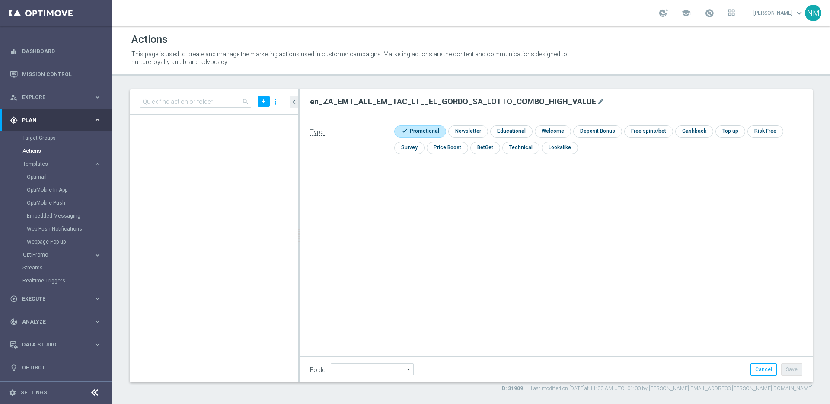
scroll to position [62496, 0]
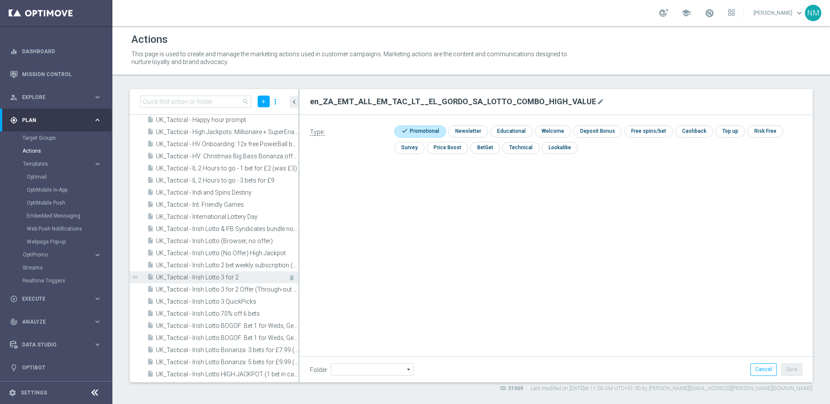
click at [211, 280] on span "UK_Tactical - Irish Lotto 3 for 2" at bounding box center [217, 276] width 123 height 7
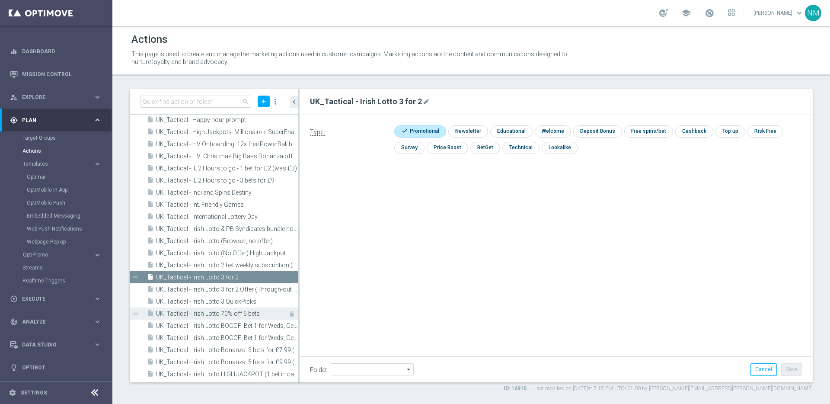
click at [207, 317] on span "UK_Tactical - Irish Lotto 70% off 6 bets" at bounding box center [217, 313] width 123 height 7
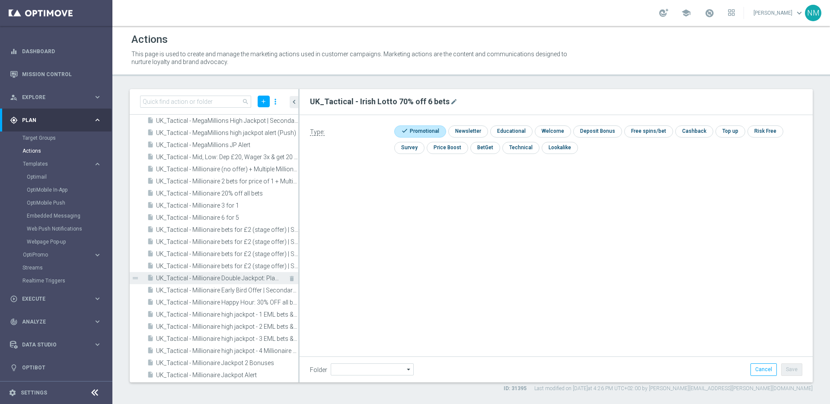
click at [209, 279] on span "UK_Tactical - Millionaire Double Jackpot: Place 2 bets, Get 50% off your Double…" at bounding box center [217, 277] width 123 height 7
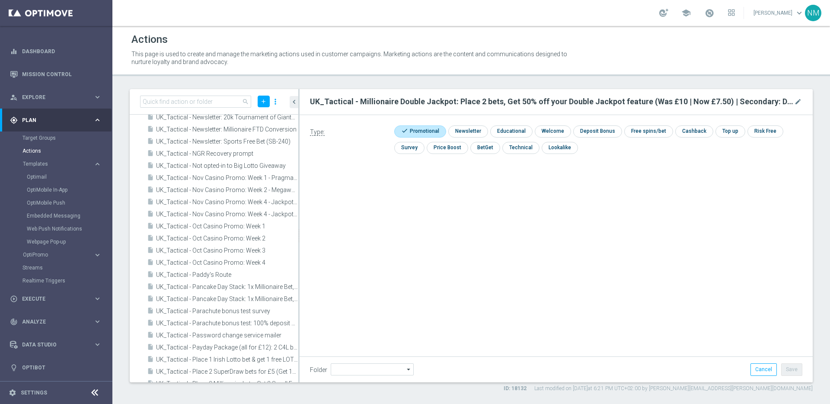
click at [209, 279] on div "insert_drive_file UK_Tactical - Paddy's Route" at bounding box center [222, 274] width 151 height 12
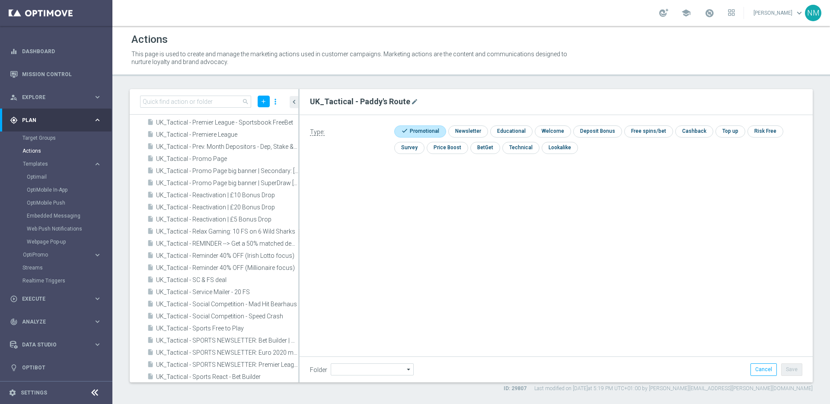
click at [209, 279] on span "UK_Tactical - SC & FS deal" at bounding box center [227, 279] width 142 height 7
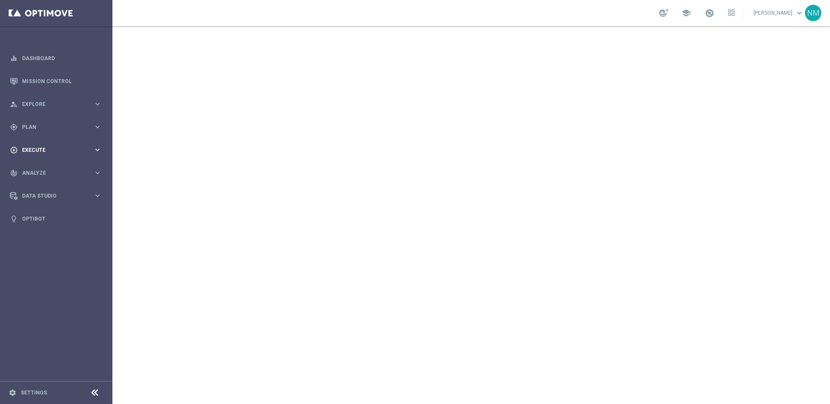
click at [39, 150] on span "Execute" at bounding box center [57, 149] width 71 height 5
click at [48, 123] on div "gps_fixed Plan" at bounding box center [51, 127] width 83 height 8
click at [42, 172] on span "Templates" at bounding box center [54, 170] width 62 height 5
click at [46, 218] on div "Embedded Messaging" at bounding box center [69, 222] width 85 height 13
click at [47, 219] on link "Embedded Messaging" at bounding box center [58, 222] width 63 height 7
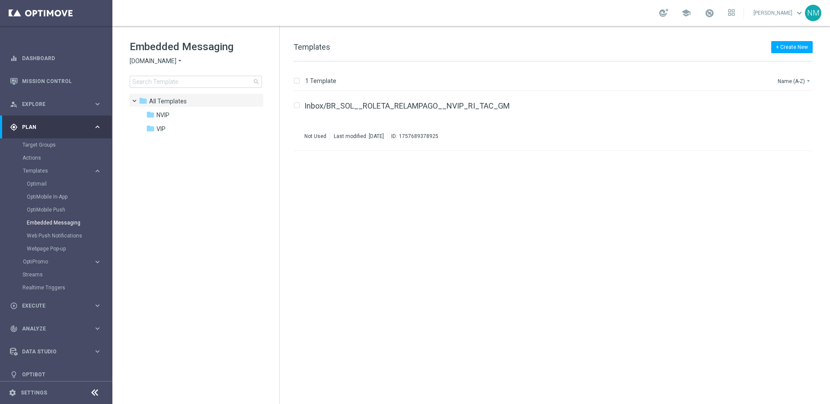
click at [157, 60] on span "Sorteonline.bet.br" at bounding box center [153, 61] width 47 height 8
click at [162, 91] on div "Lottoland" at bounding box center [162, 91] width 65 height 10
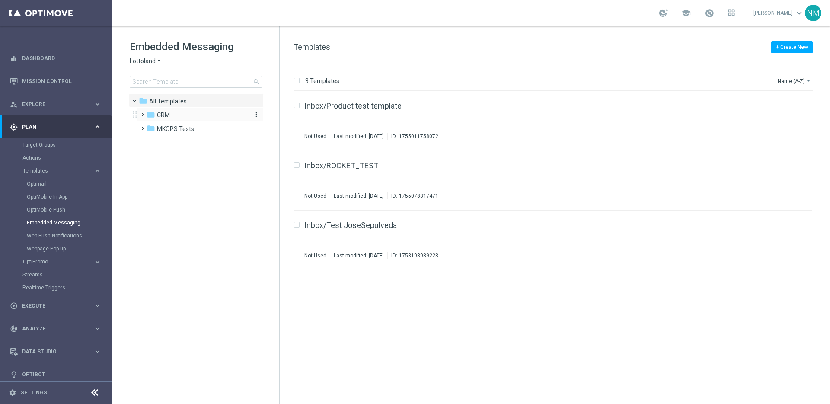
click at [216, 112] on div "folder CRM" at bounding box center [195, 115] width 99 height 10
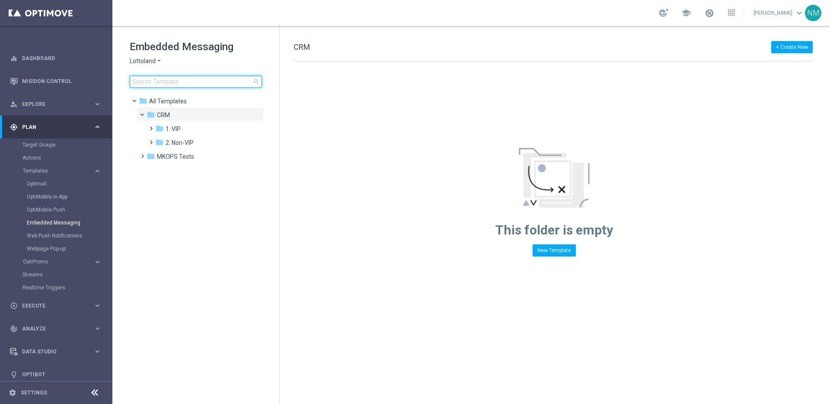
click at [176, 83] on input at bounding box center [196, 82] width 132 height 12
click at [199, 84] on input at bounding box center [196, 82] width 132 height 12
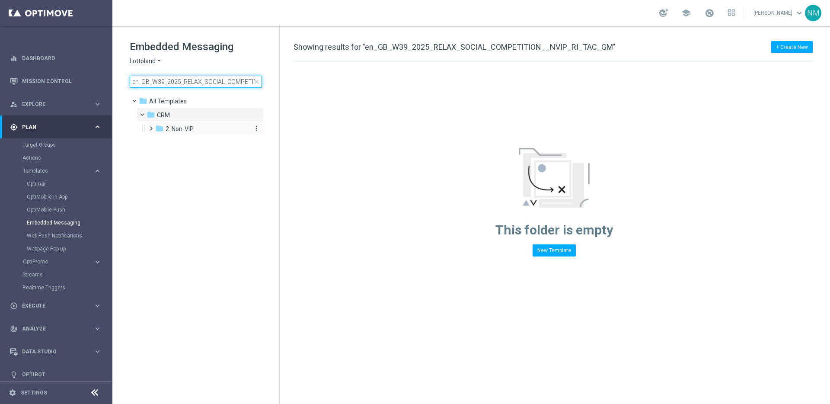
scroll to position [0, 62]
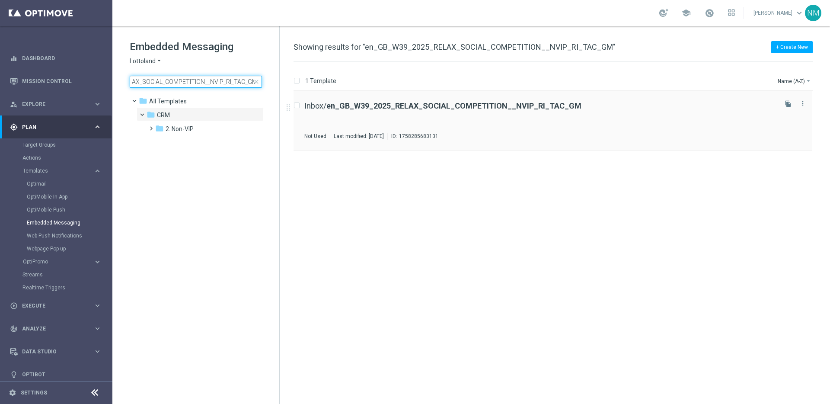
type input "en_GB_W39_2025_RELAX_SOCIAL_COMPETITION__NVIP_RI_TAC_GM"
click at [450, 126] on div "Inbox/ en_GB_W39_2025_RELAX_SOCIAL_COMPETITION__NVIP_RI_TAC_GM Not Used Last mo…" at bounding box center [539, 121] width 471 height 38
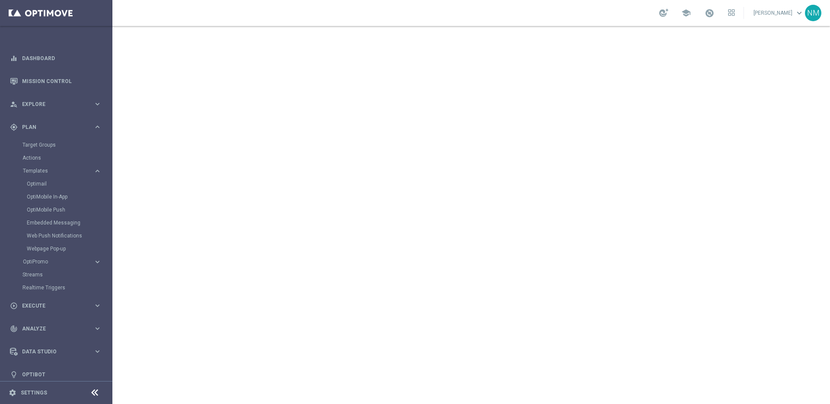
click at [55, 138] on div "Target Groups" at bounding box center [66, 144] width 89 height 13
click at [55, 134] on div "gps_fixed Plan keyboard_arrow_right" at bounding box center [55, 126] width 111 height 23
click at [33, 170] on span "Analyze" at bounding box center [57, 172] width 71 height 5
click at [36, 153] on div "play_circle_outline Execute" at bounding box center [51, 150] width 83 height 8
click at [46, 165] on link "Campaign Builder" at bounding box center [55, 167] width 67 height 7
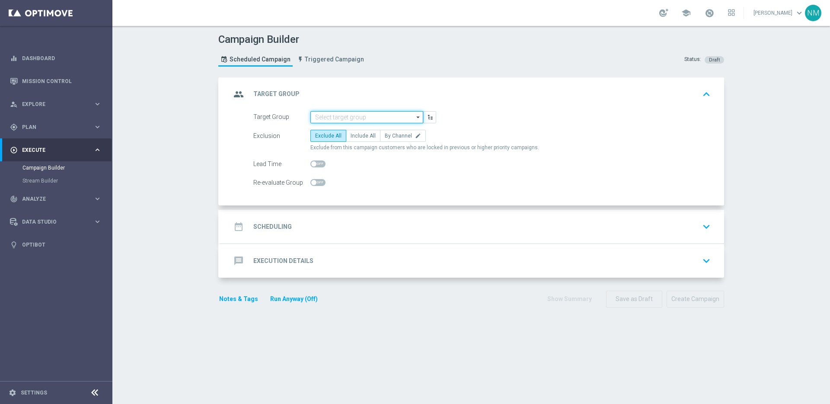
click at [337, 121] on input at bounding box center [366, 117] width 113 height 12
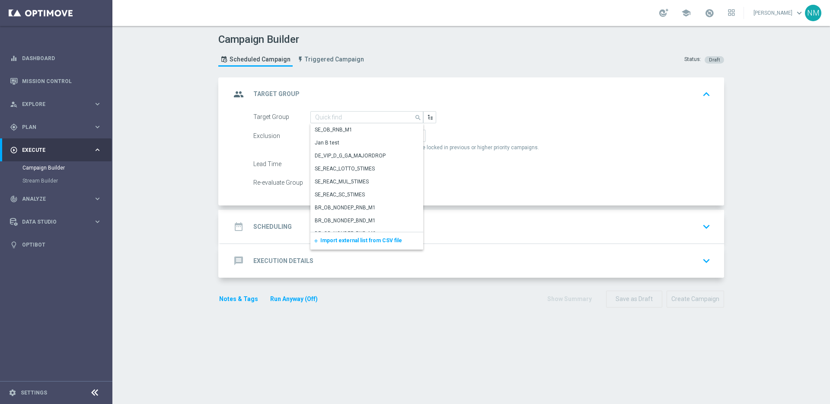
click at [359, 238] on span "Import external list from CSV file" at bounding box center [361, 240] width 82 height 6
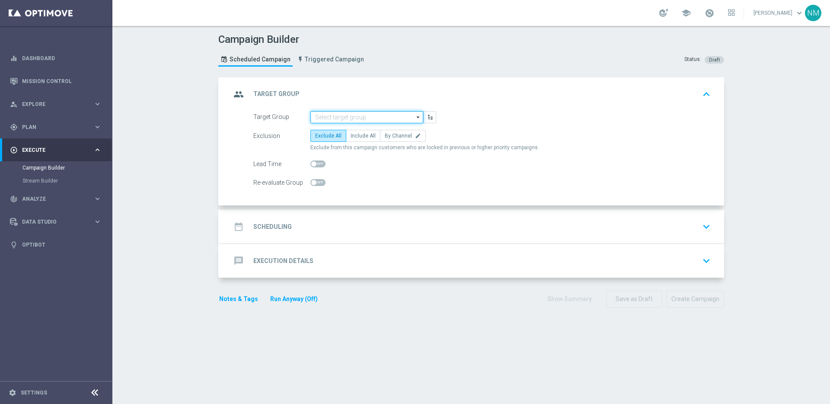
click at [367, 116] on input at bounding box center [366, 117] width 113 height 12
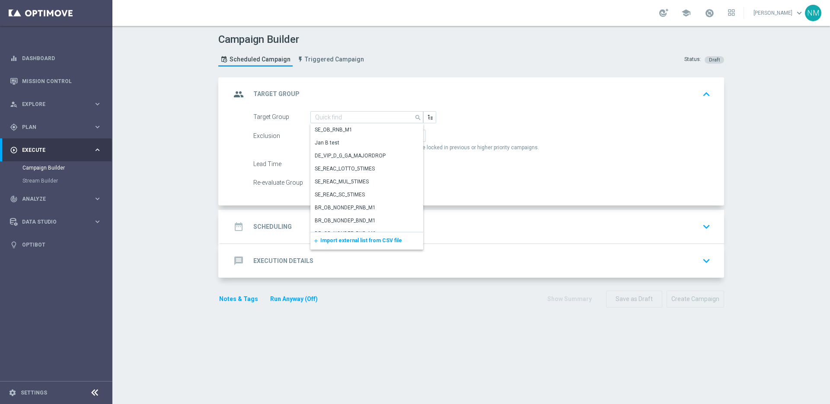
click at [354, 239] on span "Import external list from CSV file" at bounding box center [361, 240] width 82 height 6
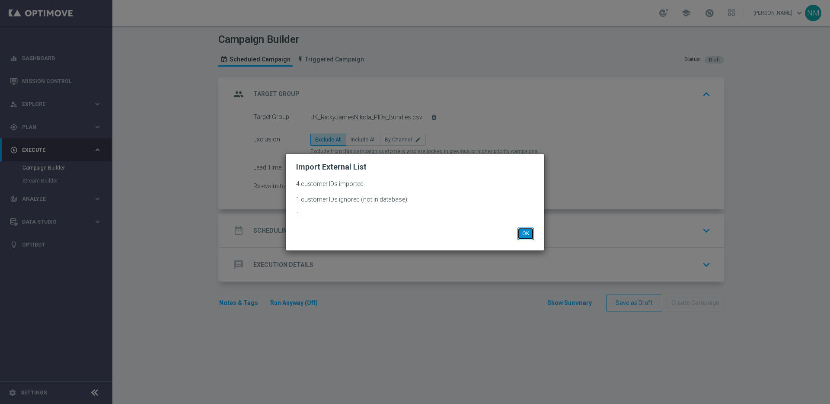
click at [533, 236] on button "OK" at bounding box center [525, 233] width 16 height 12
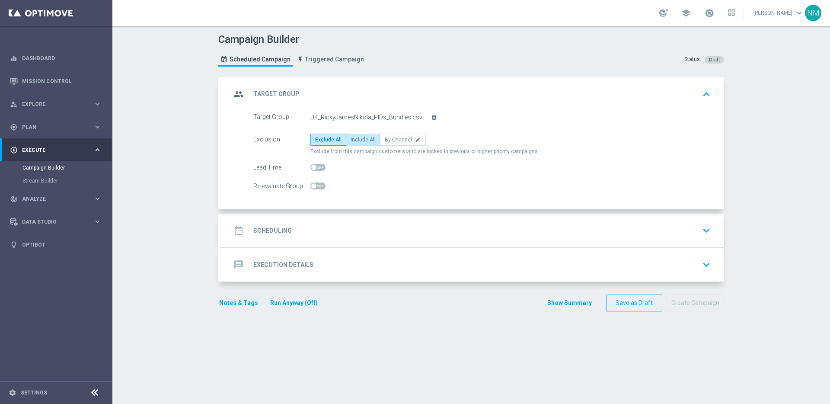
click at [360, 137] on span "Include All" at bounding box center [362, 140] width 25 height 6
click at [356, 138] on input "Include All" at bounding box center [353, 141] width 6 height 6
radio input "true"
click at [343, 218] on div "date_range Scheduling keyboard_arrow_down" at bounding box center [471, 230] width 503 height 34
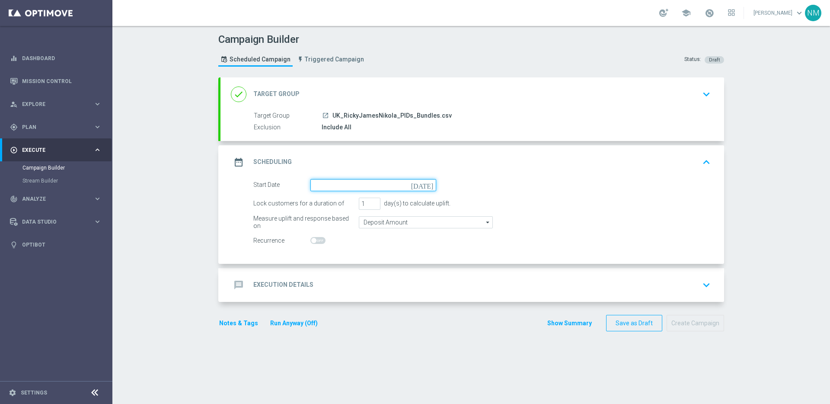
click at [331, 186] on input at bounding box center [373, 185] width 126 height 12
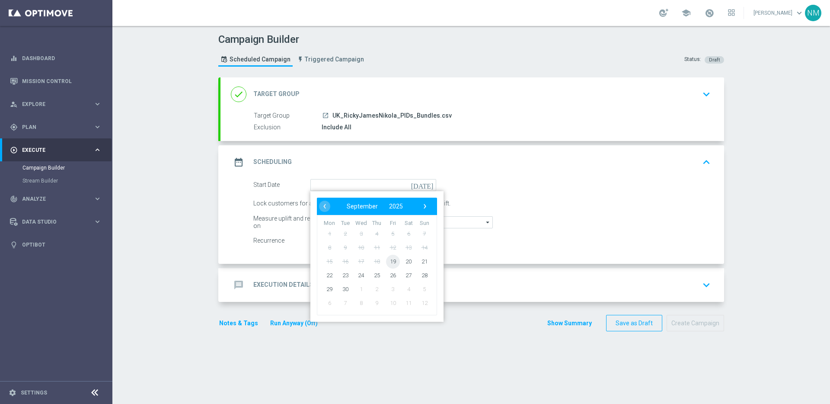
click at [391, 263] on span "19" at bounding box center [393, 261] width 14 height 14
type input "[DATE]"
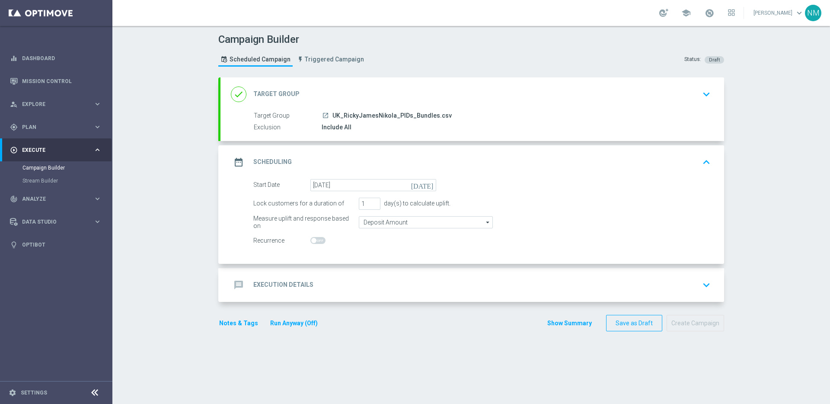
click at [370, 277] on div "message Execution Details keyboard_arrow_down" at bounding box center [472, 285] width 483 height 16
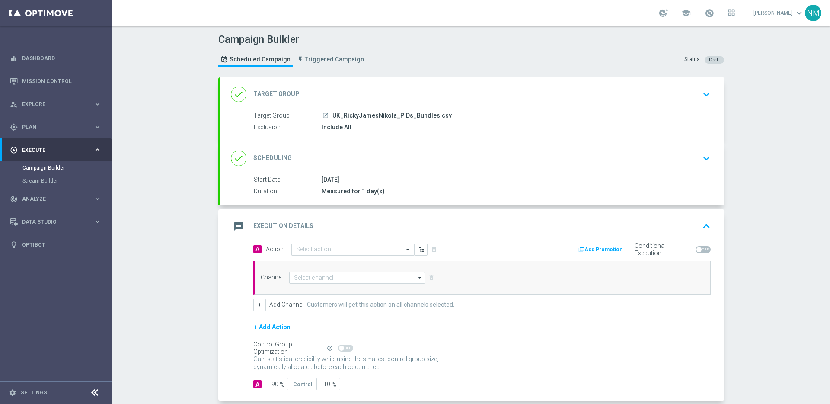
click at [332, 248] on input "text" at bounding box center [344, 249] width 96 height 7
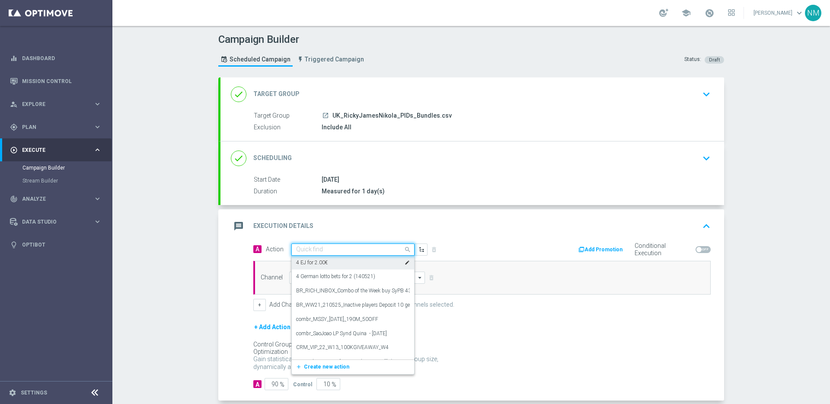
paste input "en_GB_W39_2025_RELAX_SOCIAL_COMPETITION__NVIP_RI_TAC_GM"
type input "en_GB_W39_2025_RELAX_SOCIAL_COMPETITION__NVIP_RI_TAC_GM"
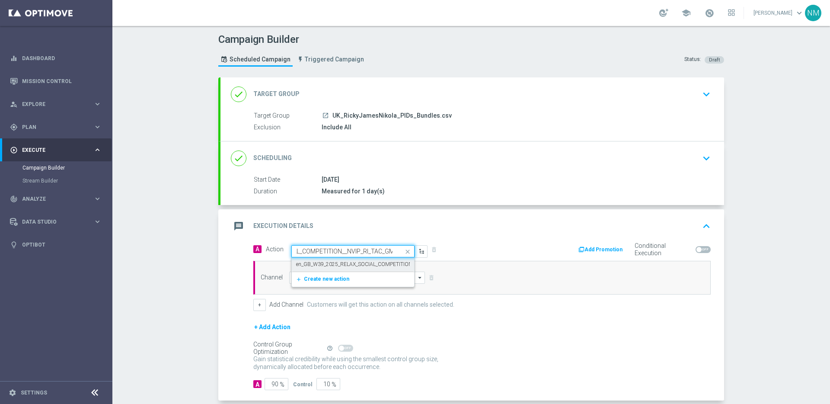
click at [331, 267] on label "en_GB_W39_2025_RELAX_SOCIAL_COMPETITION__NVIP_RI_TAC_GM" at bounding box center [377, 264] width 162 height 7
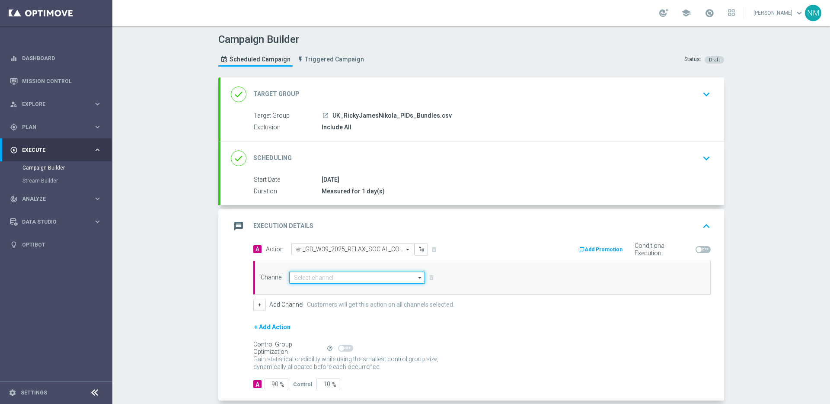
click at [330, 273] on input at bounding box center [357, 277] width 136 height 12
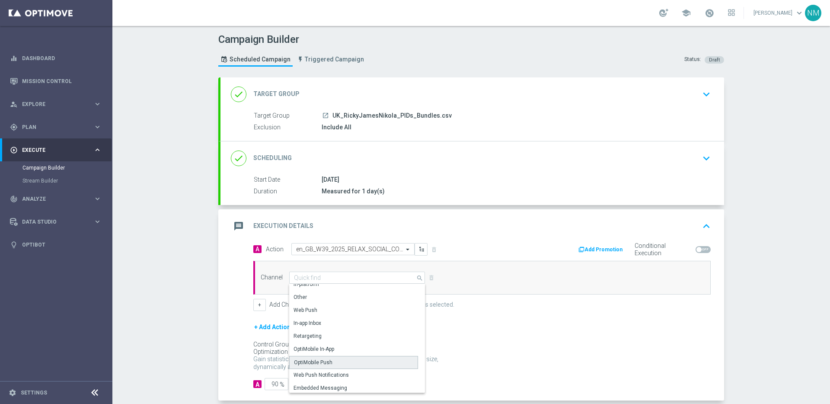
click at [313, 357] on div "OptiMobile Push" at bounding box center [353, 362] width 129 height 13
type input "OptiMobile Push"
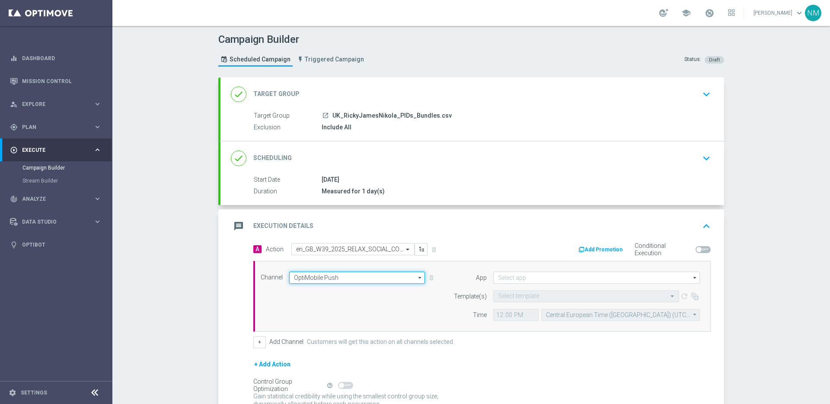
click at [376, 272] on input "OptiMobile Push" at bounding box center [357, 277] width 136 height 12
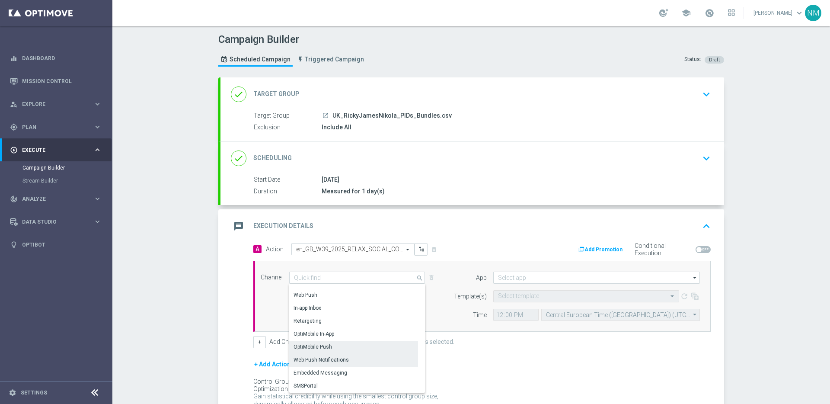
click at [330, 369] on div "Embedded Messaging" at bounding box center [320, 373] width 54 height 8
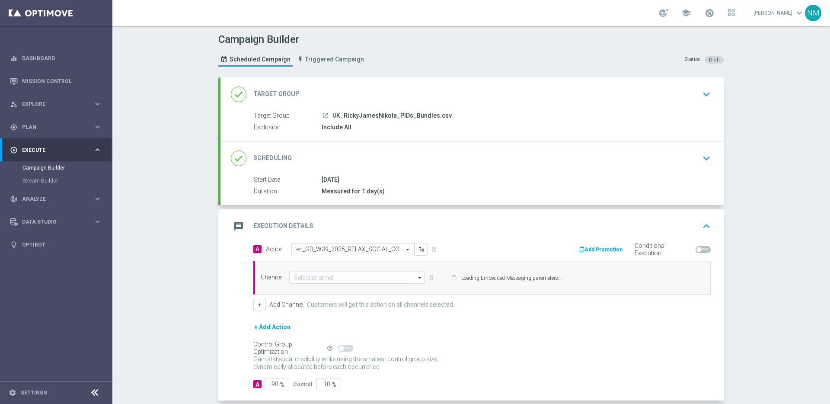
type input "Embedded Messaging"
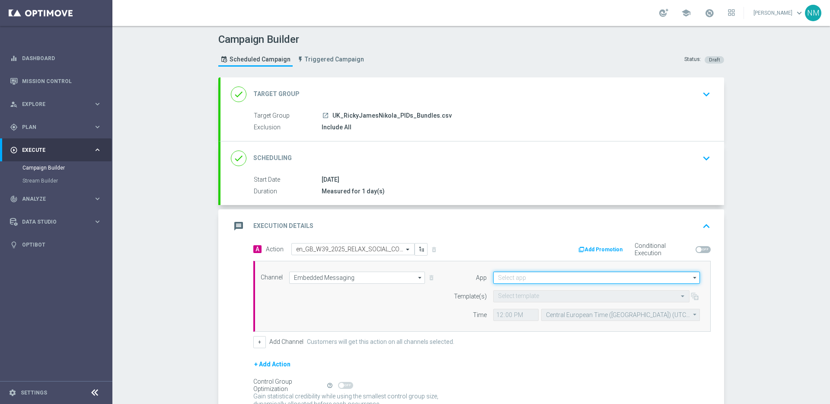
click at [534, 279] on input at bounding box center [596, 277] width 207 height 12
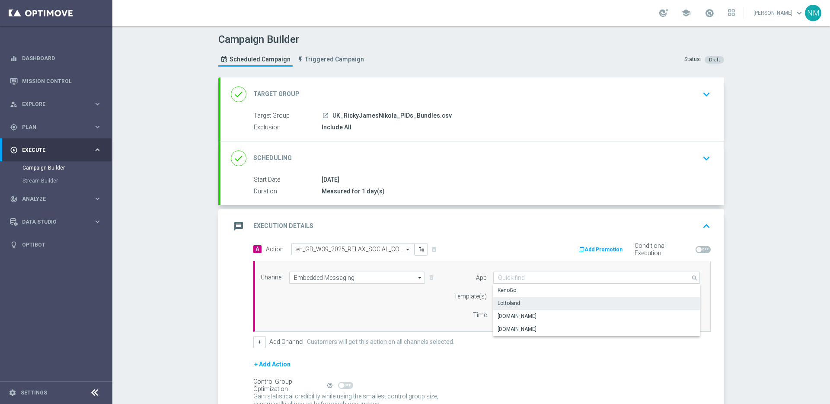
drag, startPoint x: 521, startPoint y: 303, endPoint x: 467, endPoint y: 295, distance: 54.2
click at [521, 303] on div "Lottoland" at bounding box center [596, 303] width 207 height 12
type input "Lottoland"
click at [448, 293] on div "Template(s)" at bounding box center [464, 296] width 44 height 12
click at [527, 295] on input "text" at bounding box center [582, 296] width 169 height 7
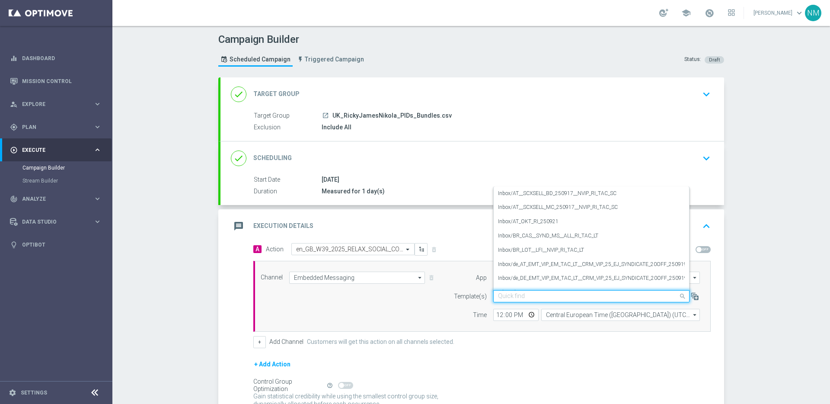
paste input "en_GB_W39_2025_RELAX_SOCIAL_COMPETITION__NVIP_RI_TAC_GM"
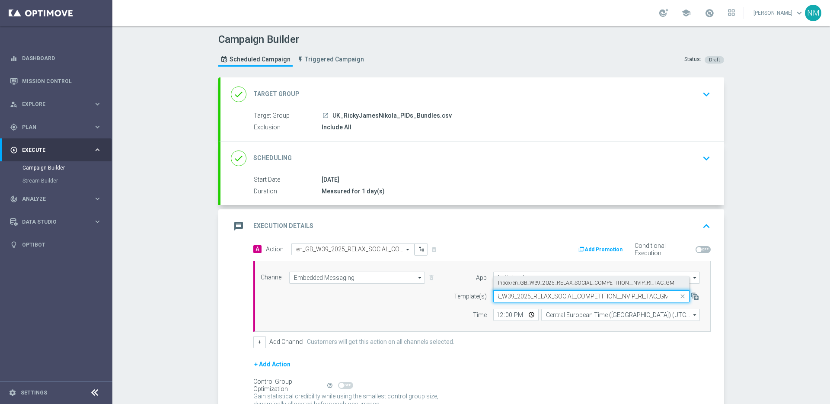
click at [528, 285] on label "Inbox/en_GB_W39_2025_RELAX_SOCIAL_COMPETITION__NVIP_RI_TAC_GM" at bounding box center [586, 282] width 176 height 7
type input "en_GB_W39_2025_RELAX_SOCIAL_COMPETITION__NVIP_RI_TAC_GM"
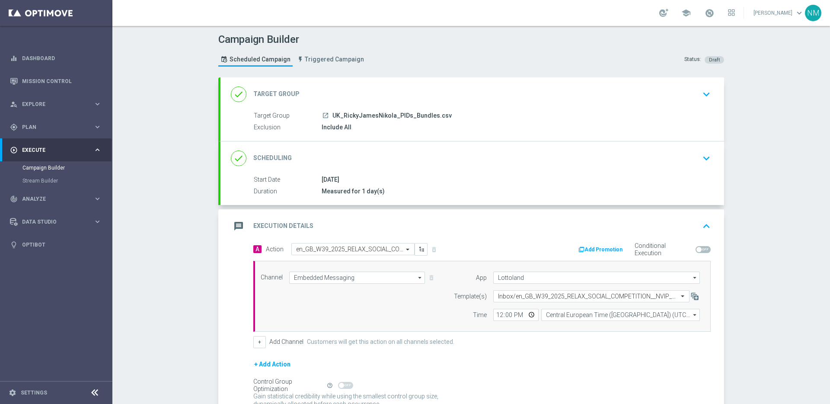
scroll to position [0, 0]
click at [525, 316] on input "12:00" at bounding box center [515, 314] width 45 height 12
type input "15:13"
click at [529, 356] on form "A Action Select action en_GB_W39_2025_RELAX_SOCIAL_COMPETITION__NVIP_RI_TAC_GM …" at bounding box center [481, 335] width 457 height 184
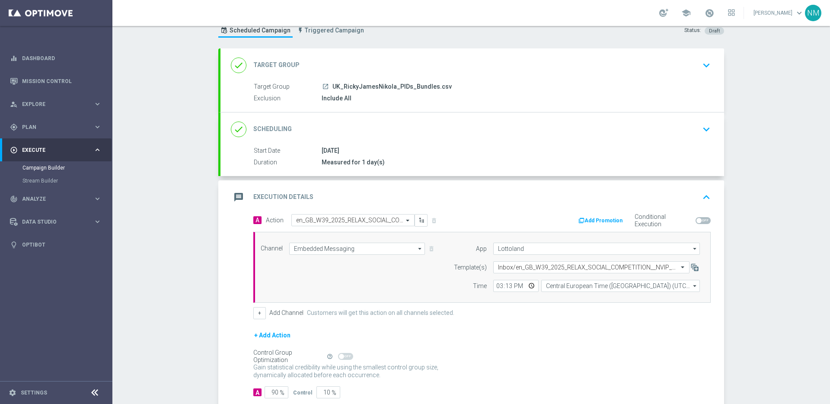
scroll to position [81, 0]
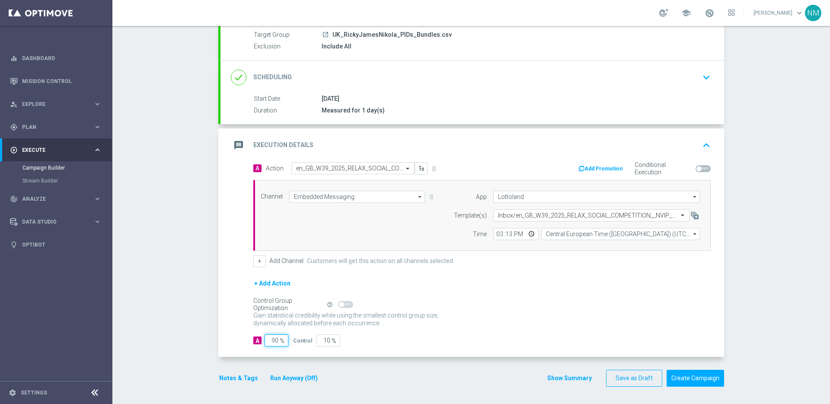
click at [272, 339] on input "90" at bounding box center [276, 340] width 24 height 12
type input "0"
type input "100"
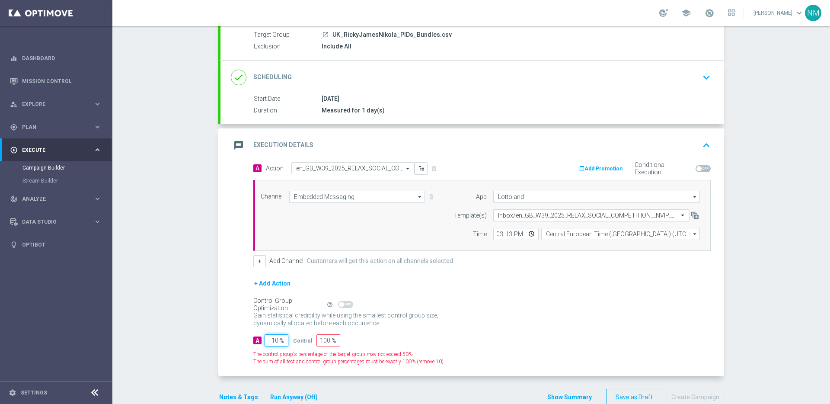
type input "100"
type input "0"
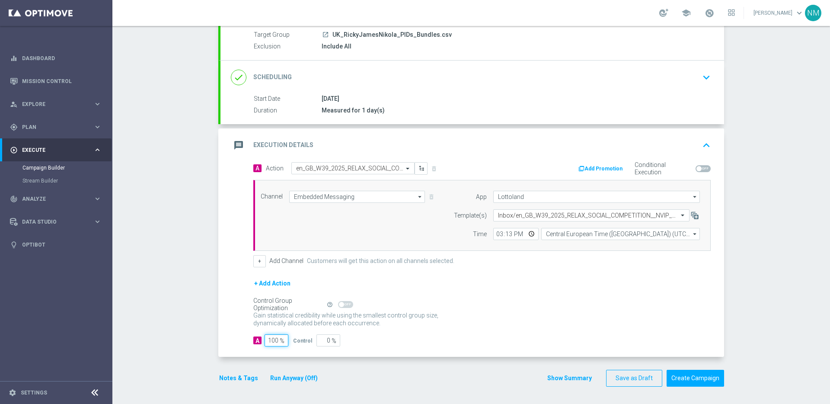
type input "100"
click at [456, 329] on div "Gain statistical credibility while using the smallest control group size, dynam…" at bounding box center [481, 319] width 457 height 21
click at [219, 382] on button "Notes & Tags" at bounding box center [238, 377] width 41 height 11
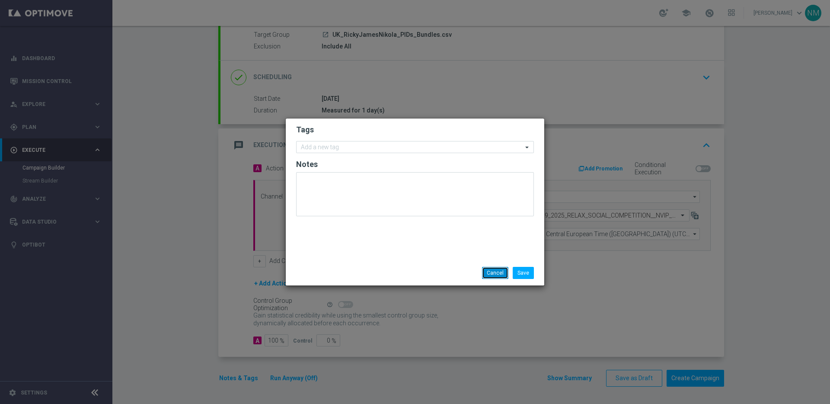
click at [492, 269] on button "Cancel" at bounding box center [495, 273] width 26 height 12
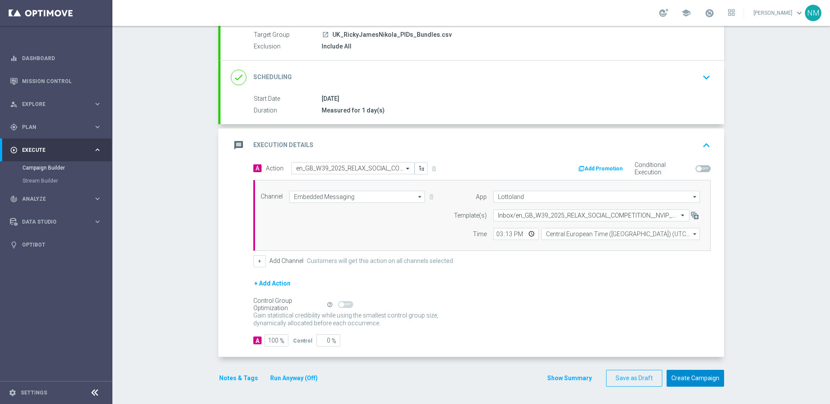
click at [674, 382] on button "Create Campaign" at bounding box center [694, 377] width 57 height 17
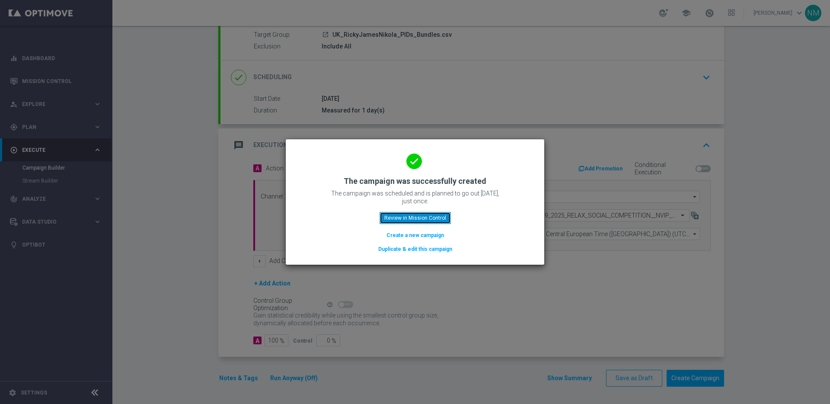
click at [411, 221] on button "Review in Mission Control" at bounding box center [414, 218] width 71 height 12
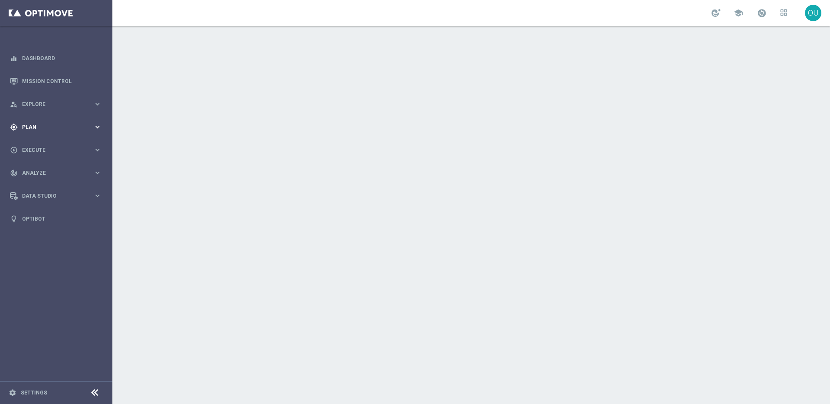
click at [64, 133] on div "gps_fixed Plan keyboard_arrow_right" at bounding box center [55, 126] width 111 height 23
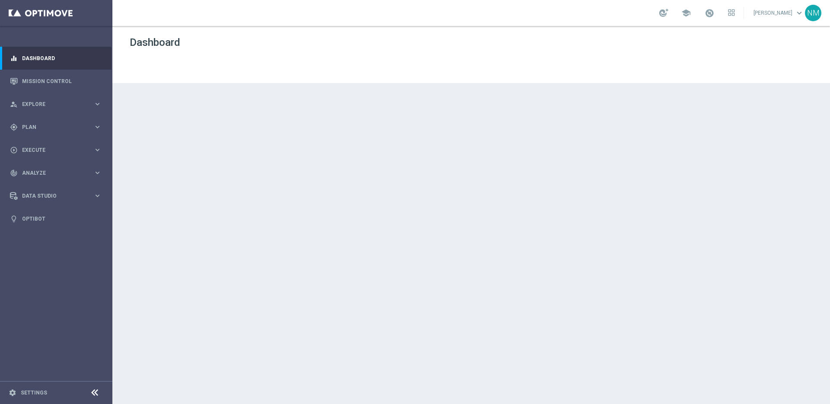
click at [58, 140] on div "Target Groups" at bounding box center [66, 144] width 89 height 13
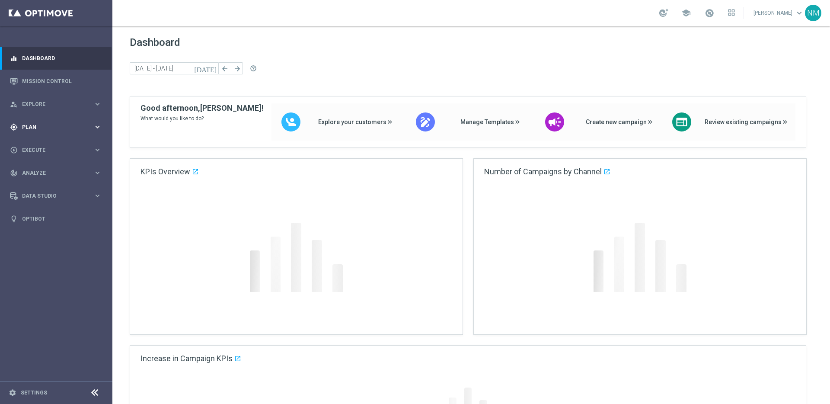
click at [51, 119] on div "gps_fixed Plan keyboard_arrow_right" at bounding box center [55, 126] width 111 height 23
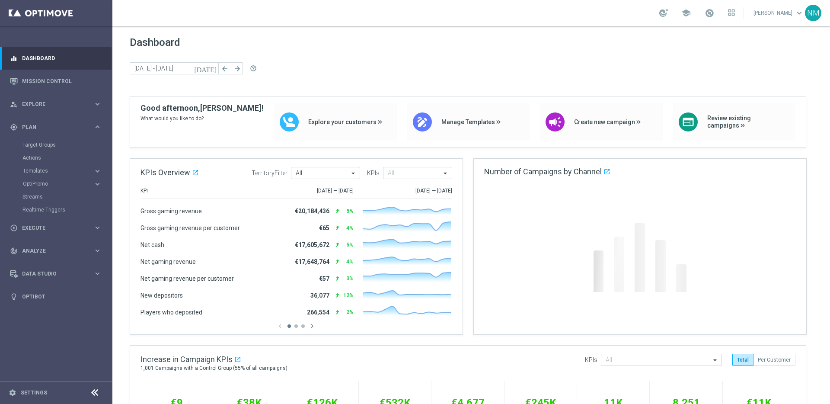
click at [41, 138] on div "Target Groups" at bounding box center [66, 144] width 89 height 13
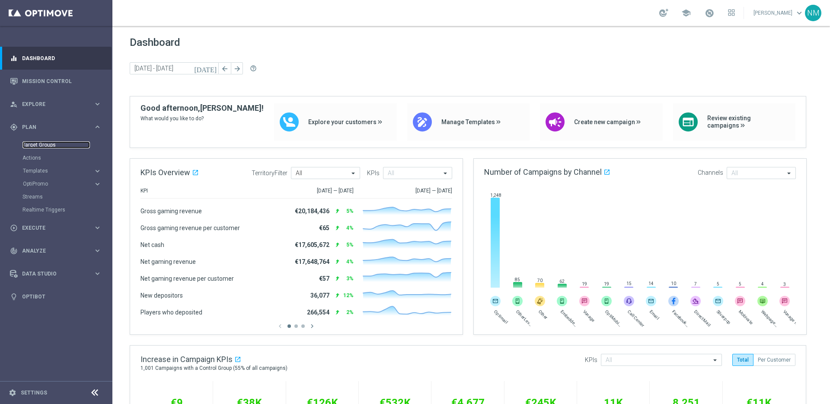
click at [42, 143] on link "Target Groups" at bounding box center [55, 144] width 67 height 7
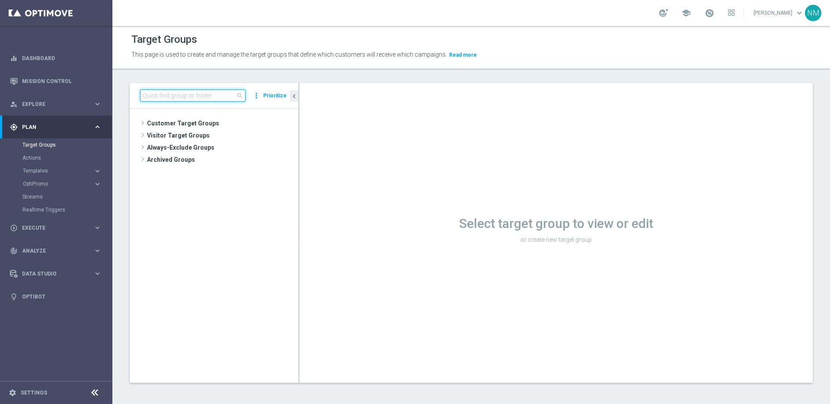
click at [185, 99] on input at bounding box center [192, 95] width 105 height 12
paste input "UK_CASINO_APP | FTP"
type input "UK_CASINO_APP | FTP"
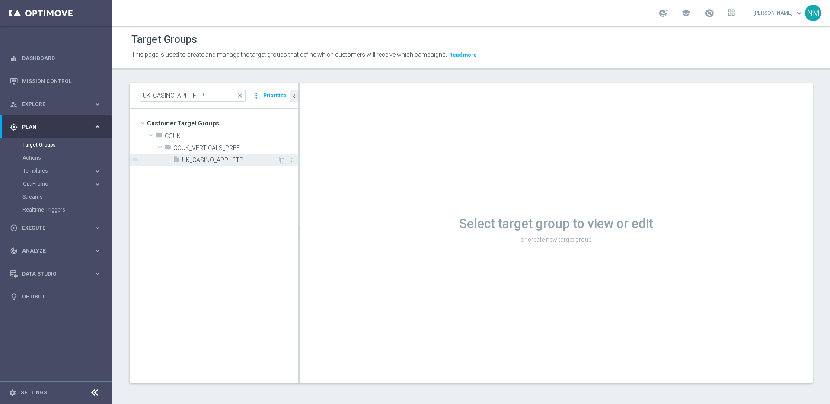
click at [204, 162] on span "UK_CASINO_APP | FTP" at bounding box center [229, 159] width 95 height 7
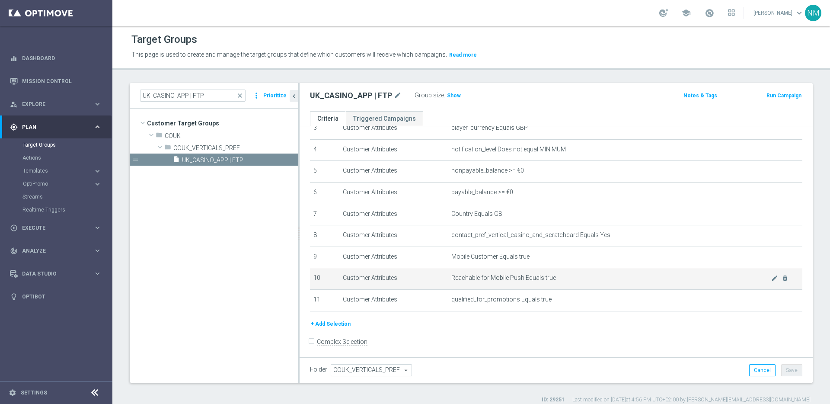
scroll to position [84, 0]
click at [58, 129] on span "Plan" at bounding box center [57, 126] width 71 height 5
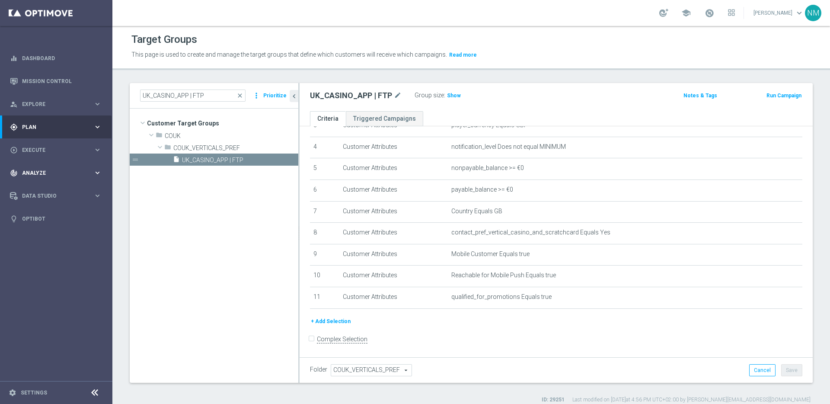
click at [58, 173] on span "Analyze" at bounding box center [57, 172] width 71 height 5
